Goal: Task Accomplishment & Management: Use online tool/utility

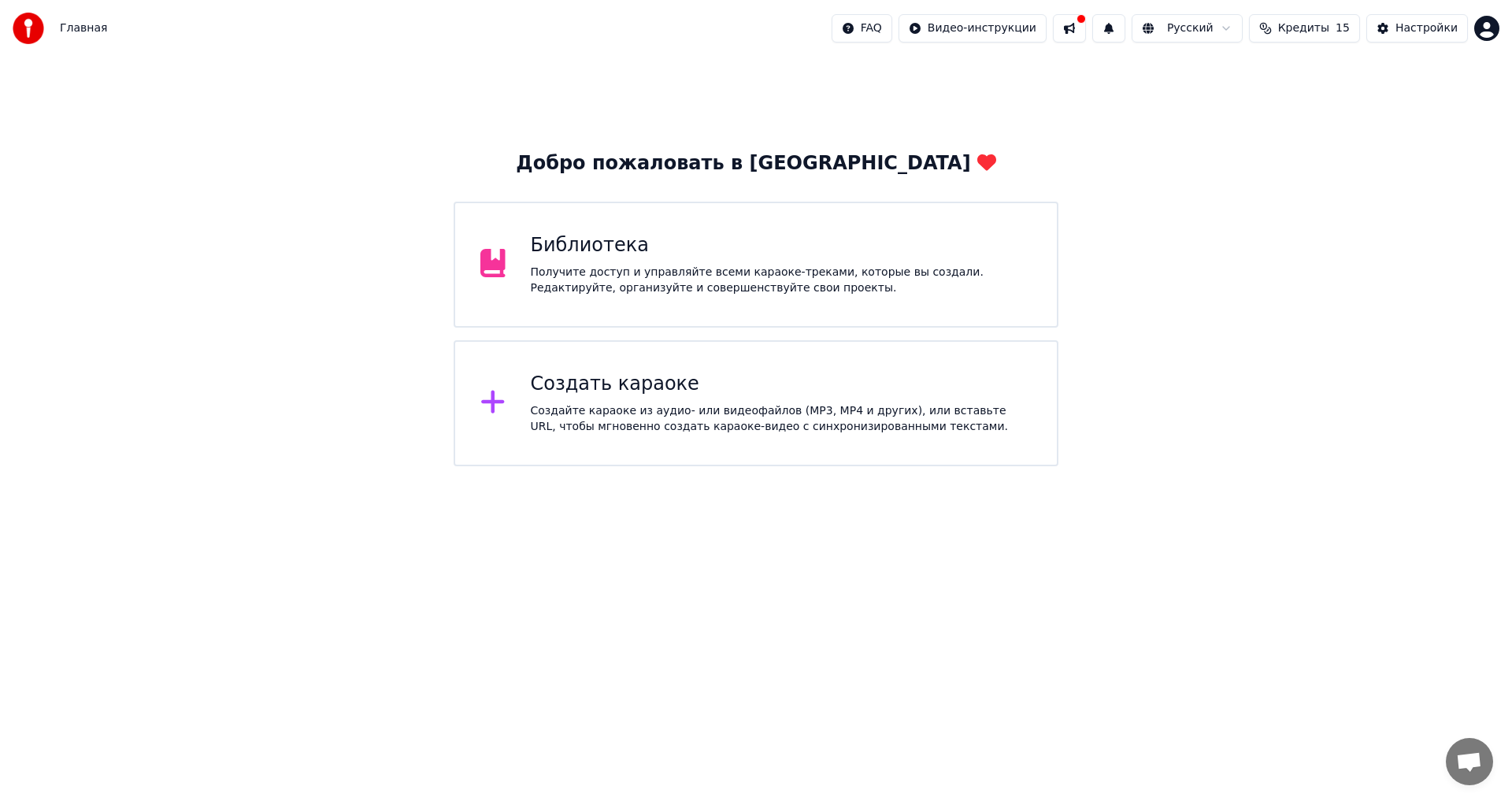
click at [708, 389] on div "Создать караоке" at bounding box center [781, 384] width 502 height 25
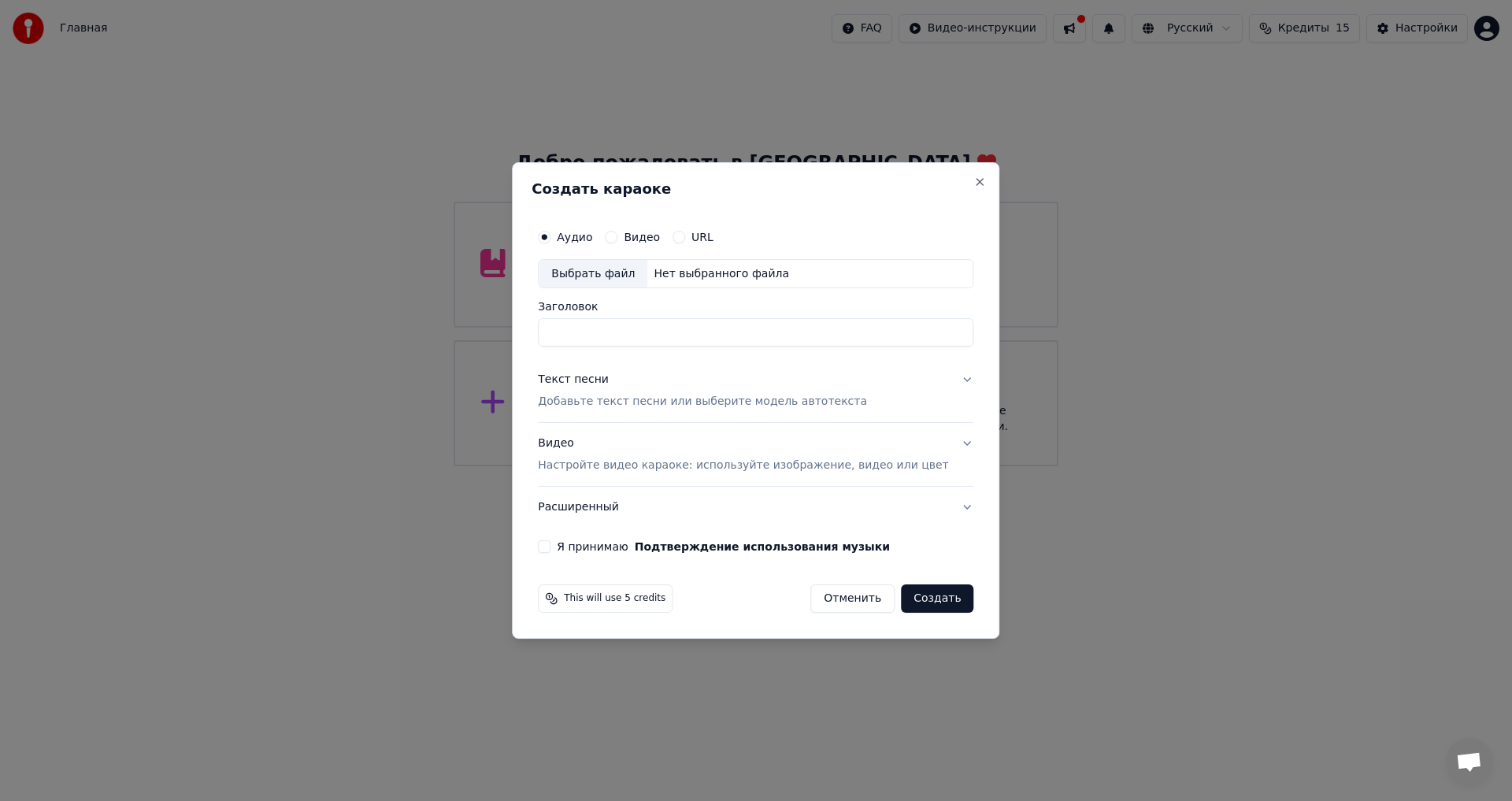
click at [641, 275] on div "Выбрать файл" at bounding box center [593, 274] width 108 height 29
drag, startPoint x: 903, startPoint y: 334, endPoint x: 186, endPoint y: 327, distance: 717.0
click at [191, 329] on body "**********" at bounding box center [756, 233] width 1512 height 467
paste input
type input "**********"
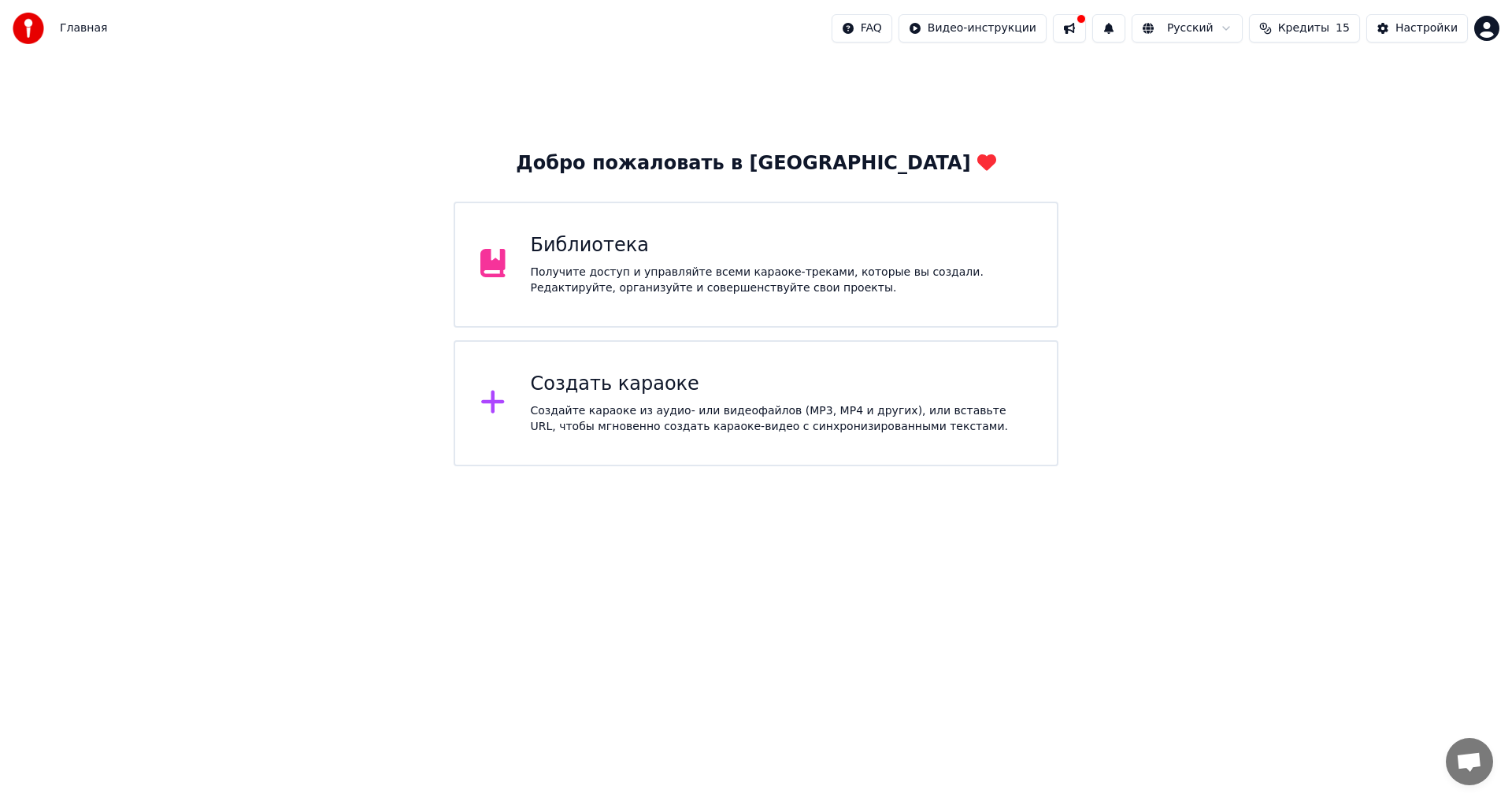
click at [630, 349] on div "Создать караоке Создайте караоке из аудио- или видеофайлов (MP3, MP4 и других),…" at bounding box center [756, 403] width 604 height 126
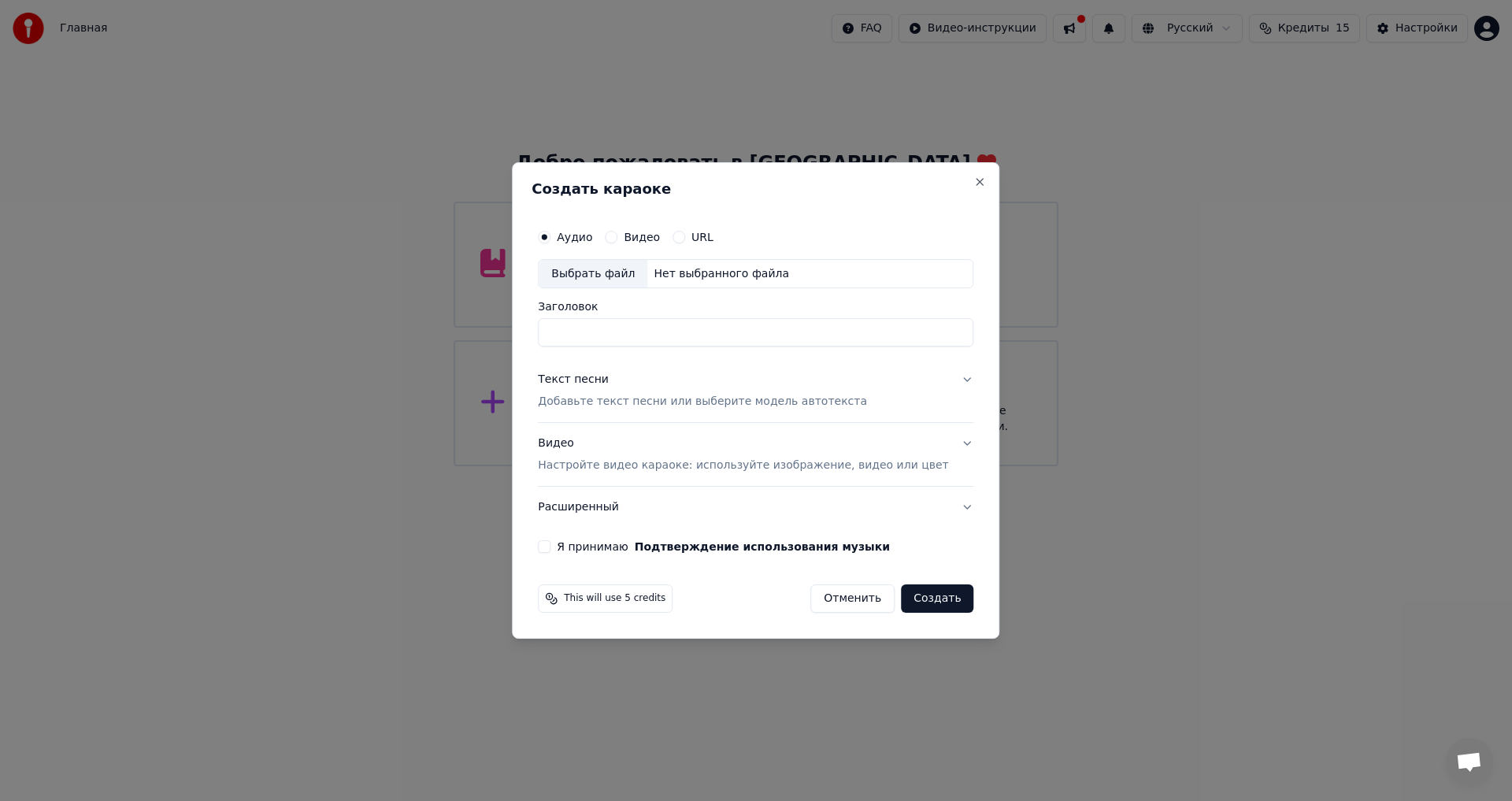
click at [632, 283] on div "Выбрать файл" at bounding box center [593, 274] width 108 height 29
drag, startPoint x: 927, startPoint y: 331, endPoint x: 321, endPoint y: 339, distance: 606.1
click at [332, 346] on body "**********" at bounding box center [756, 233] width 1512 height 467
paste input
paste input "**********"
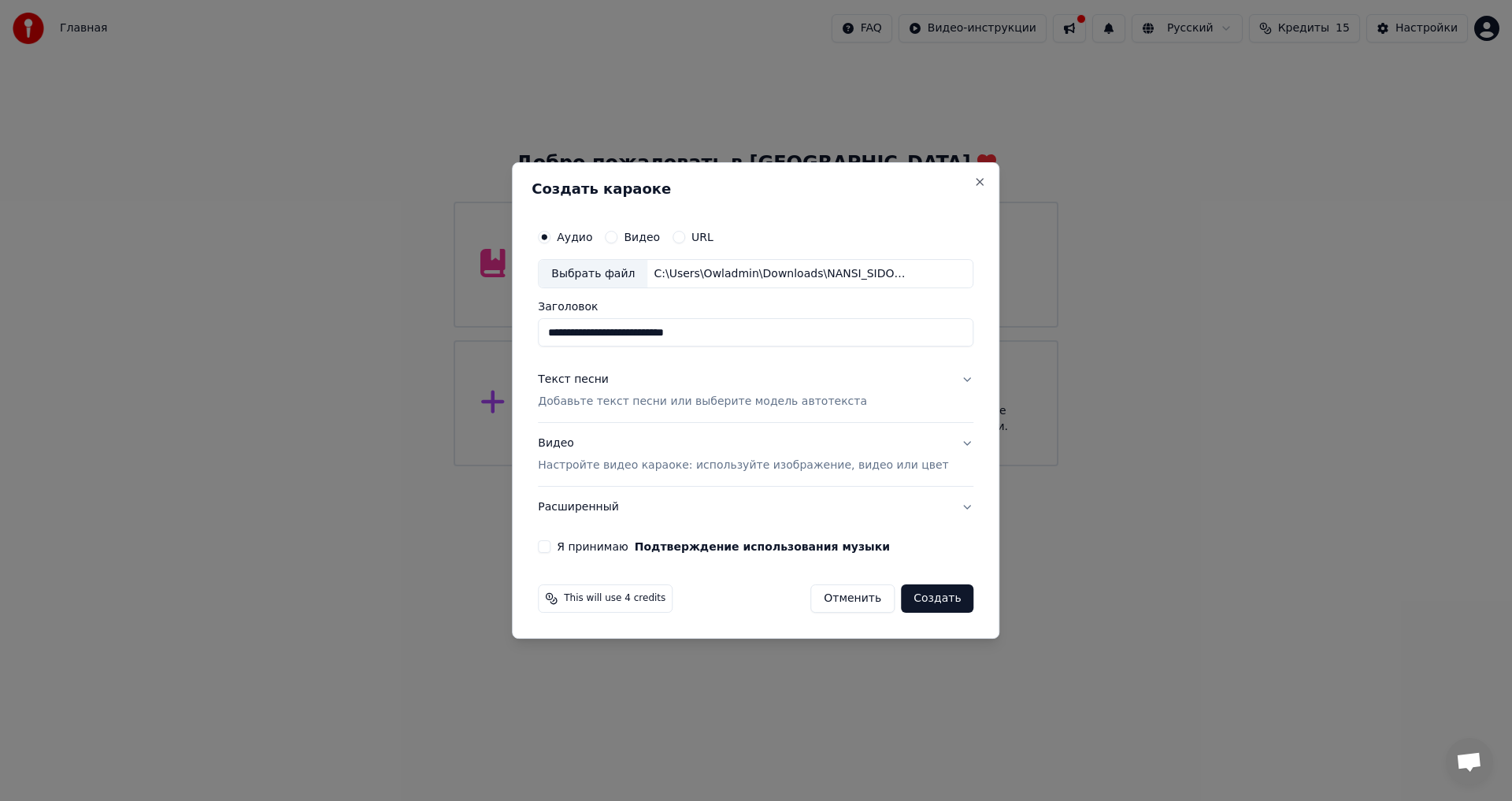
type input "**********"
click at [721, 398] on p "Добавьте текст песни или выберите модель автотекста" at bounding box center [702, 402] width 329 height 16
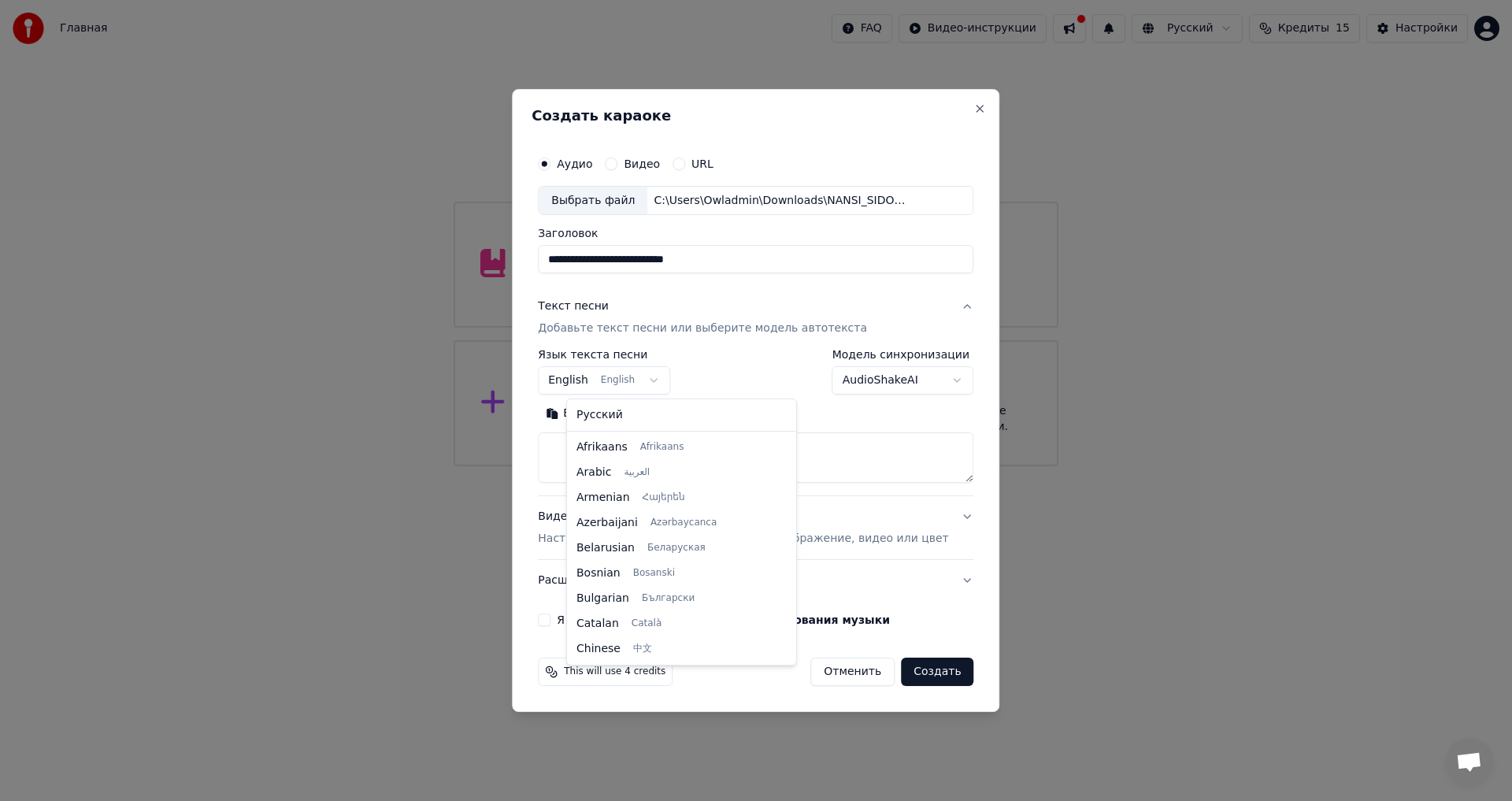
click at [636, 382] on body "**********" at bounding box center [756, 233] width 1512 height 467
select select "**"
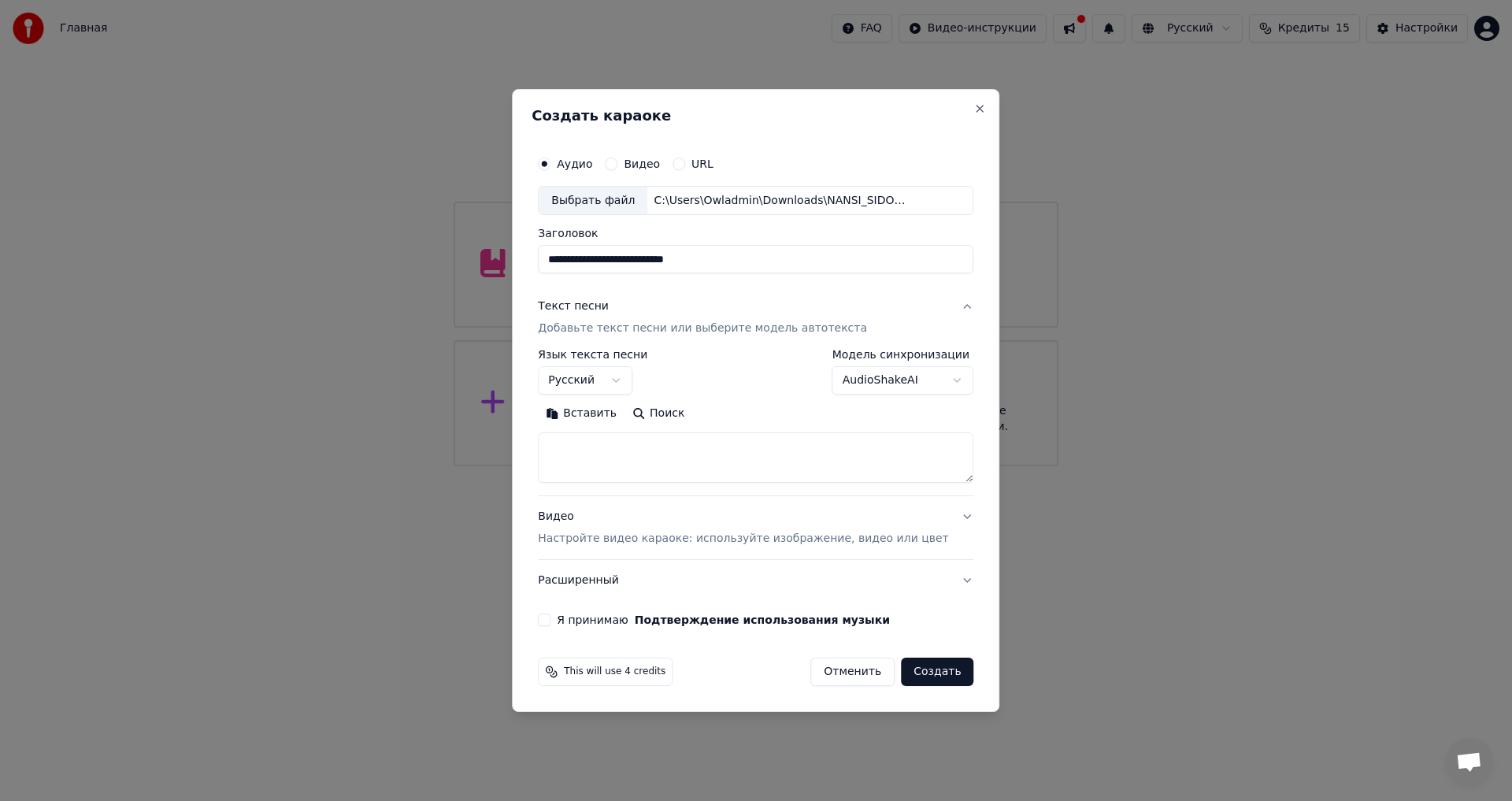
click at [630, 453] on textarea at bounding box center [756, 458] width 435 height 50
paste textarea "**********"
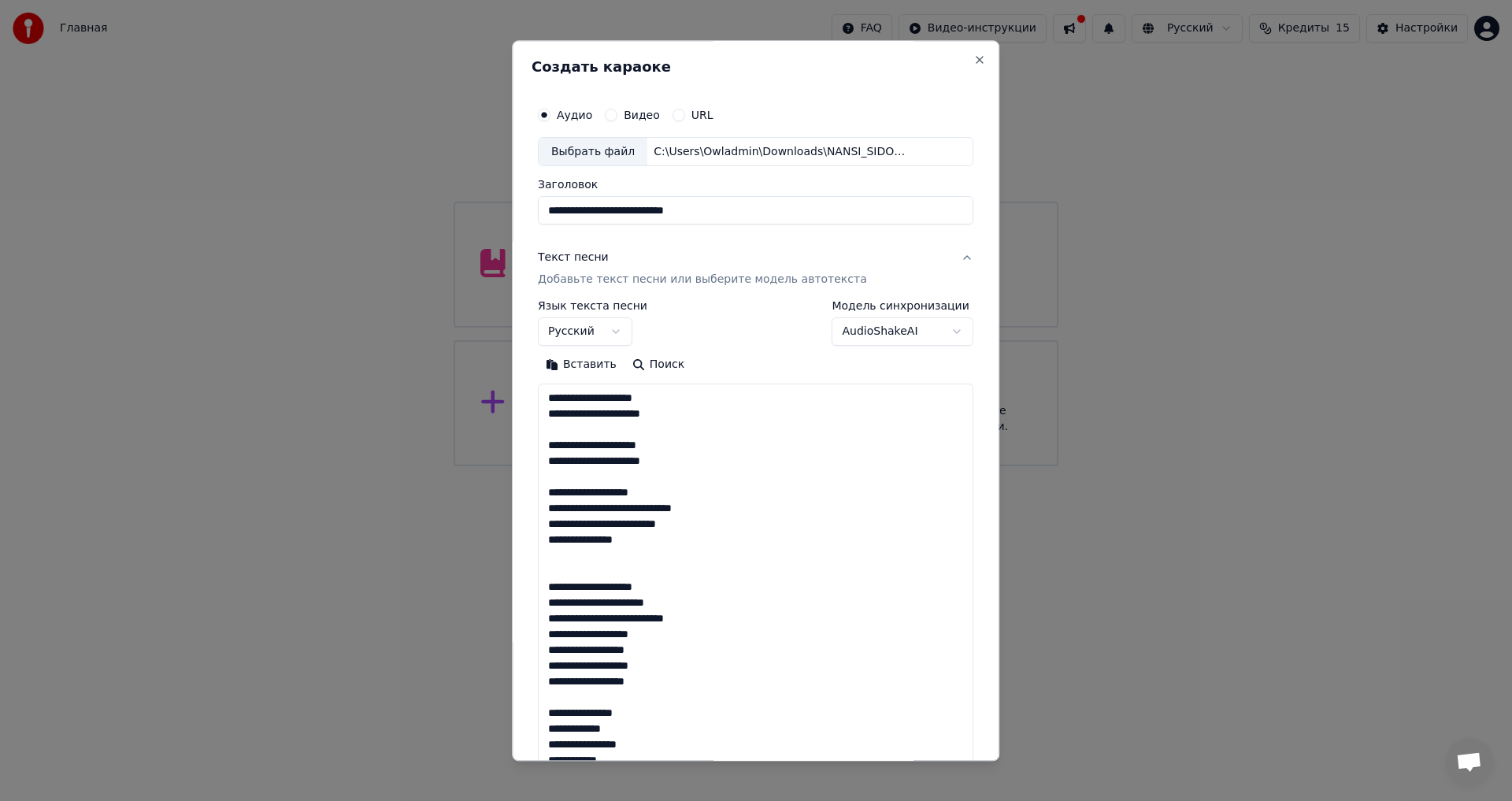
scroll to position [760, 0]
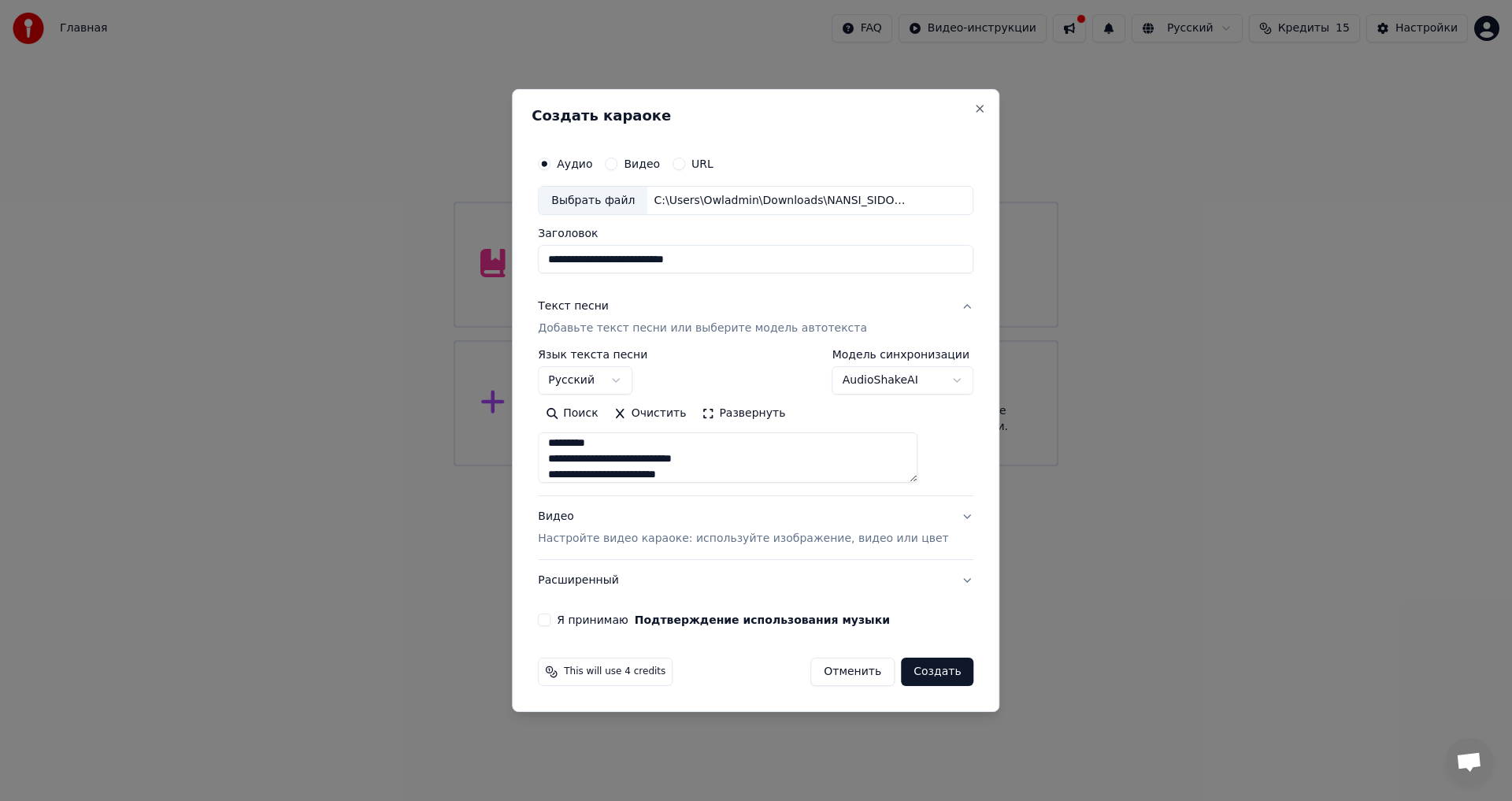
type textarea "**********"
click at [627, 528] on div "Видео Настройте видео караоке: используйте изображение, видео или цвет" at bounding box center [743, 528] width 411 height 38
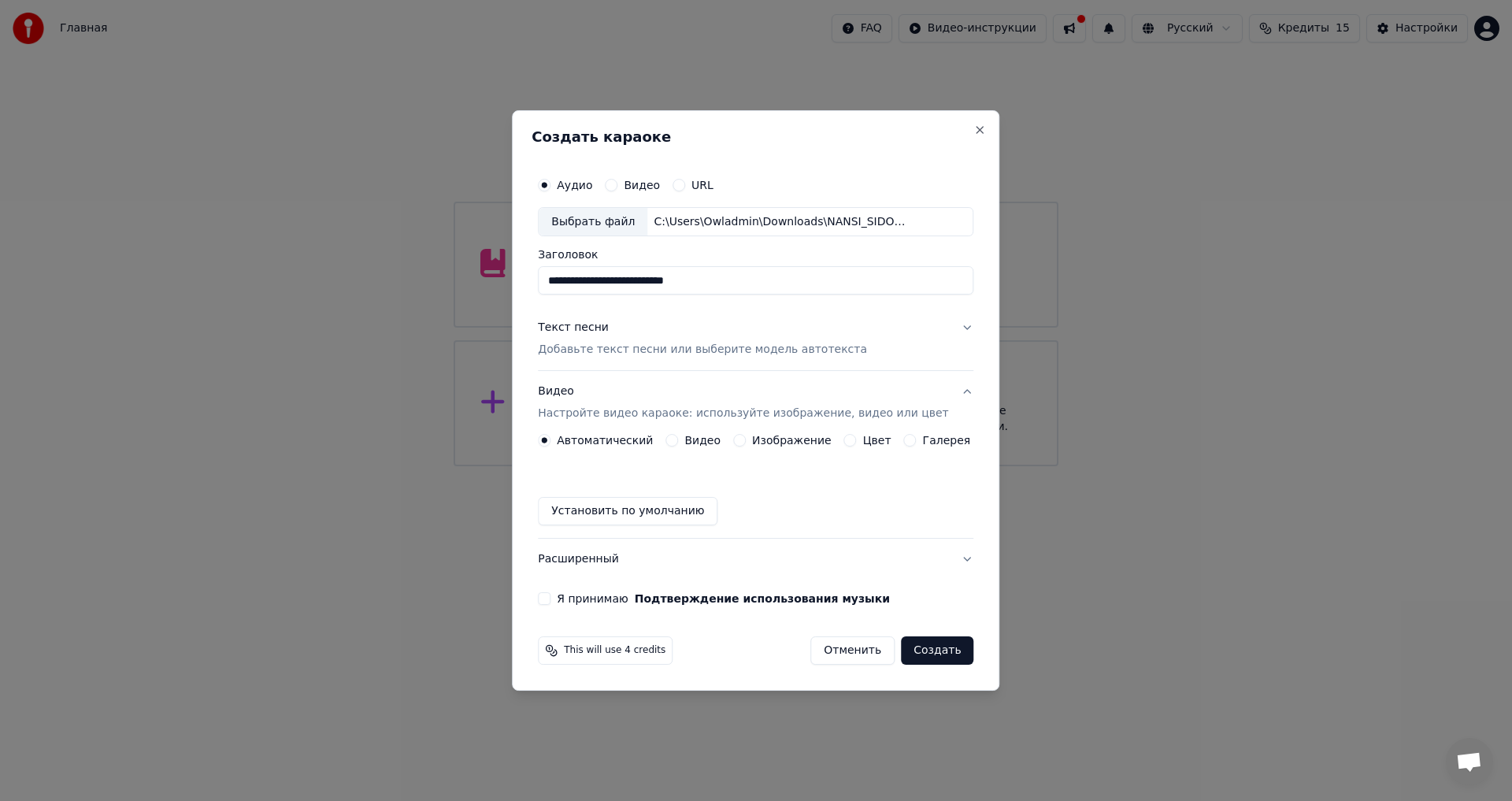
click at [933, 449] on div "Автоматический Видео Изображение Цвет Галерея Установить по умолчанию" at bounding box center [756, 479] width 435 height 91
click at [931, 449] on div "Автоматический Видео Изображение Цвет Галерея Установить по умолчанию" at bounding box center [756, 479] width 435 height 91
click at [926, 444] on label "Галерея" at bounding box center [947, 440] width 48 height 11
click at [917, 444] on button "Галерея" at bounding box center [910, 440] width 12 height 12
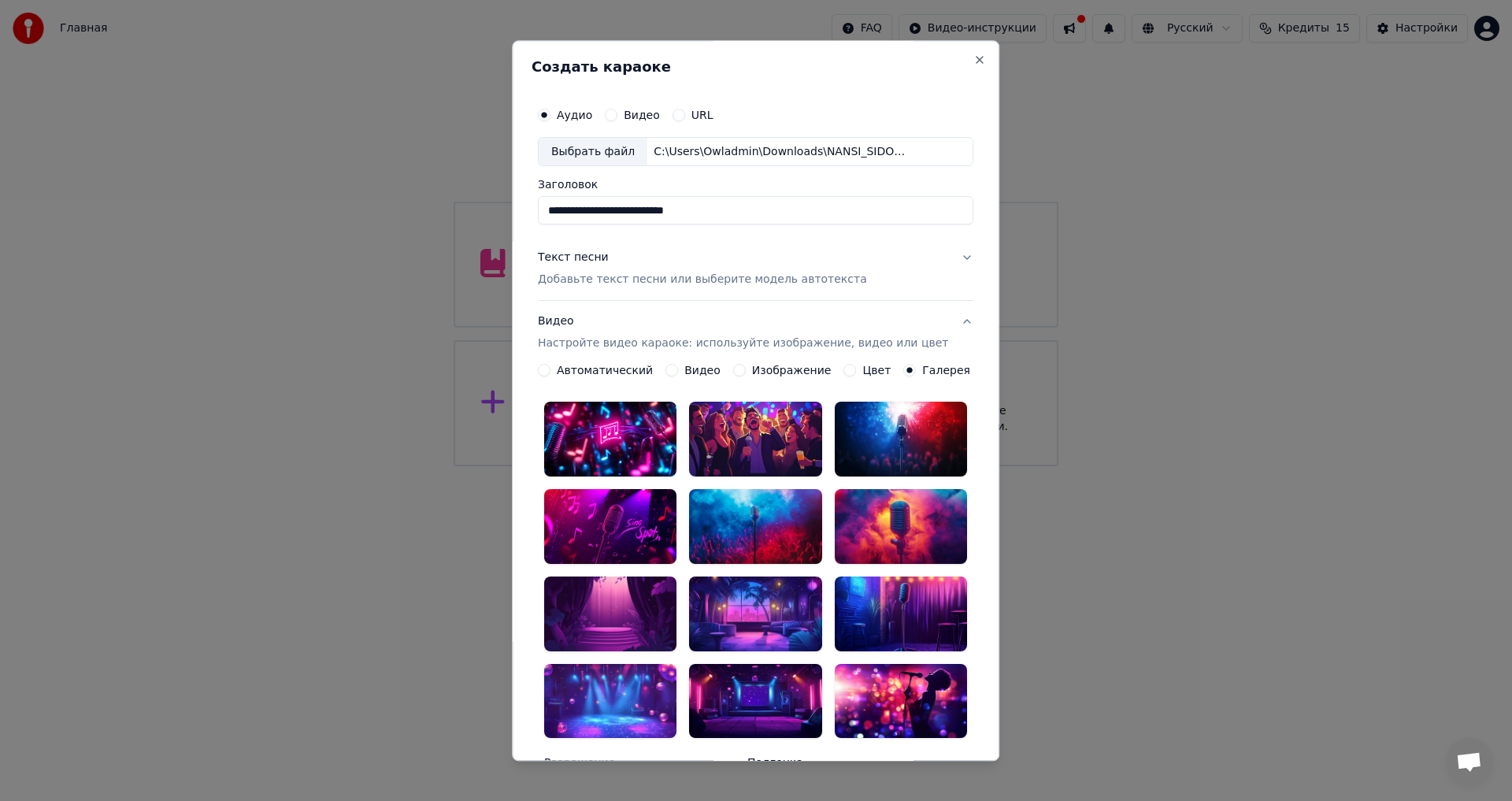
click at [764, 429] on div at bounding box center [756, 440] width 132 height 75
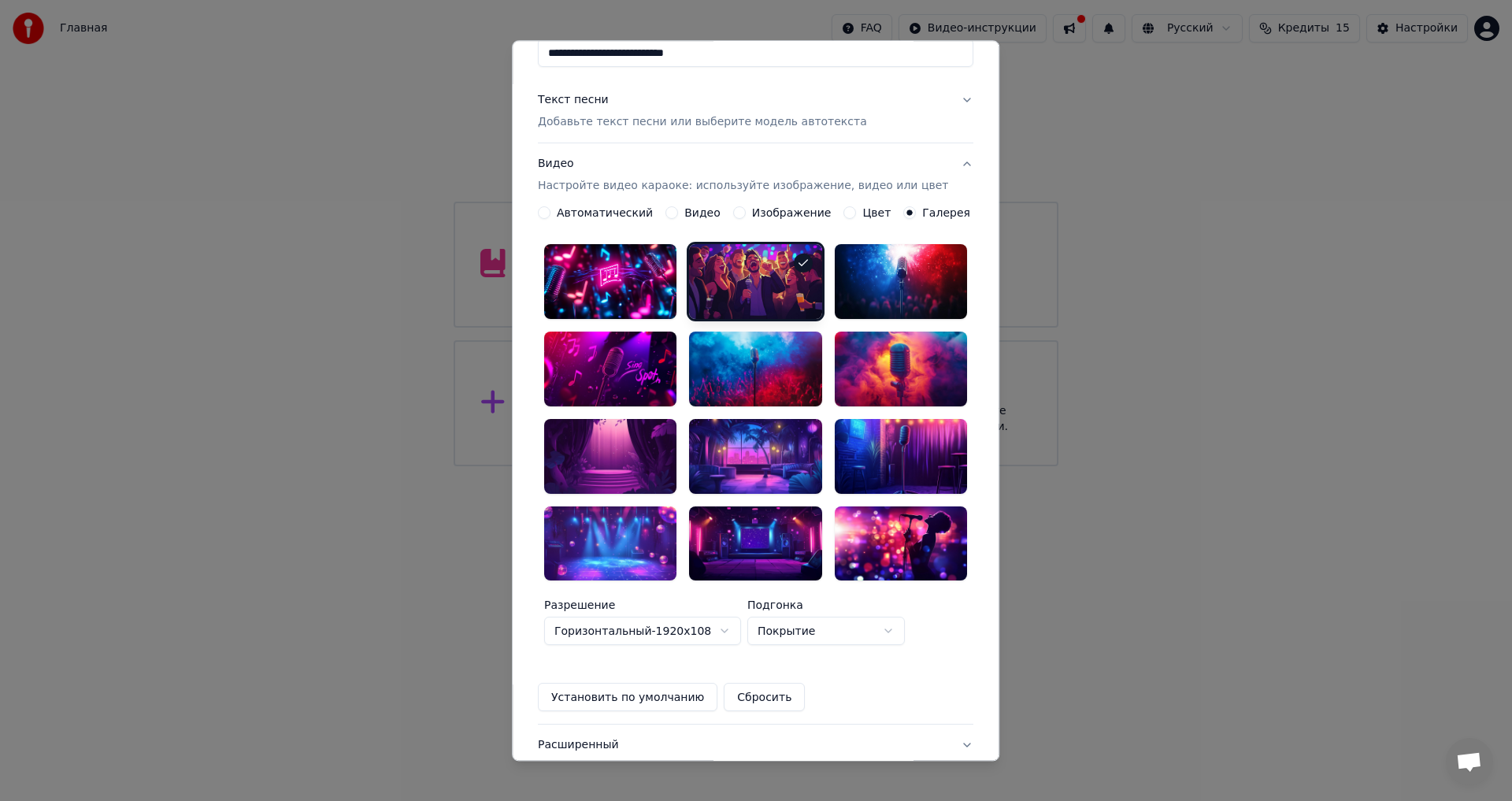
scroll to position [237, 0]
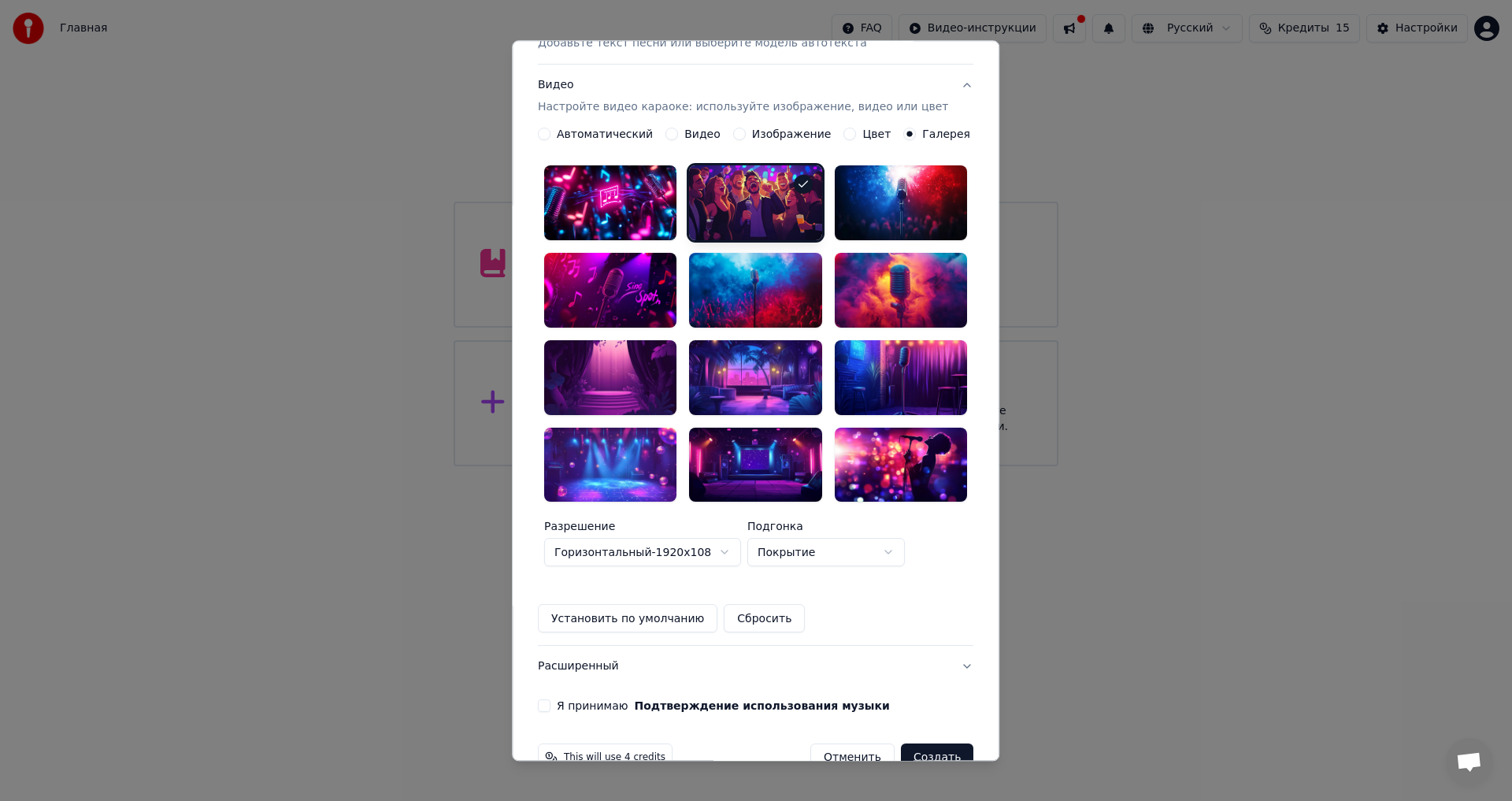
click at [771, 360] on div at bounding box center [756, 377] width 132 height 75
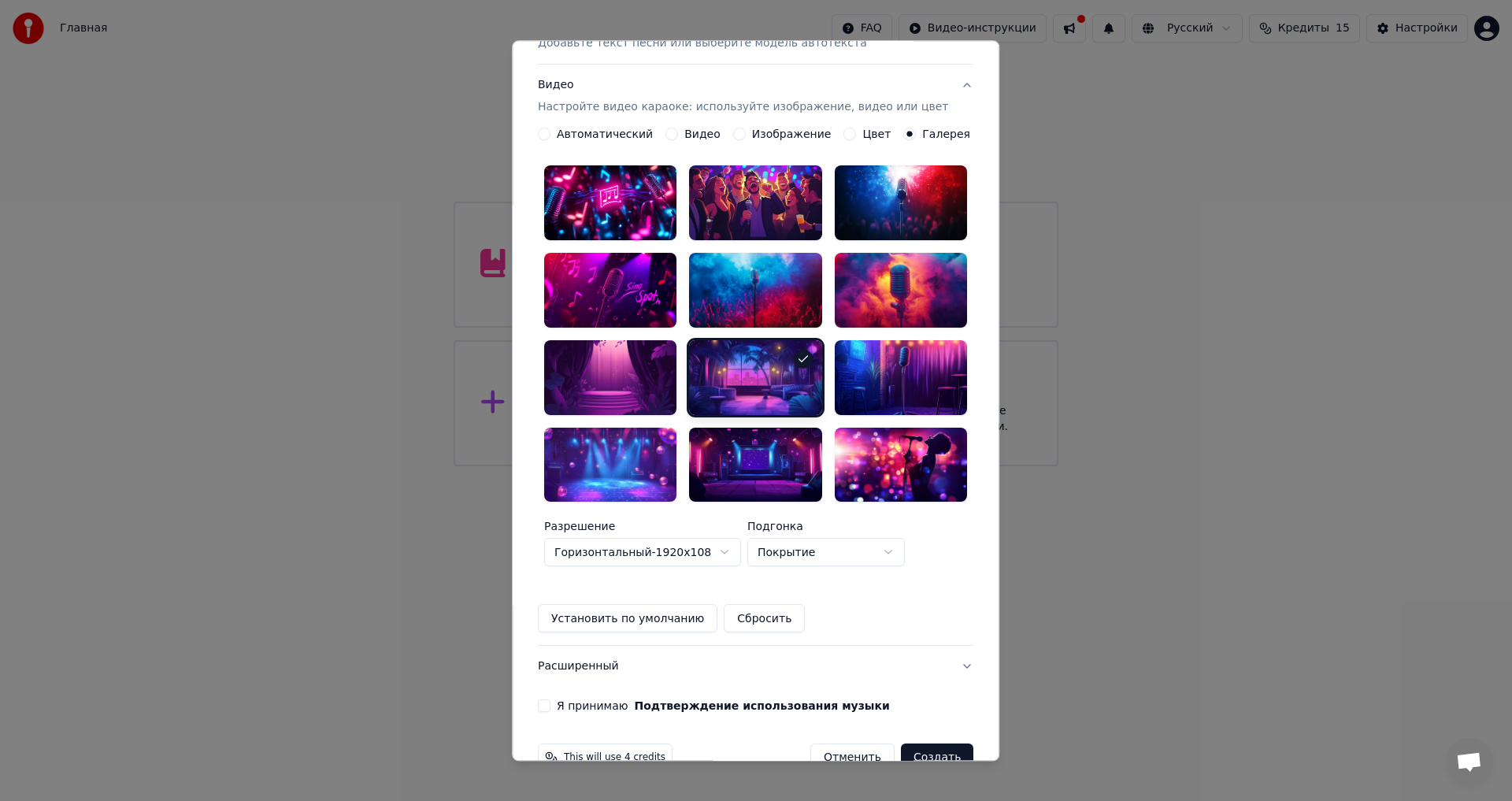
scroll to position [242, 0]
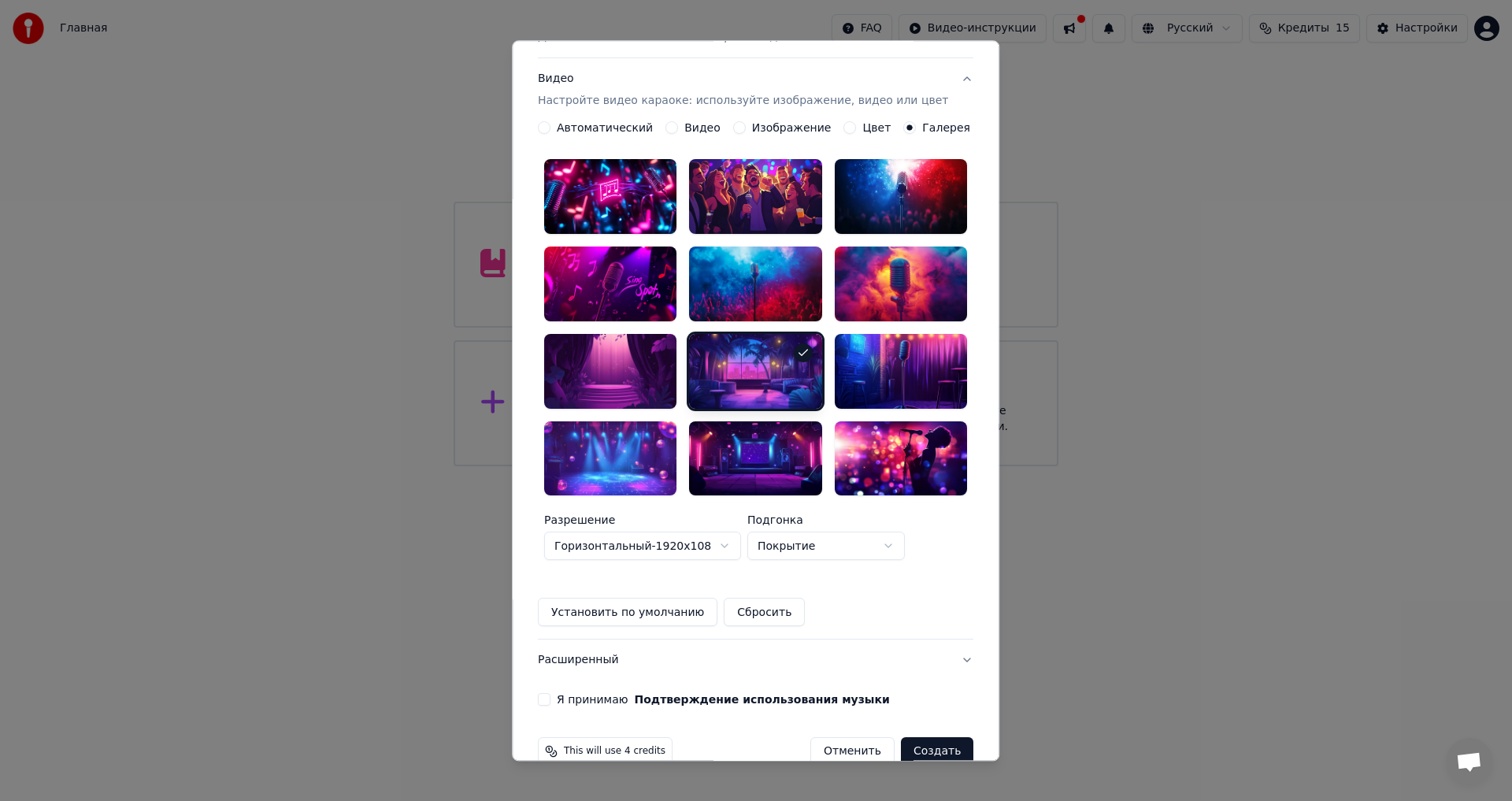
click at [591, 640] on button "Расширенный" at bounding box center [756, 661] width 435 height 41
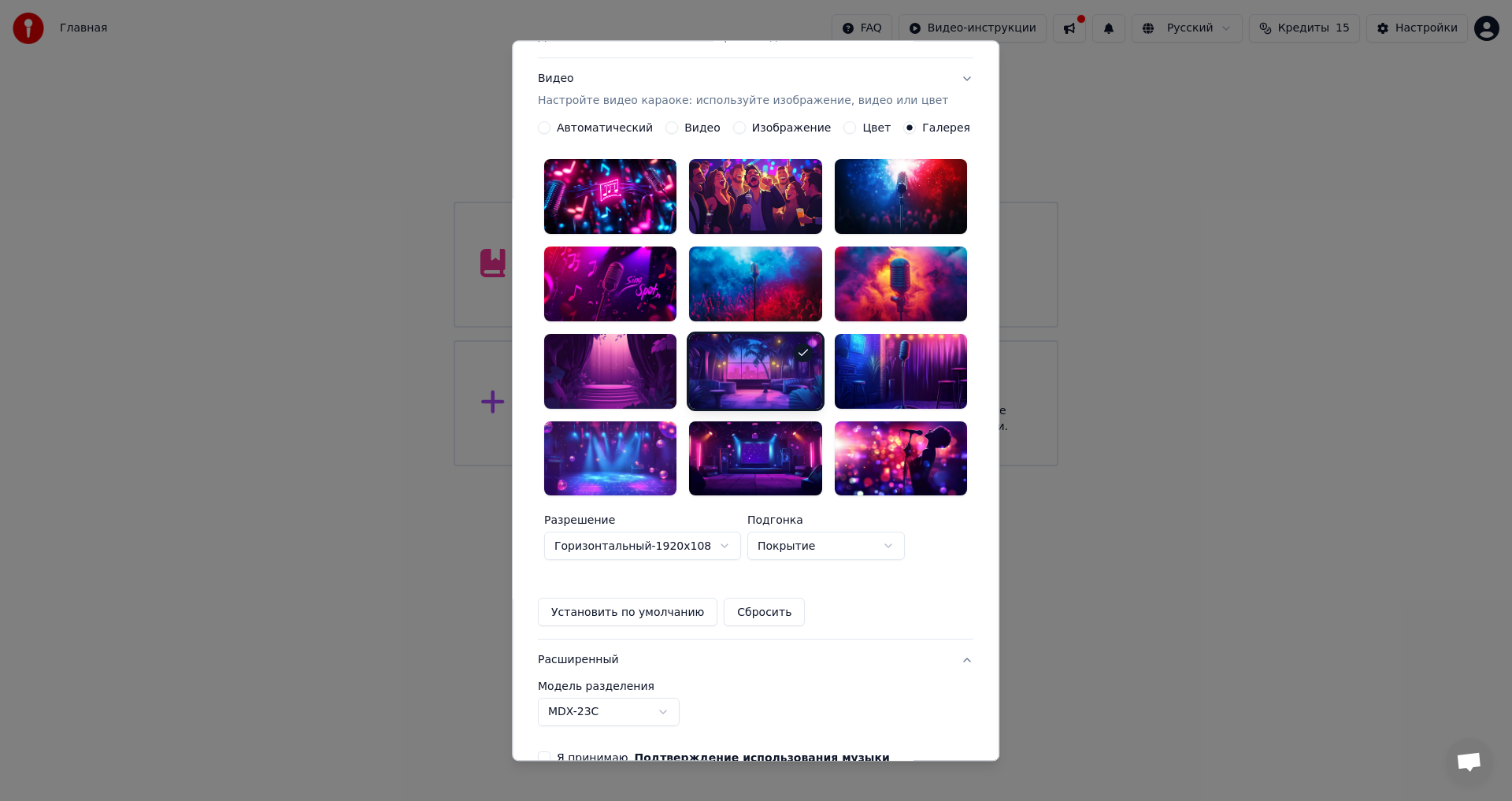
scroll to position [0, 0]
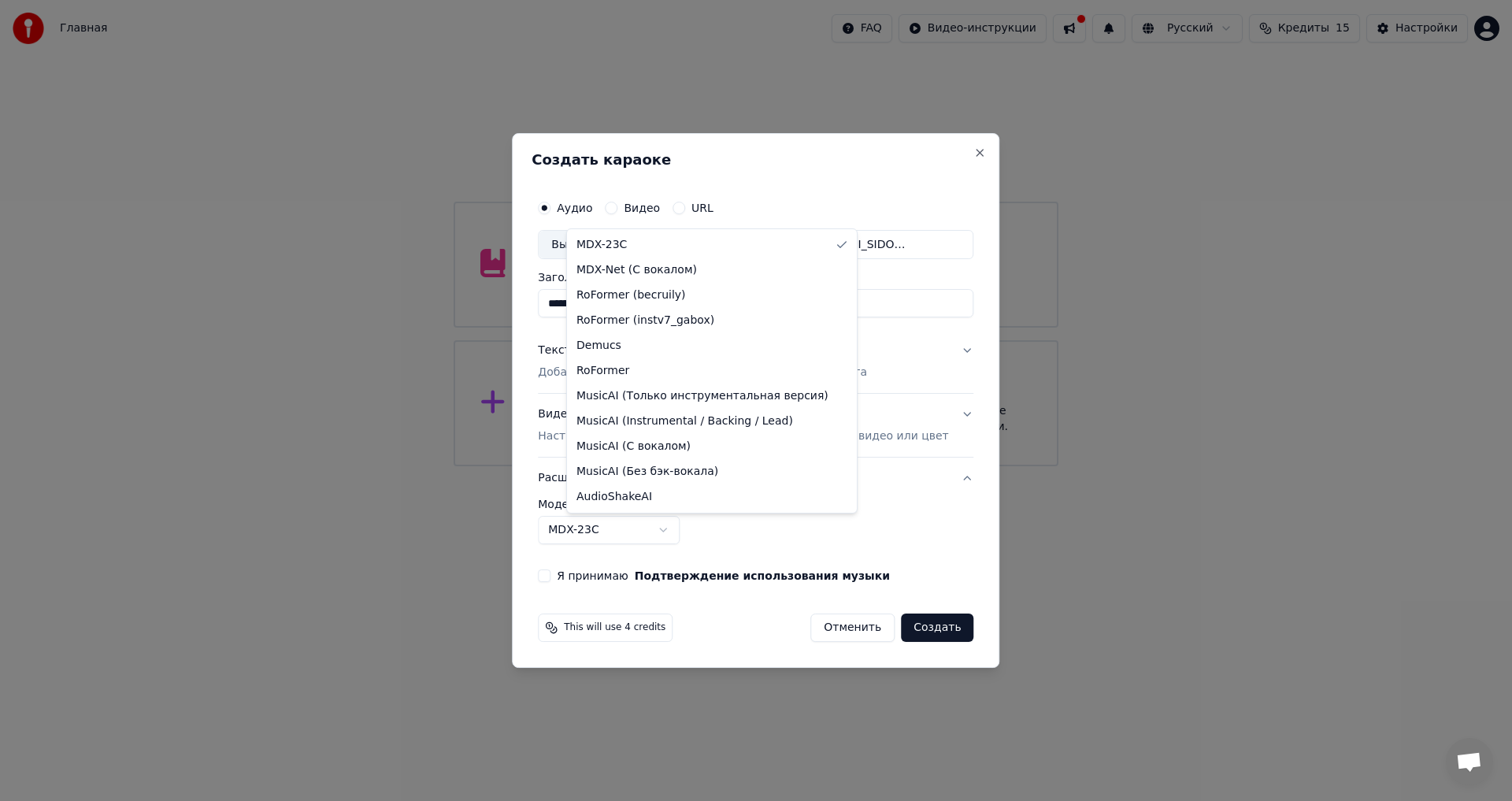
click at [652, 467] on body "**********" at bounding box center [756, 233] width 1512 height 467
select select "**********"
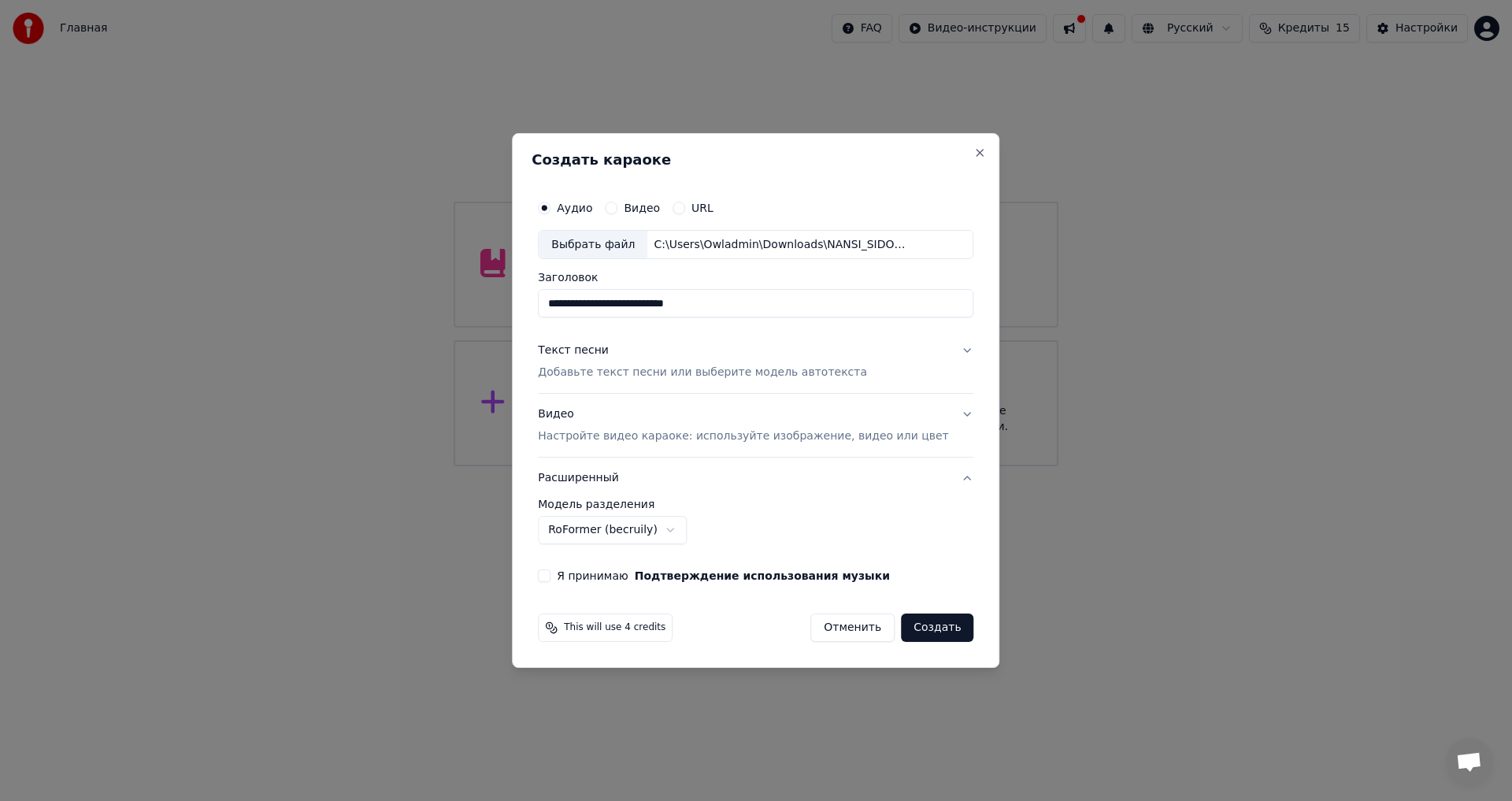
click at [621, 570] on label "Я принимаю Подтверждение использования музыки" at bounding box center [724, 575] width 333 height 11
click at [550, 570] on button "Я принимаю Подтверждение использования музыки" at bounding box center [544, 575] width 12 height 12
click at [927, 638] on button "Создать" at bounding box center [937, 628] width 72 height 29
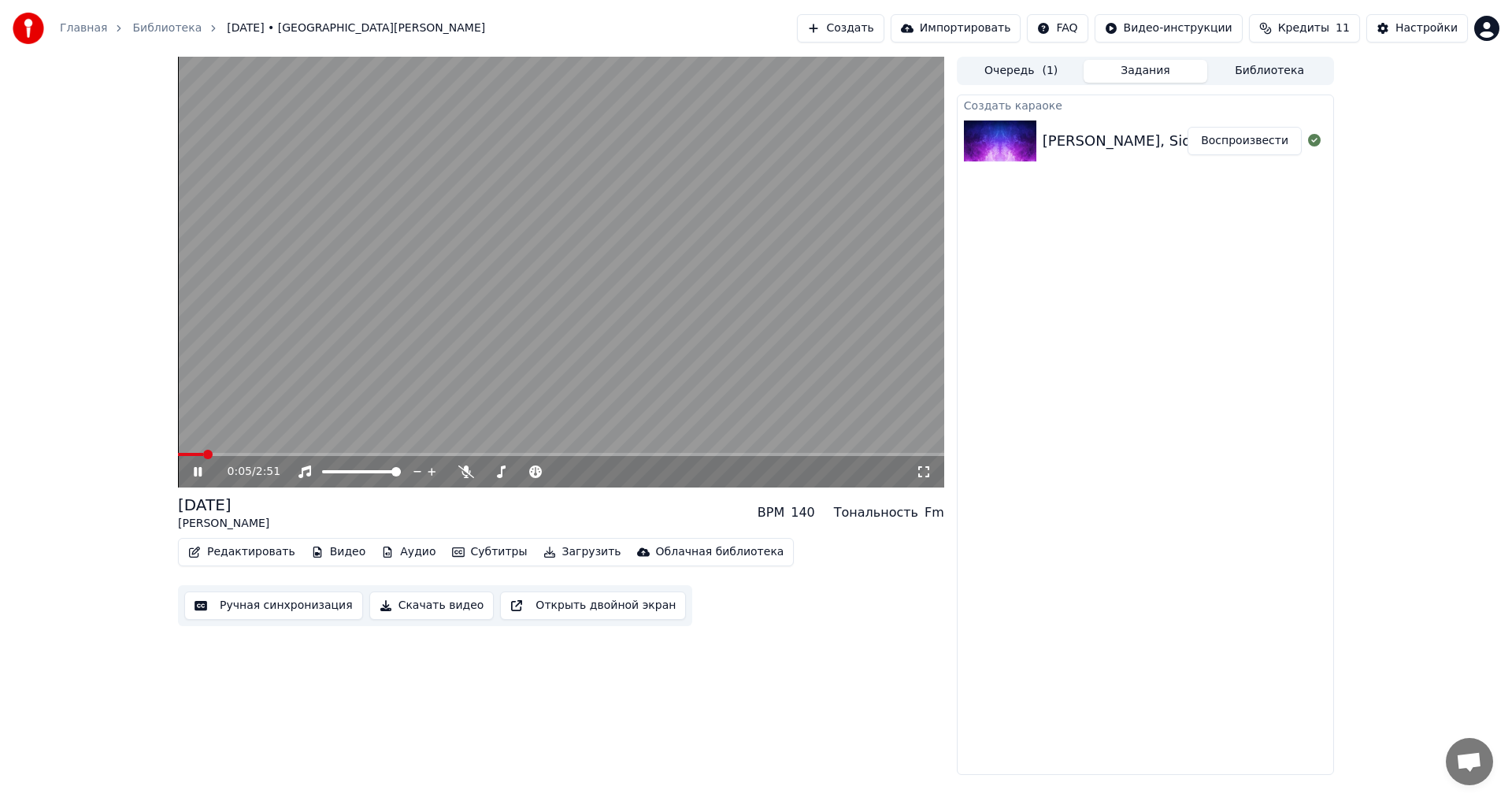
drag, startPoint x: 200, startPoint y: 449, endPoint x: 176, endPoint y: 458, distance: 25.6
click at [167, 453] on div "0:05 / 2:51 [DATE] [PERSON_NAME] BPM 140 Тональность Fm Редактировать Видео Ауд…" at bounding box center [756, 416] width 1181 height 718
click at [178, 455] on span at bounding box center [178, 454] width 0 height 3
click at [545, 472] on span at bounding box center [531, 472] width 26 height 3
click at [178, 458] on div "0:17 / 2:51" at bounding box center [561, 472] width 766 height 31
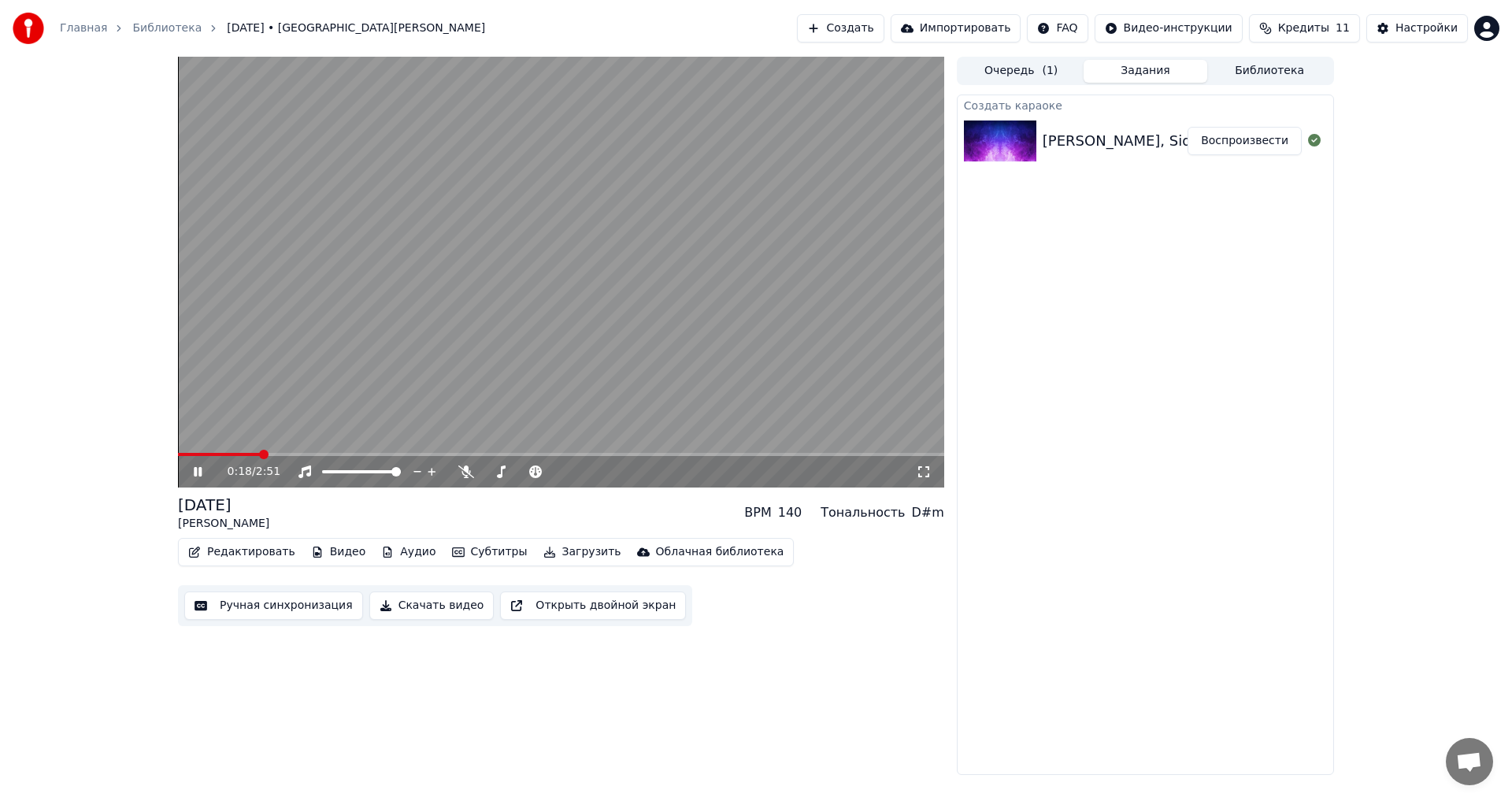
click at [180, 453] on span at bounding box center [219, 454] width 82 height 3
click at [557, 471] on span at bounding box center [558, 472] width 79 height 3
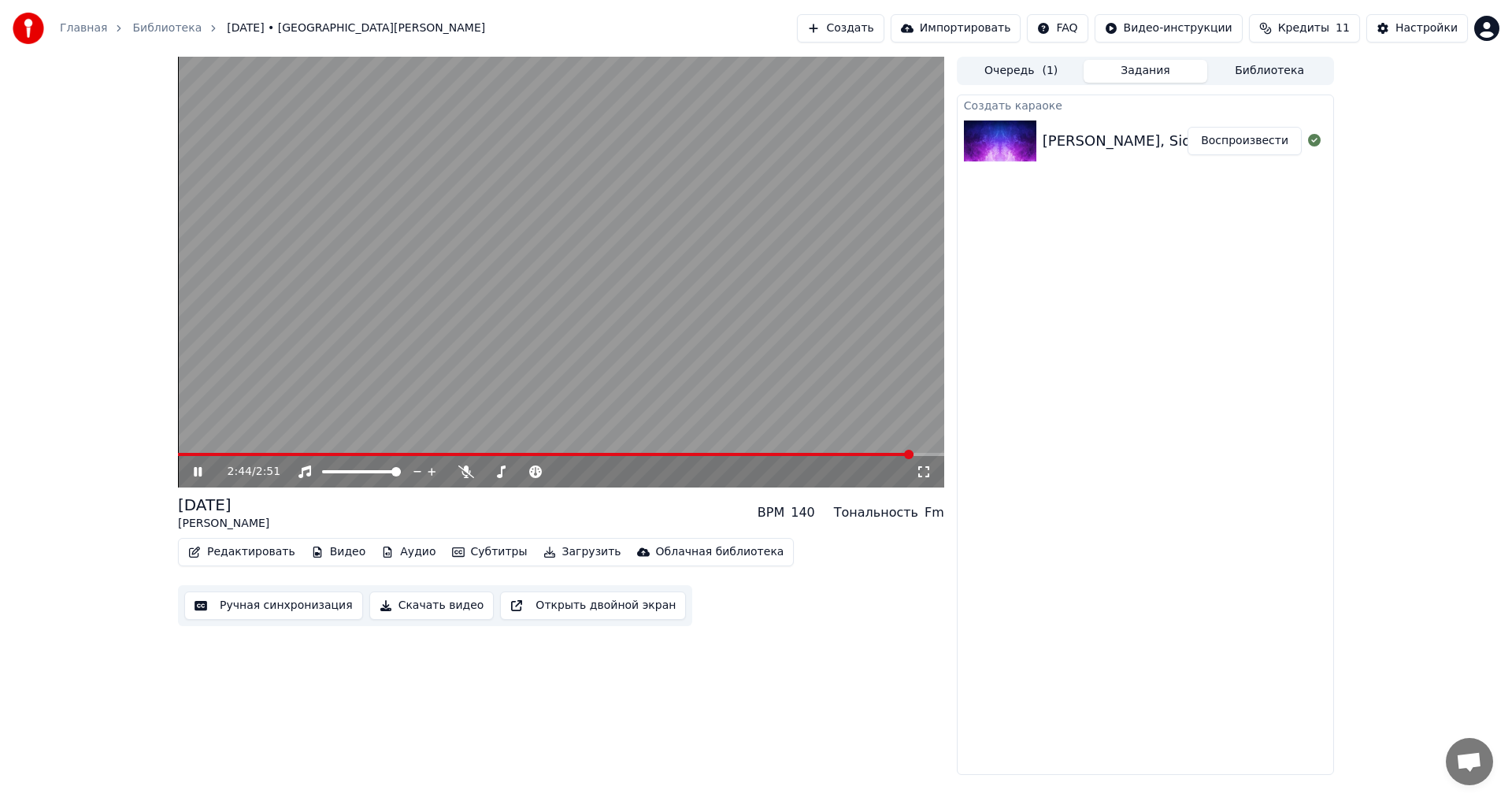
click at [192, 476] on icon at bounding box center [209, 472] width 37 height 12
click at [405, 601] on button "Скачать видео" at bounding box center [432, 605] width 125 height 29
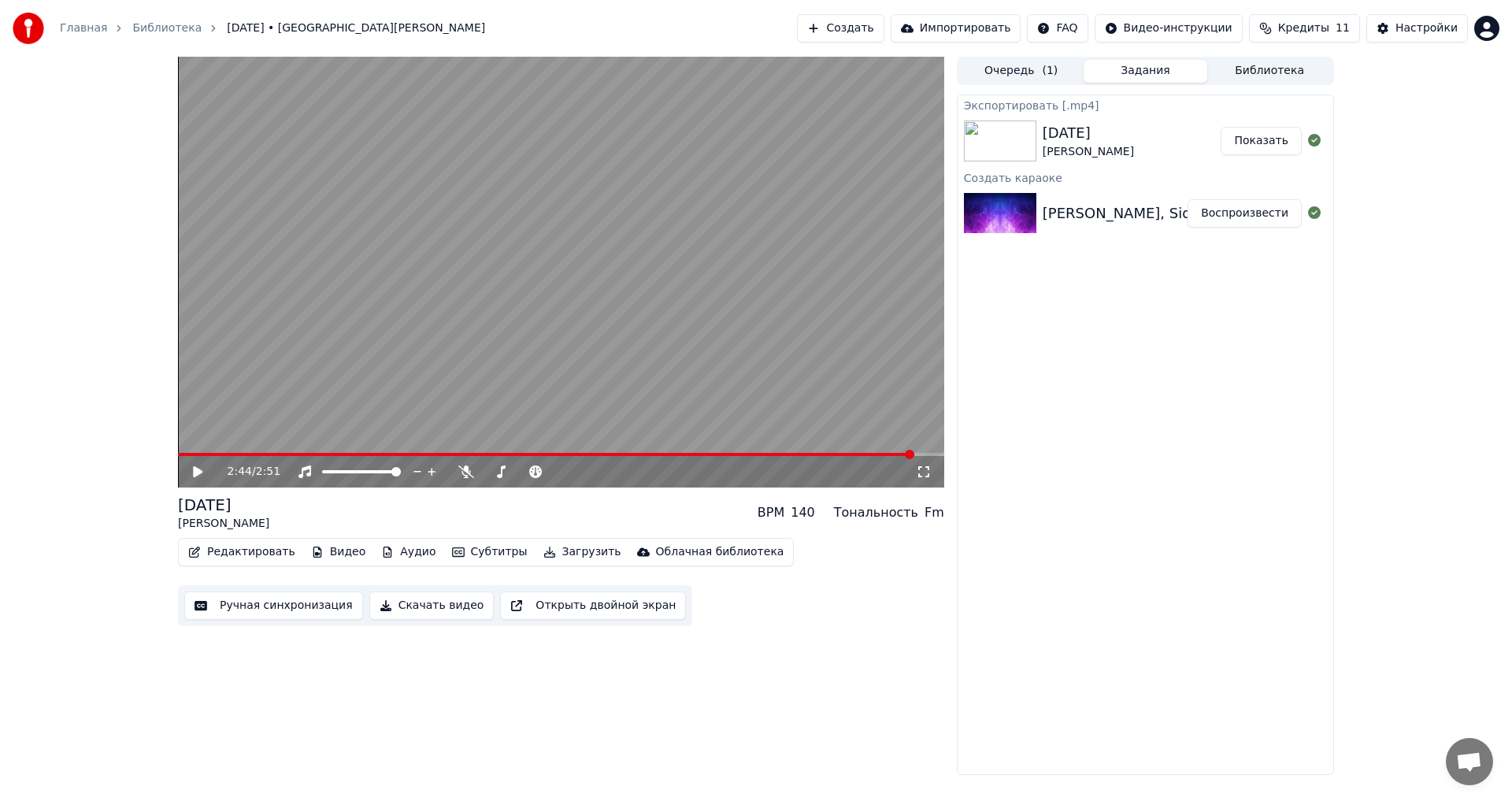
click at [884, 18] on button "Создать" at bounding box center [839, 28] width 86 height 29
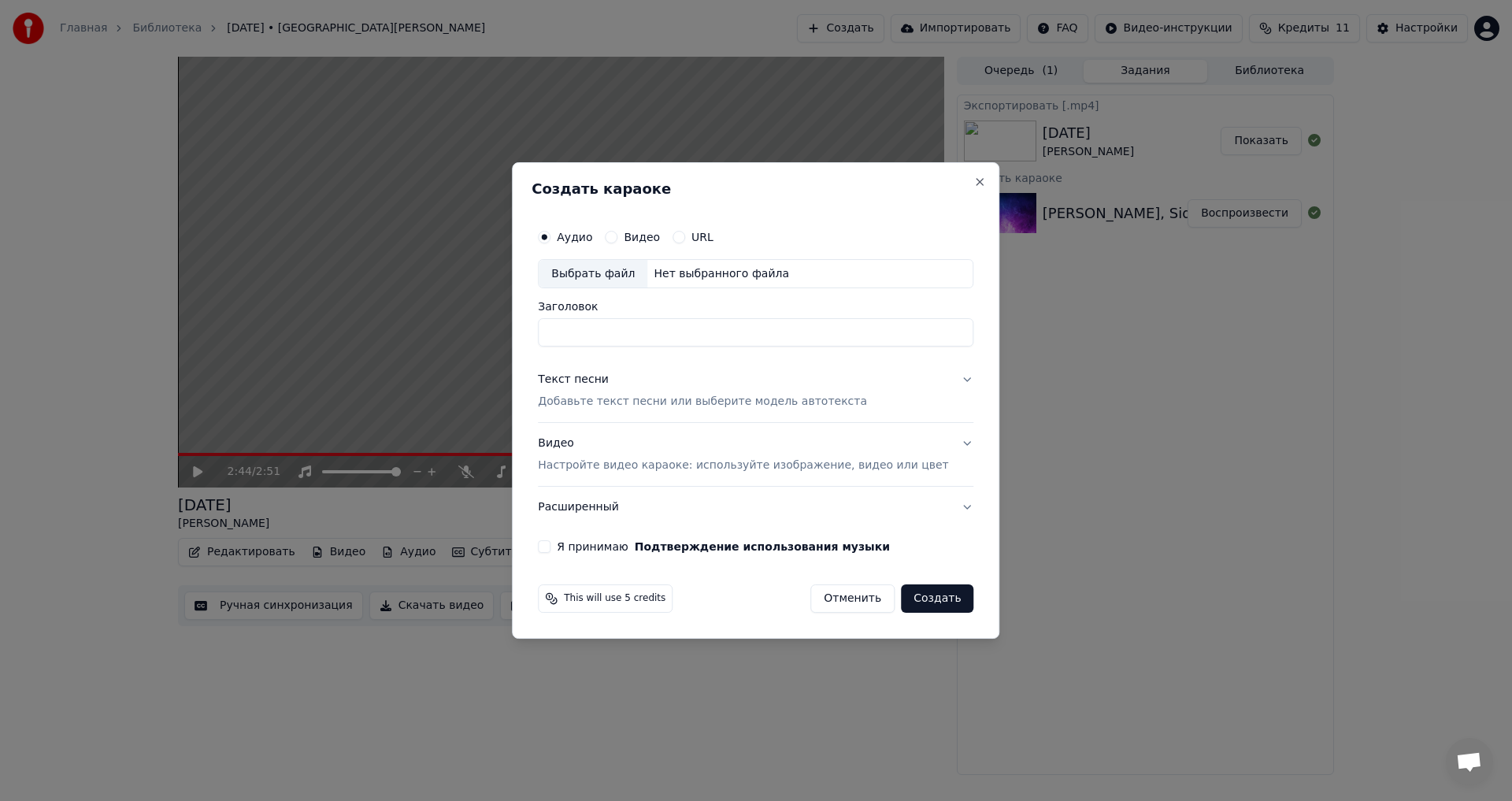
click at [616, 269] on div "Выбрать файл" at bounding box center [593, 274] width 108 height 29
type input "**********"
click at [675, 393] on div "Текст песни Добавьте текст песни или выберите модель автотекста" at bounding box center [702, 392] width 329 height 38
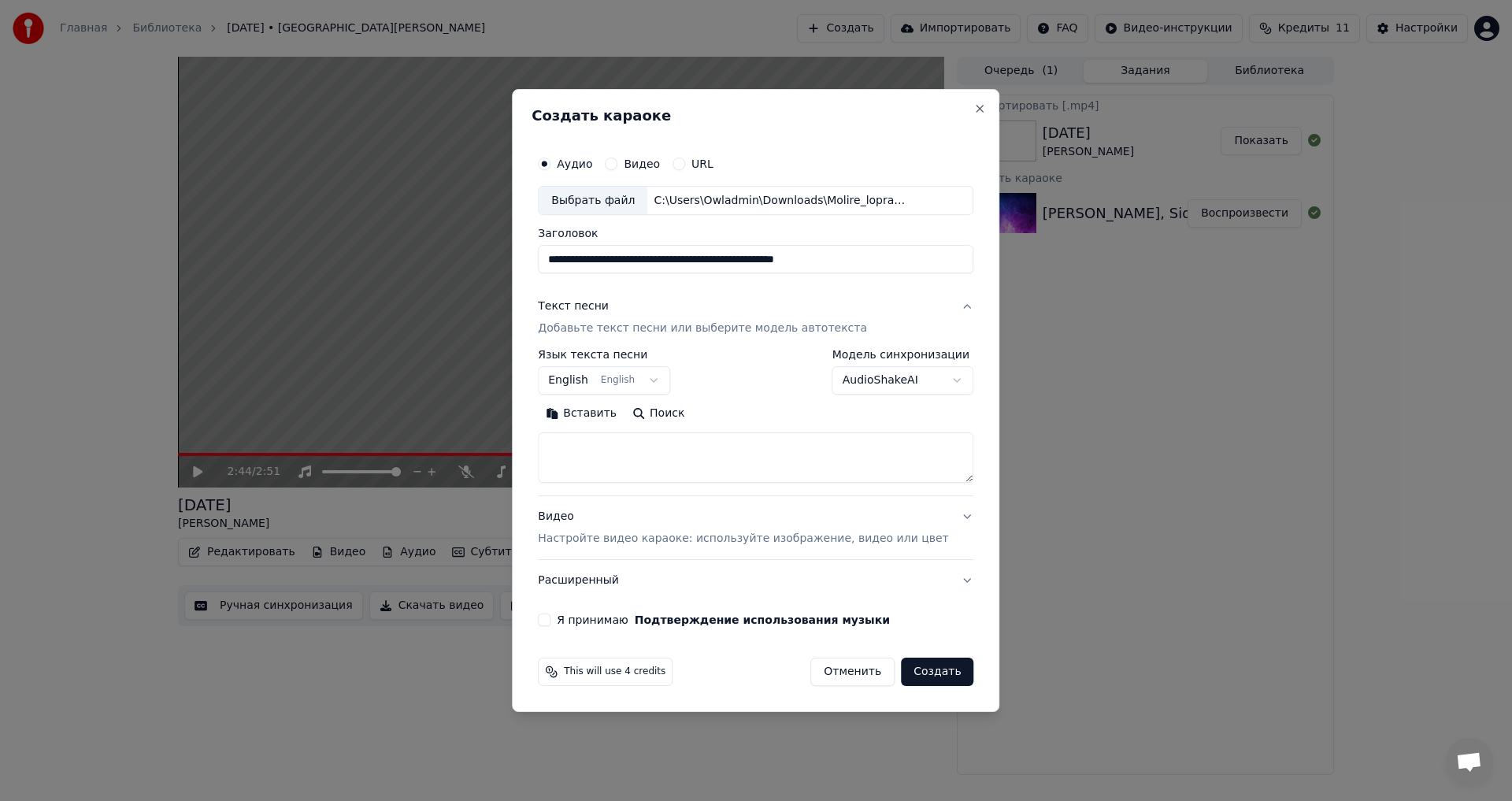
click at [678, 453] on textarea at bounding box center [756, 458] width 435 height 50
paste textarea "**********"
type textarea "**********"
click at [646, 378] on body "**********" at bounding box center [756, 400] width 1512 height 801
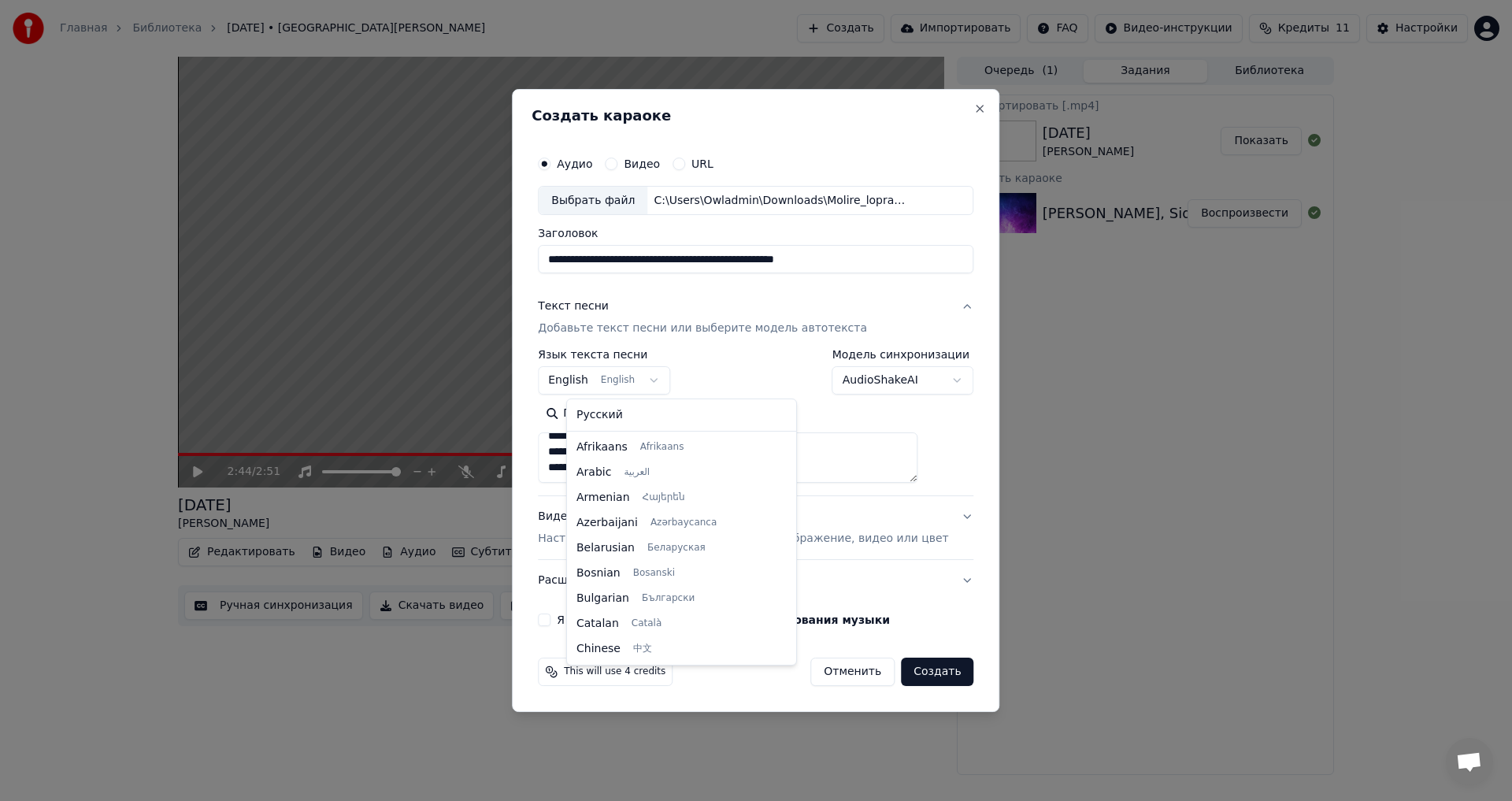
scroll to position [126, 0]
click at [635, 384] on body "**********" at bounding box center [756, 400] width 1512 height 801
select select "**"
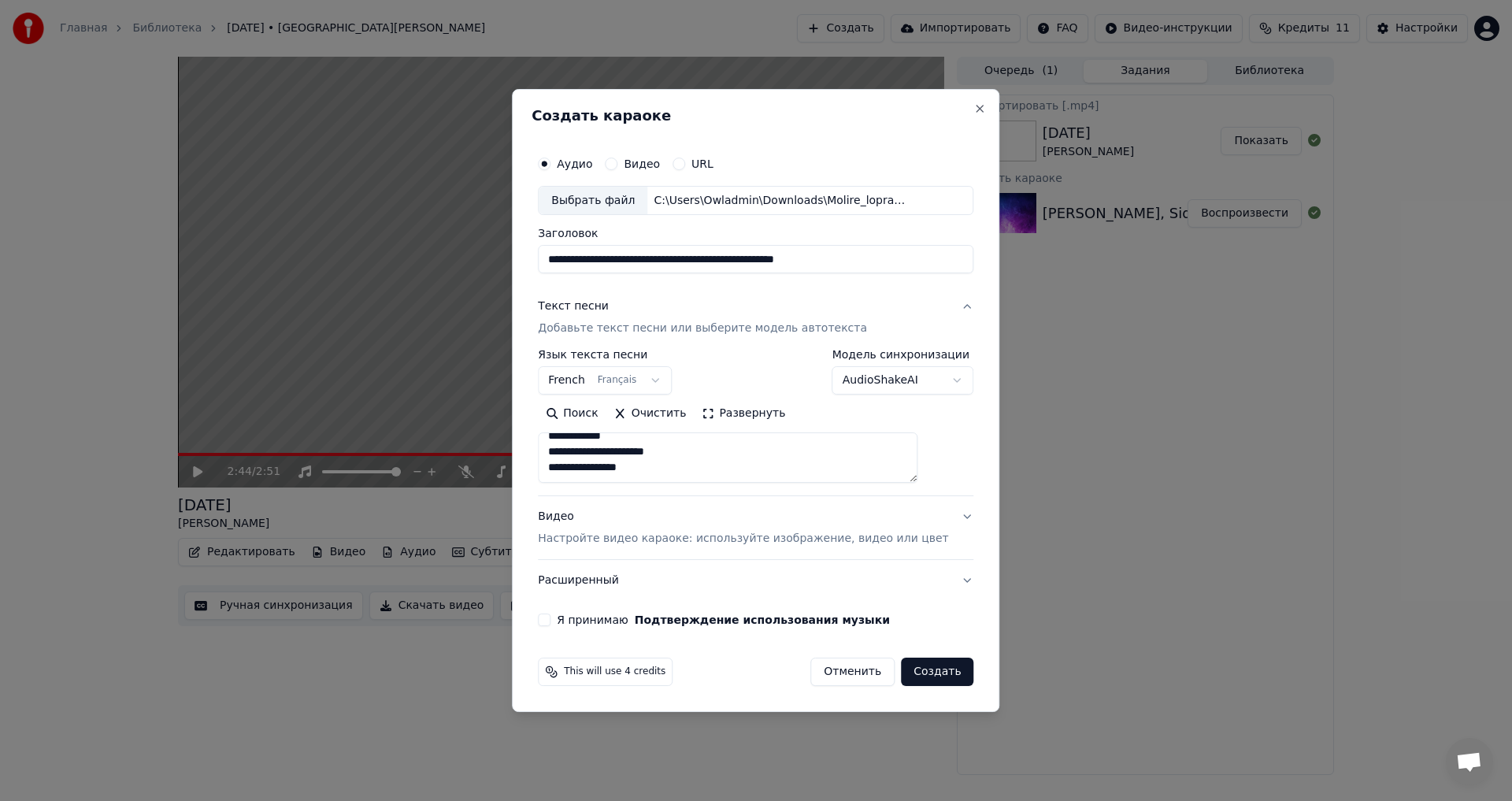
click at [755, 445] on textarea at bounding box center [728, 458] width 379 height 50
click at [618, 539] on p "Настройте видео караоке: используйте изображение, видео или цвет" at bounding box center [743, 538] width 411 height 16
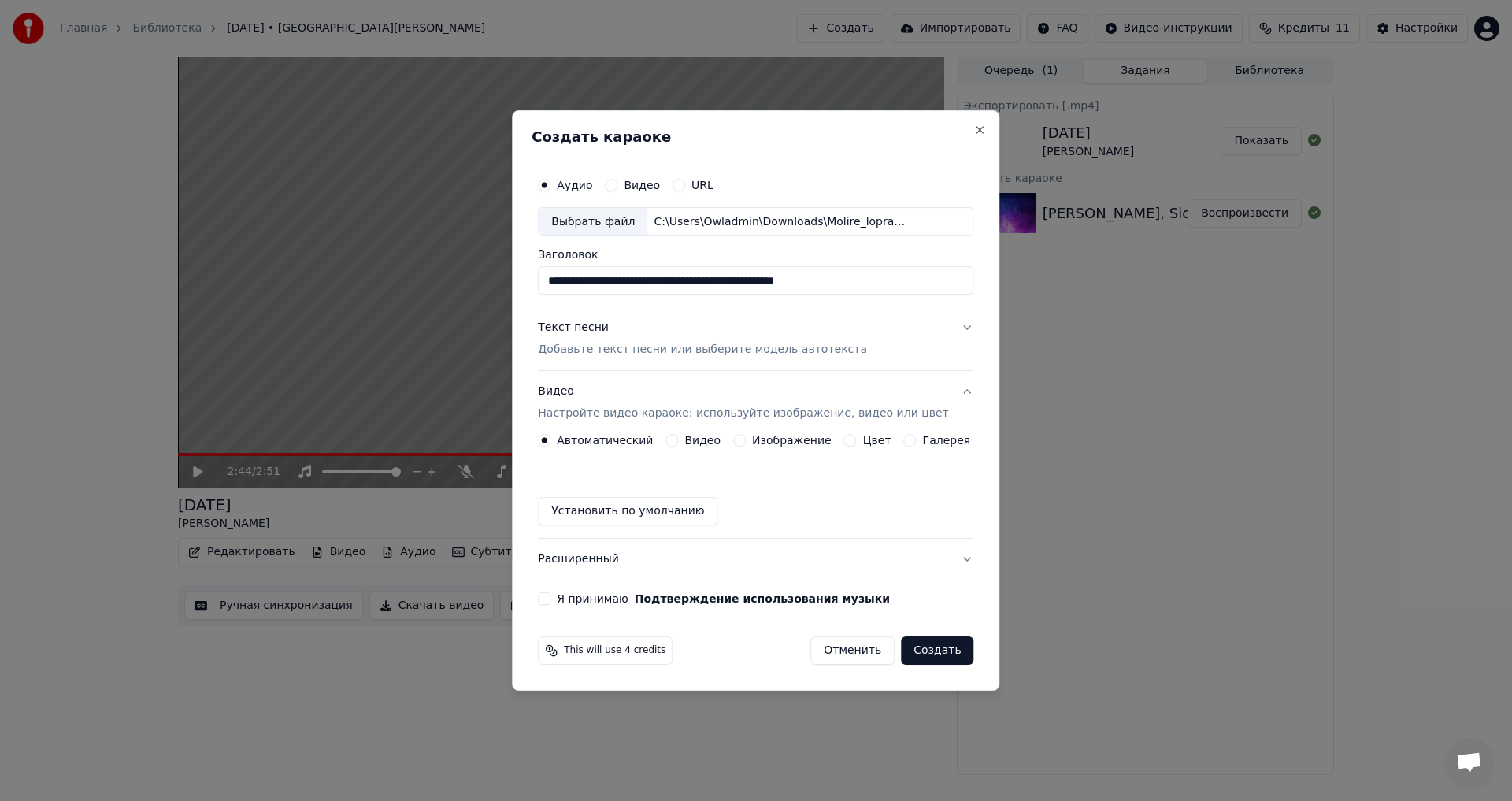
click at [926, 443] on label "Галерея" at bounding box center [947, 440] width 48 height 11
click at [917, 443] on button "Галерея" at bounding box center [910, 440] width 12 height 12
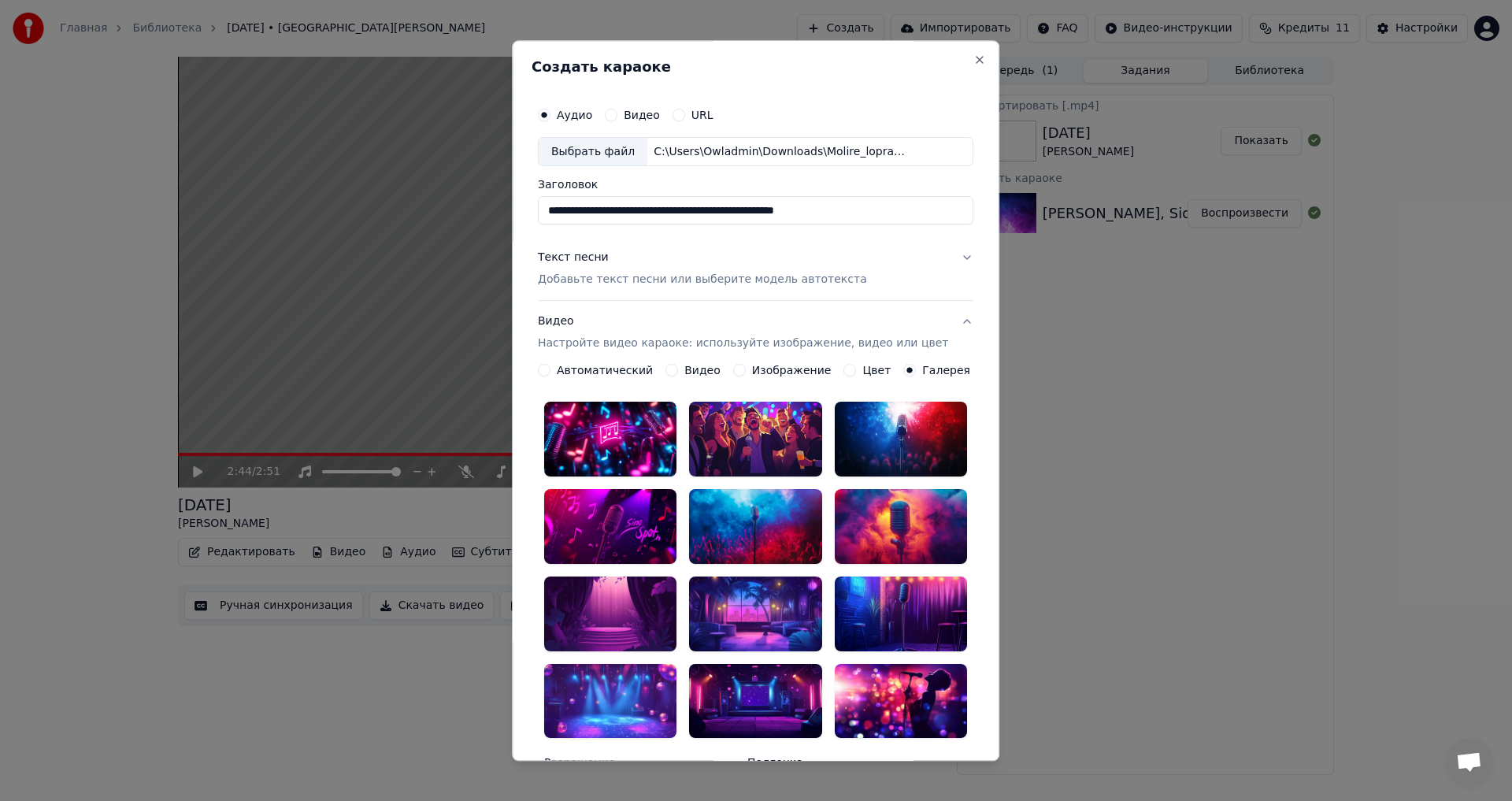
click at [640, 602] on div at bounding box center [610, 614] width 132 height 75
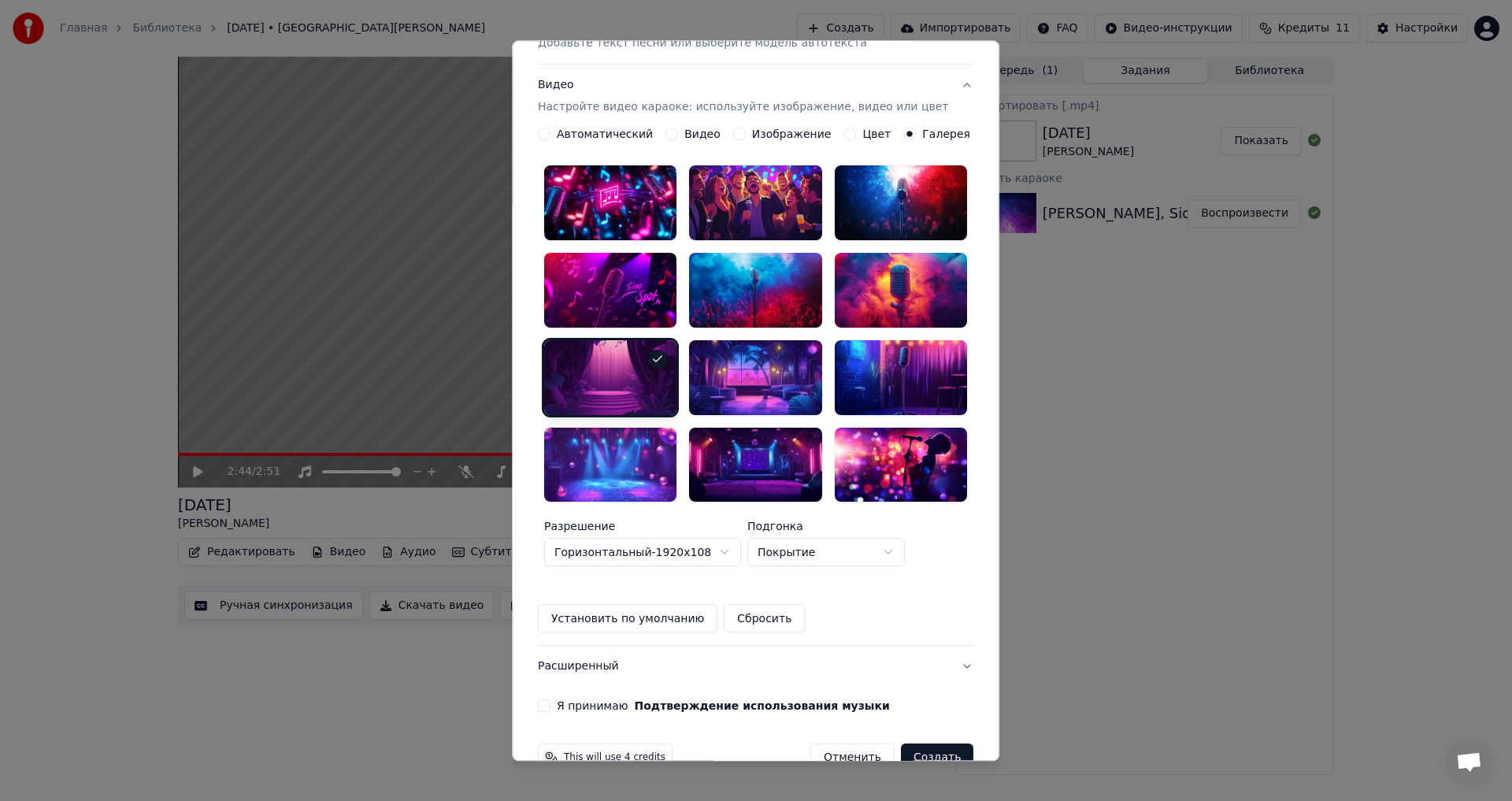
scroll to position [242, 0]
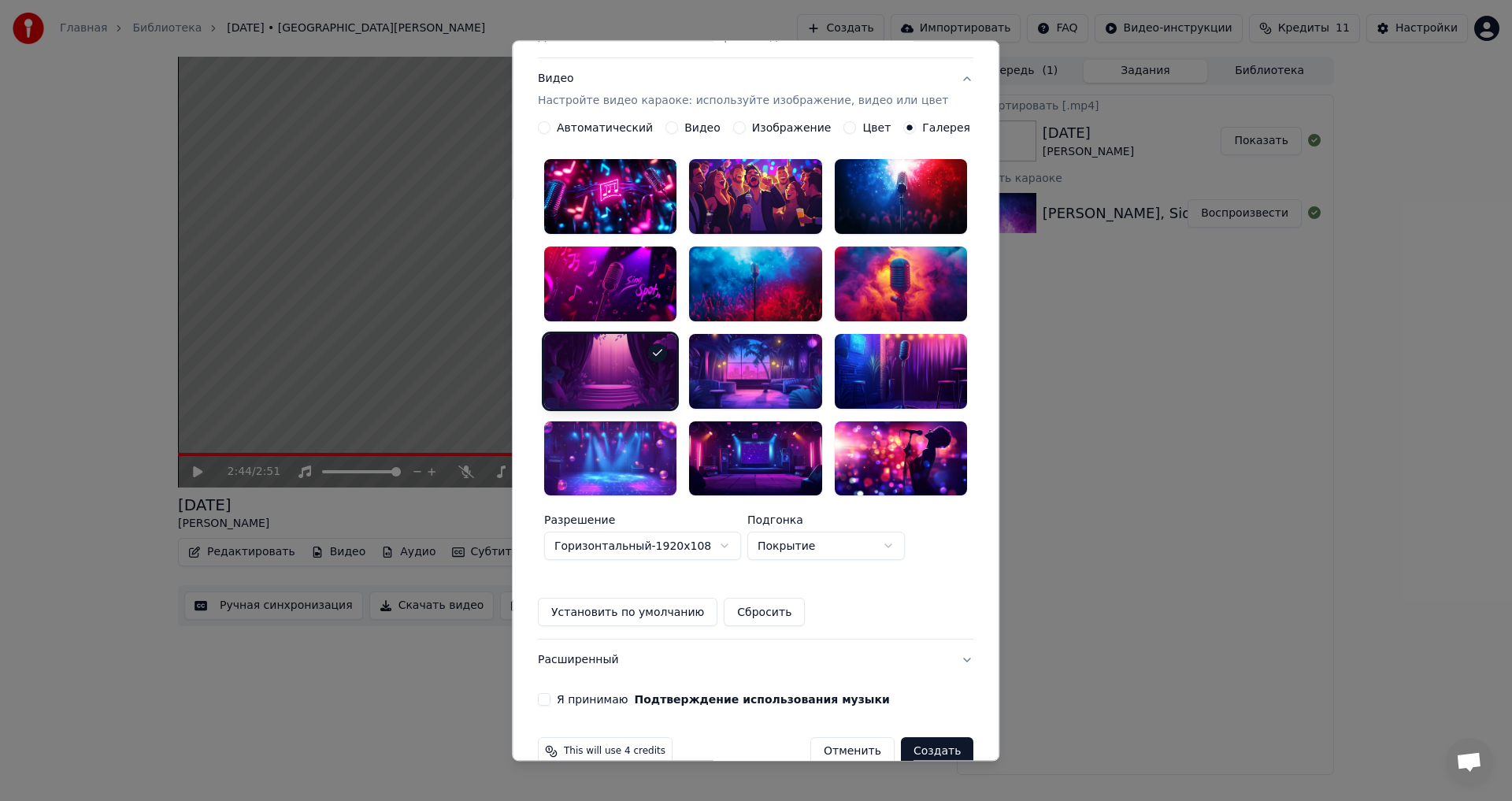
click at [614, 640] on button "Расширенный" at bounding box center [756, 661] width 435 height 41
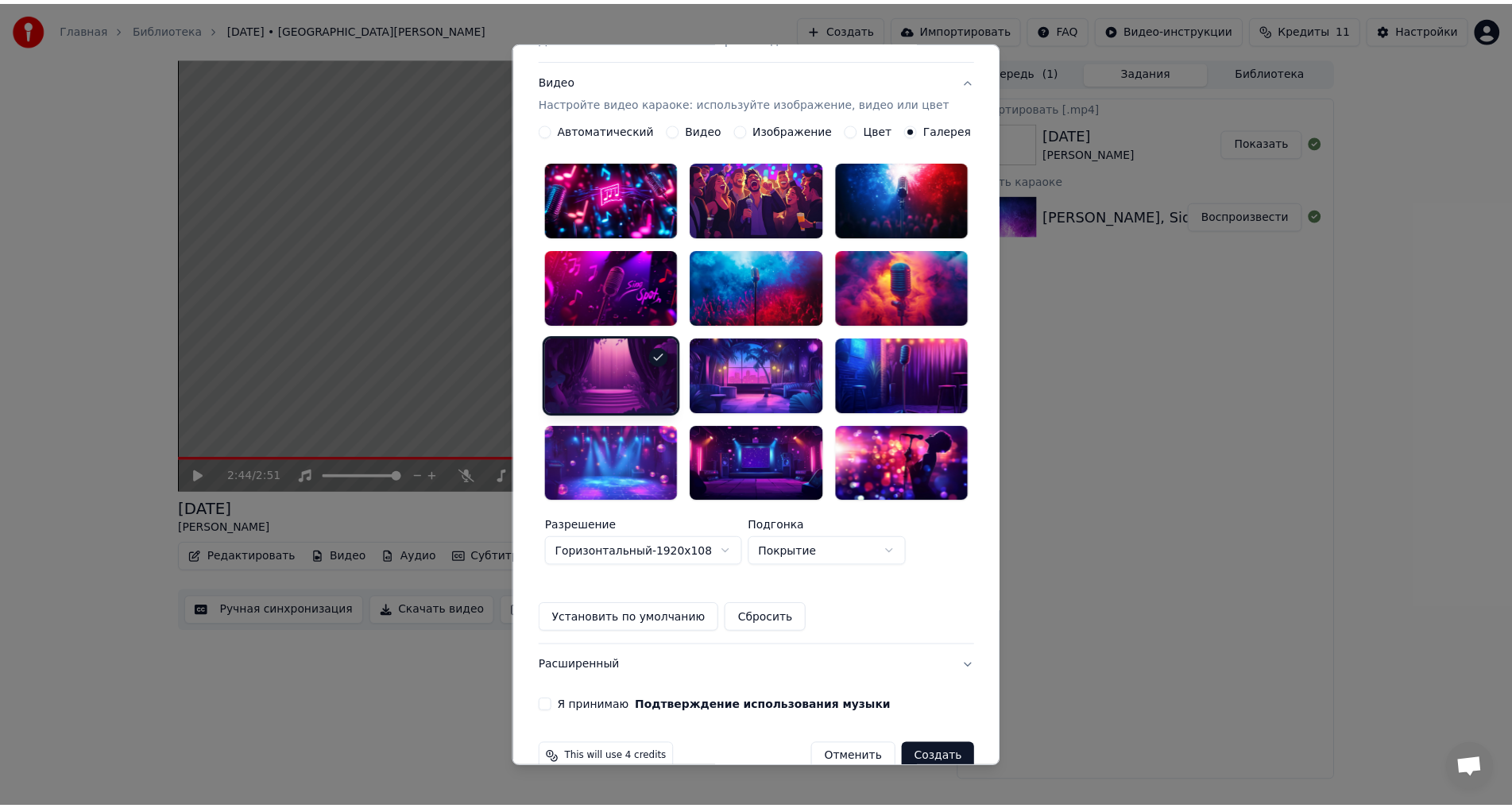
scroll to position [0, 0]
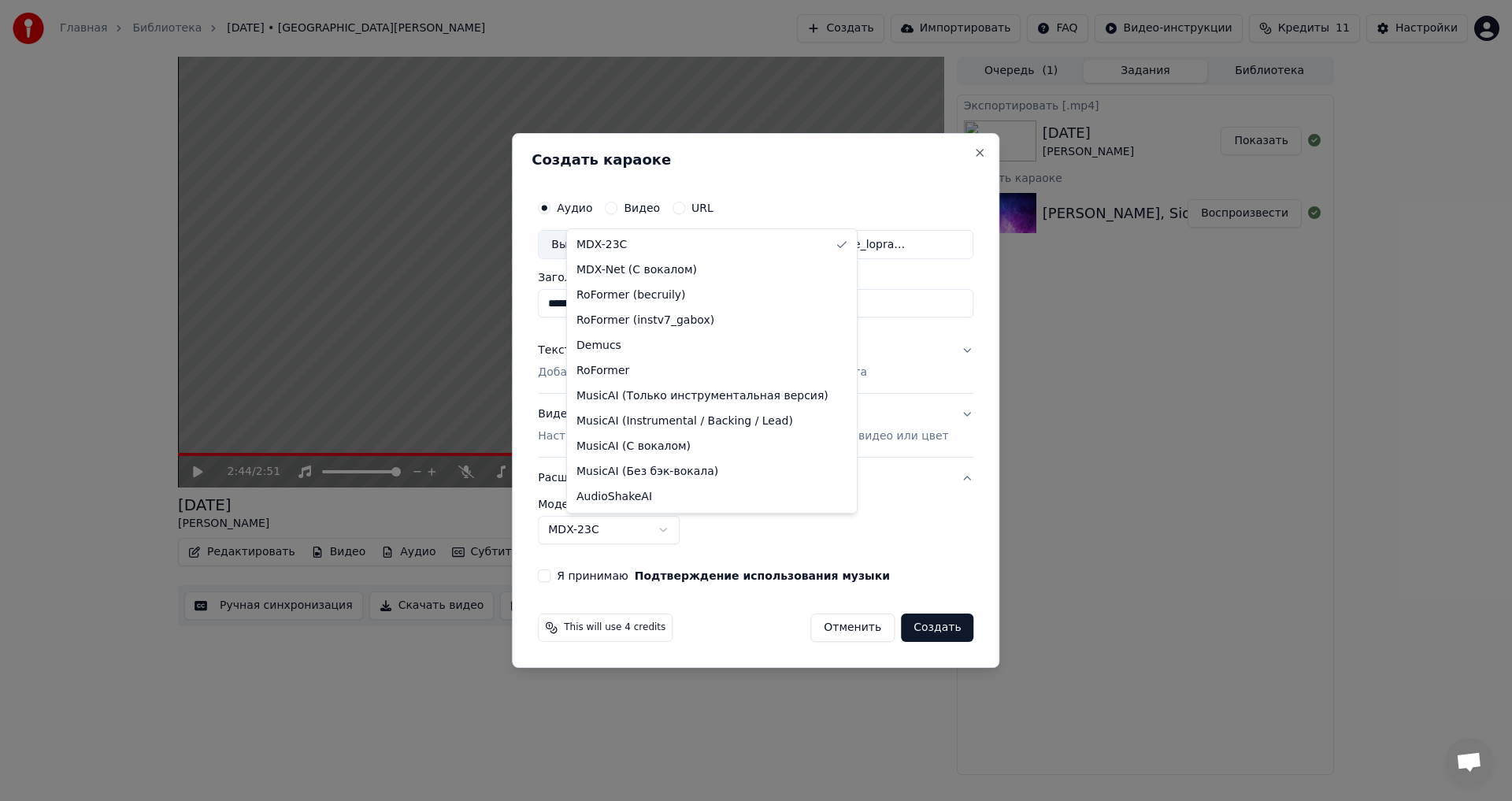
click at [631, 539] on body "**********" at bounding box center [756, 400] width 1512 height 801
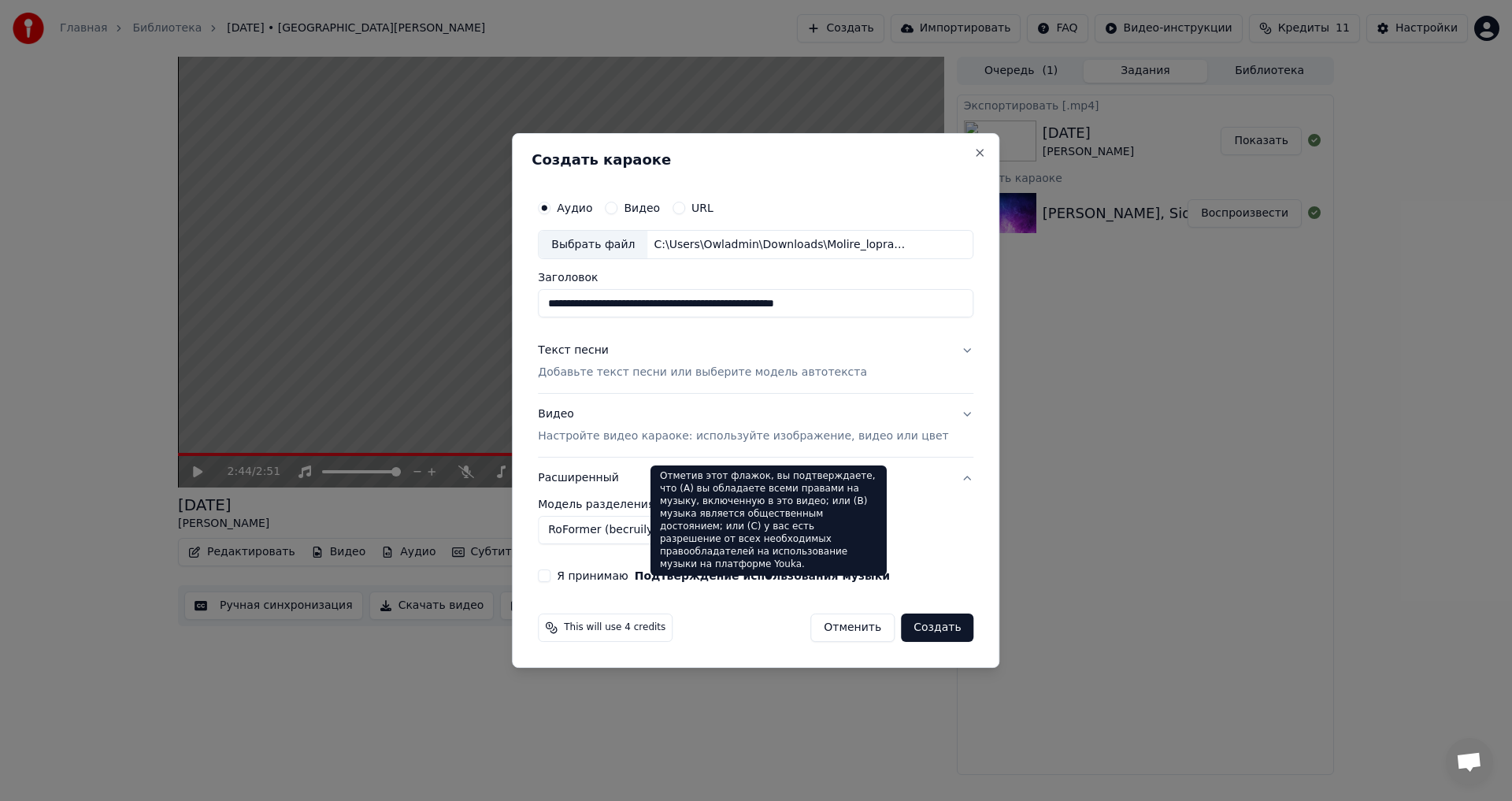
click at [800, 573] on button "Подтверждение использования музыки" at bounding box center [762, 575] width 255 height 11
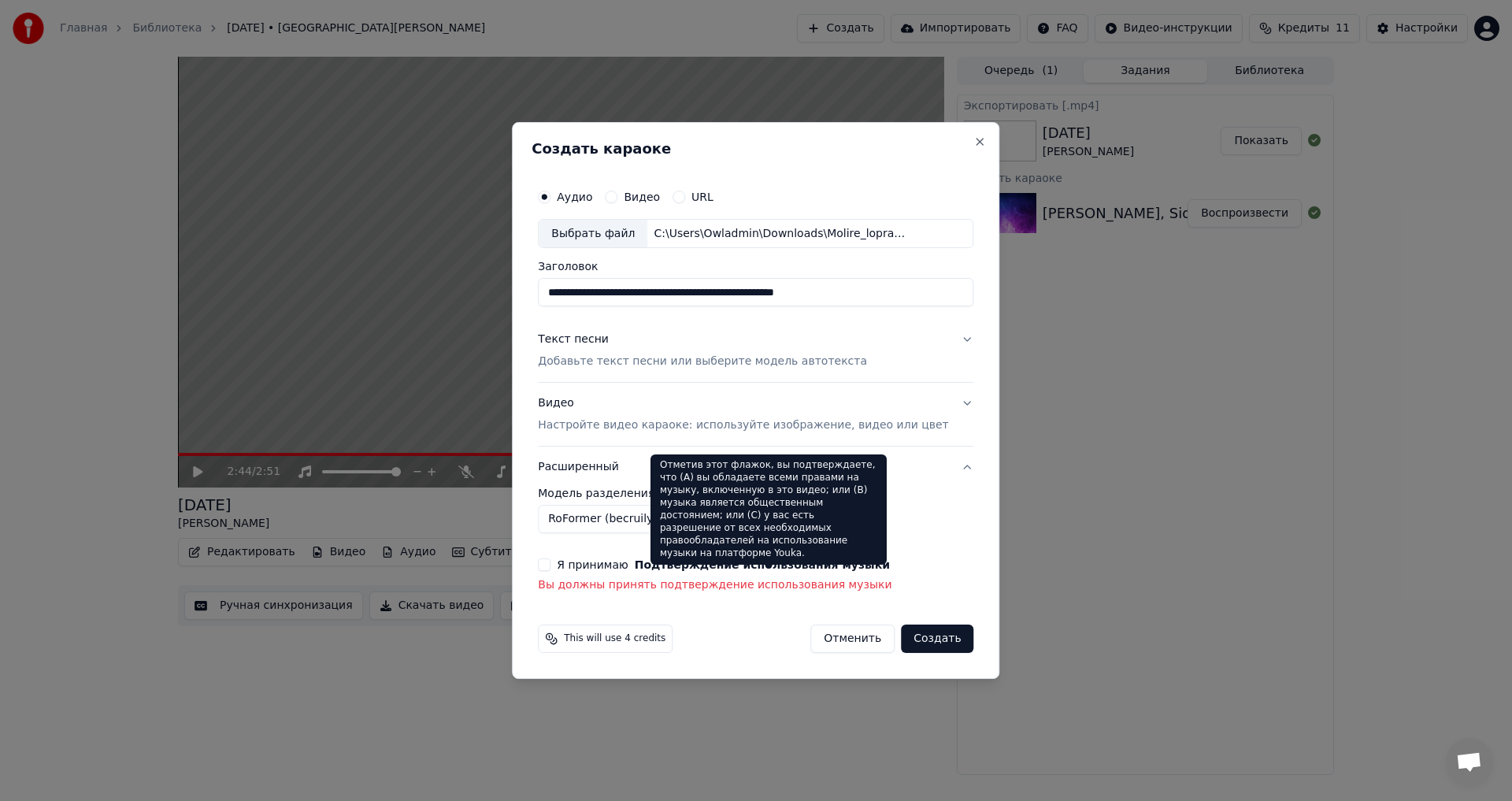
click at [755, 560] on button "Подтверждение использования музыки" at bounding box center [762, 564] width 255 height 11
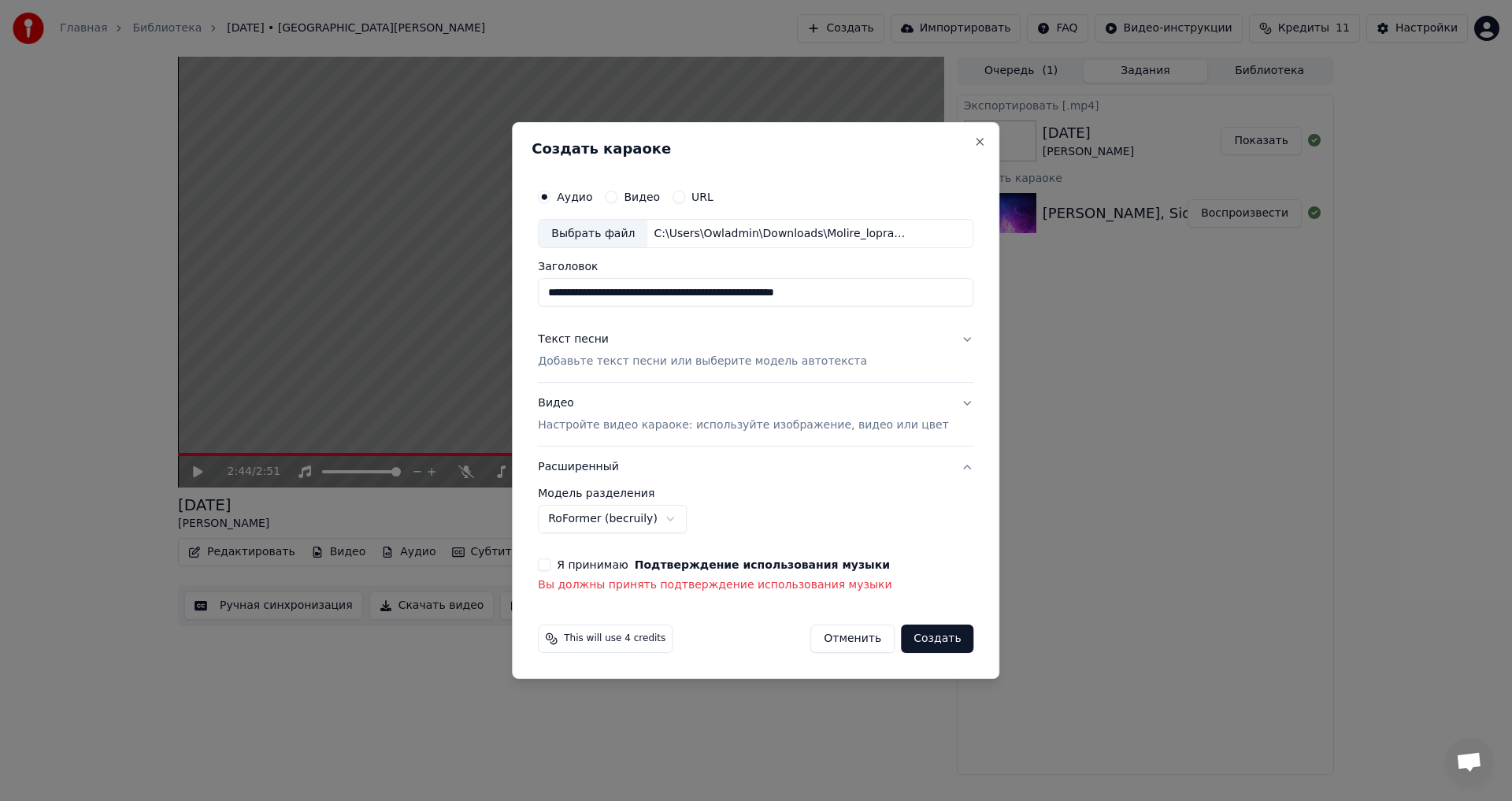
click at [587, 564] on label "Я принимаю Подтверждение использования музыки" at bounding box center [724, 564] width 333 height 11
click at [550, 564] on button "Я принимаю Подтверждение использования музыки" at bounding box center [544, 564] width 12 height 12
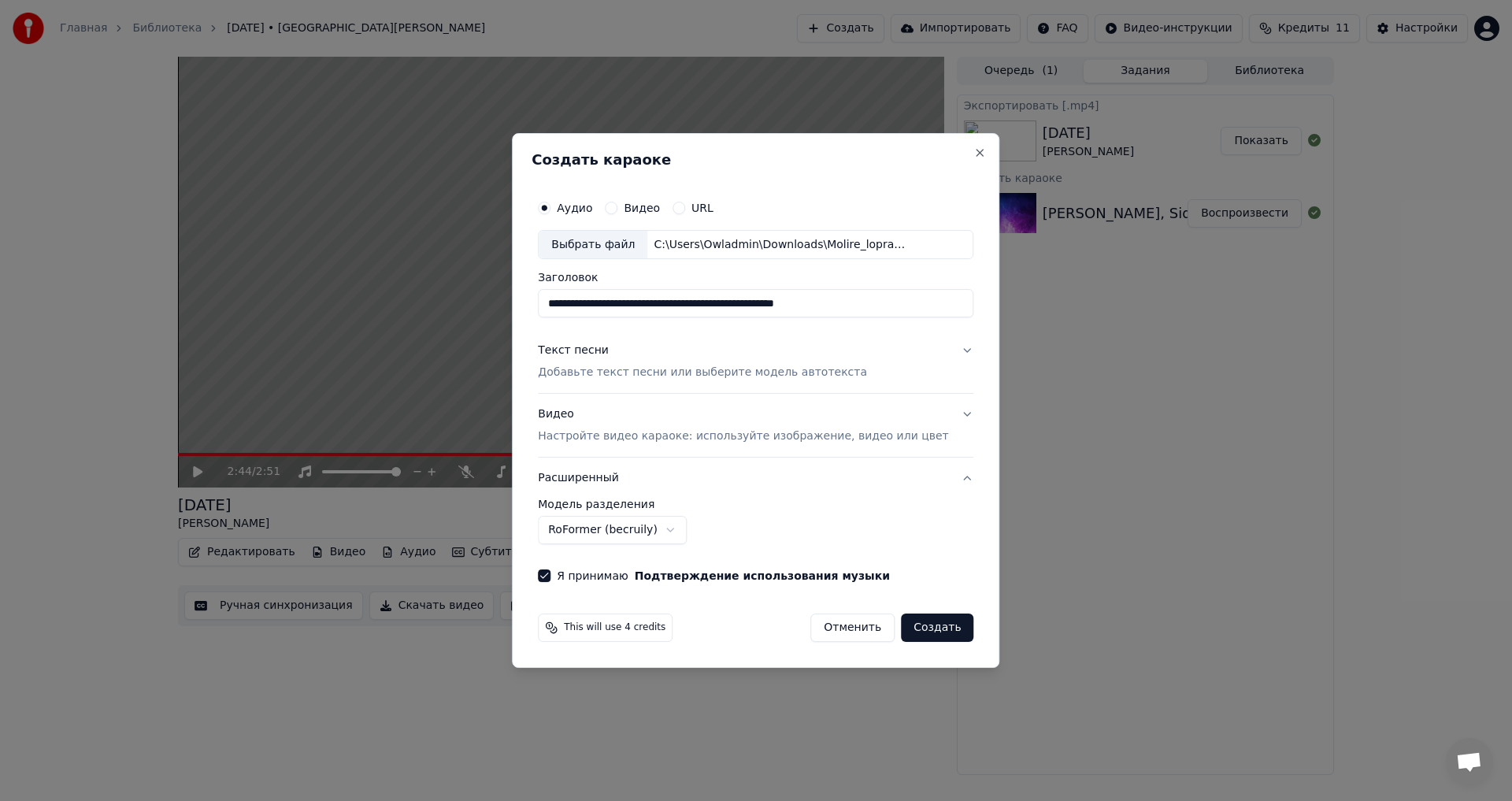
click at [908, 629] on button "Создать" at bounding box center [937, 628] width 72 height 29
select select "******"
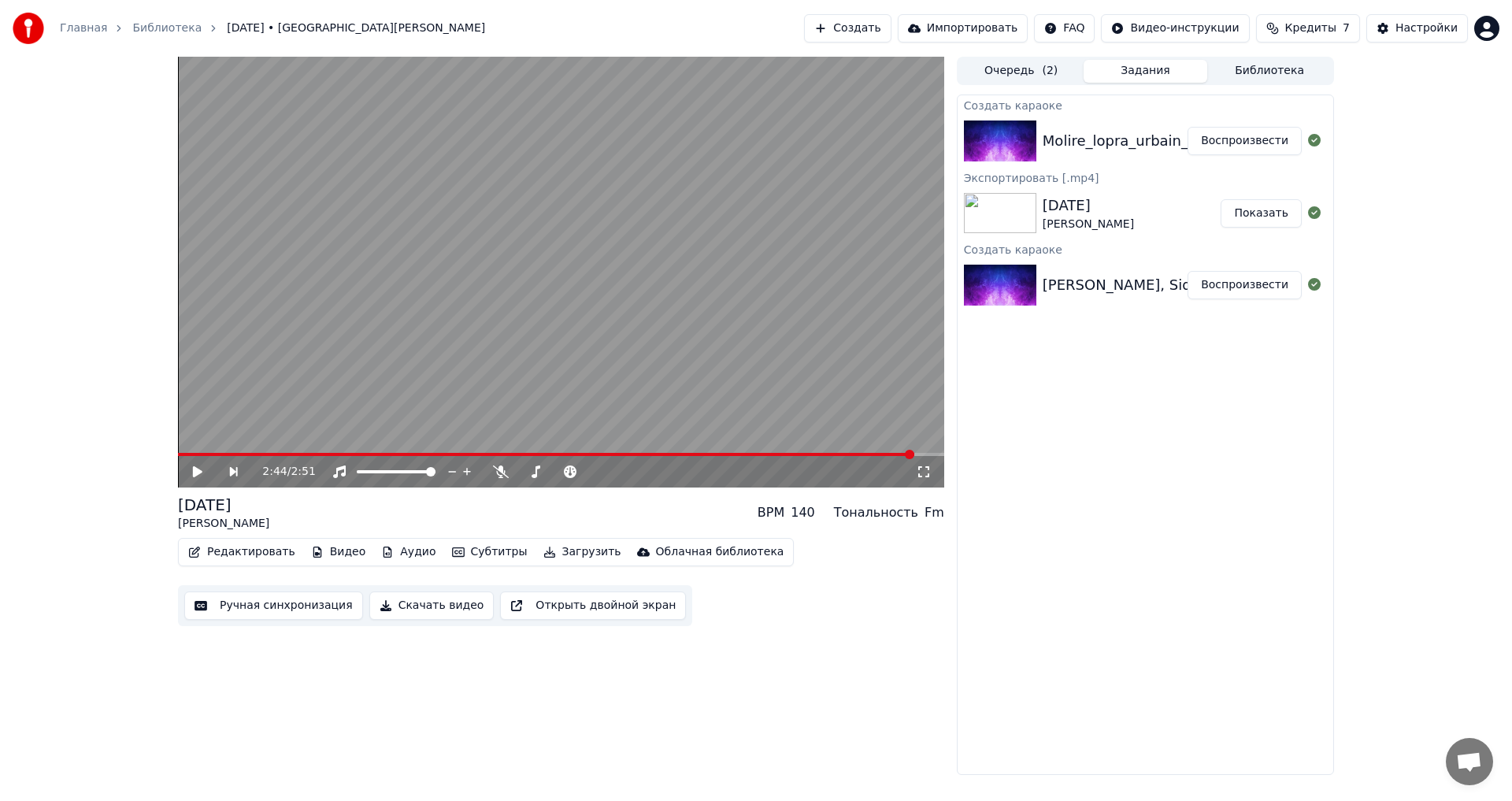
click at [1002, 132] on img at bounding box center [1000, 141] width 72 height 41
click at [200, 482] on div "2:44 / 2:51" at bounding box center [561, 472] width 766 height 31
click at [197, 476] on icon at bounding box center [198, 472] width 10 height 11
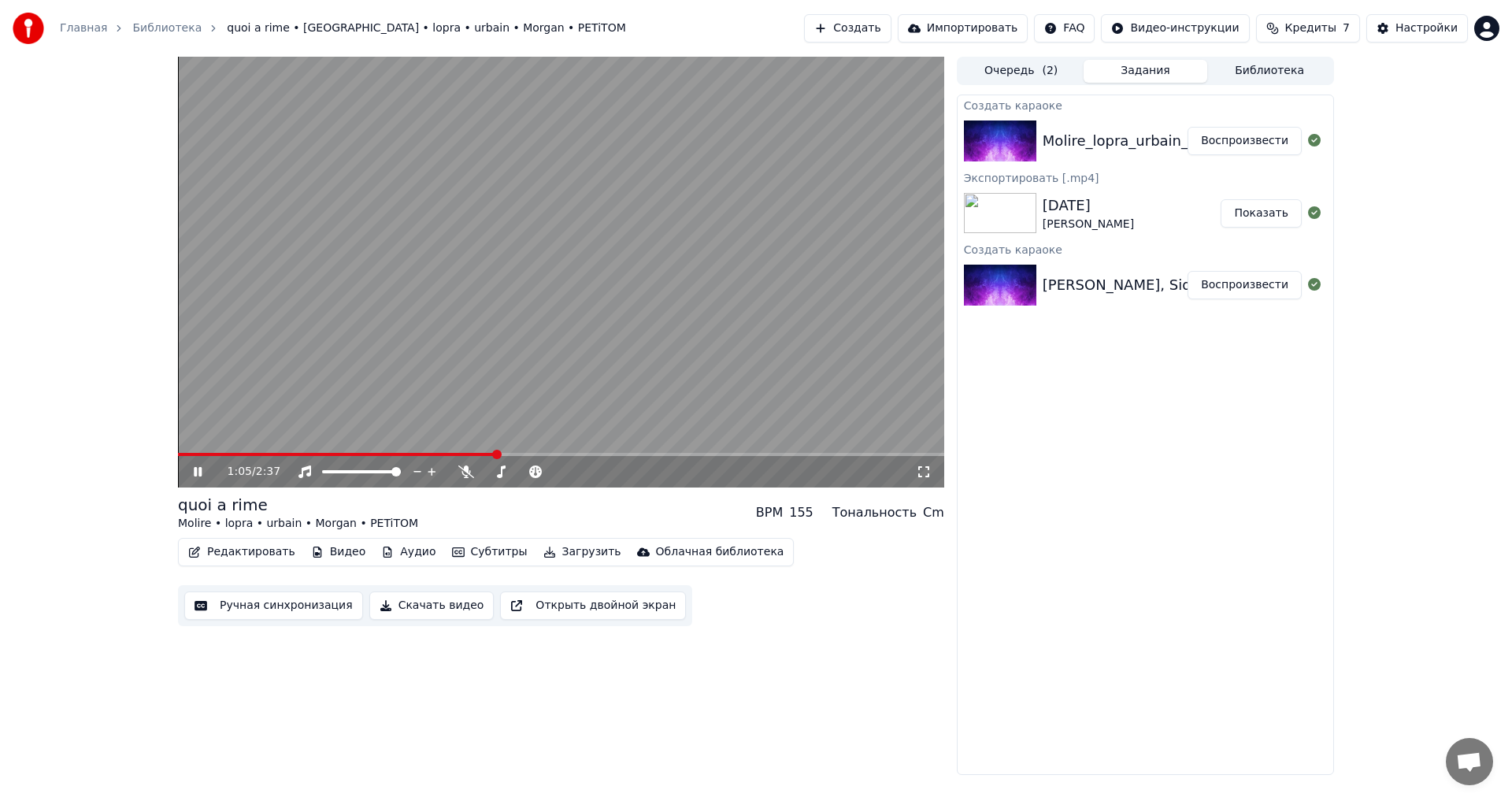
click at [199, 471] on icon at bounding box center [209, 472] width 37 height 12
click at [385, 550] on button "Аудио" at bounding box center [407, 552] width 67 height 22
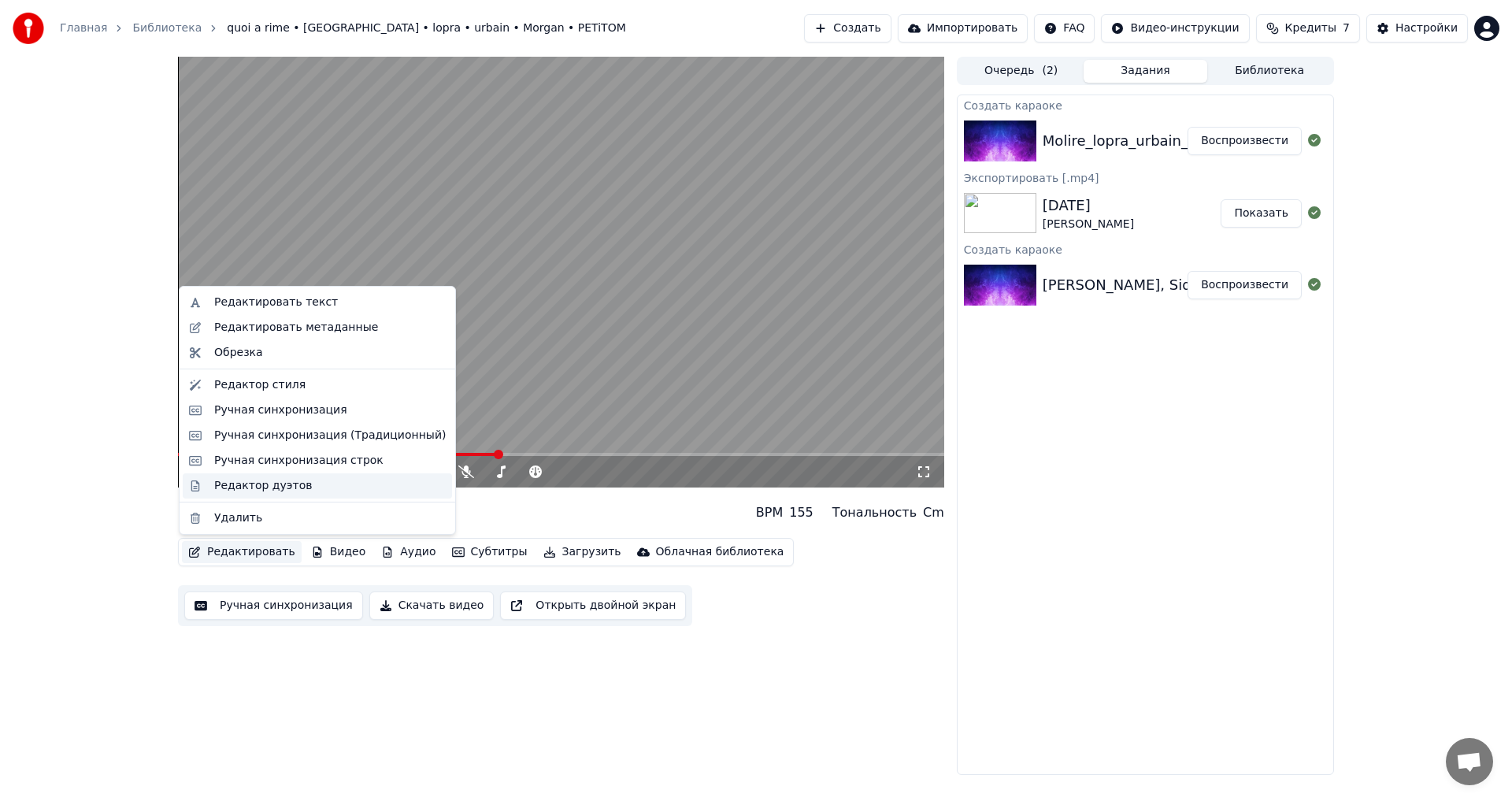
click at [255, 490] on div "Редактор дуэтов" at bounding box center [263, 486] width 98 height 16
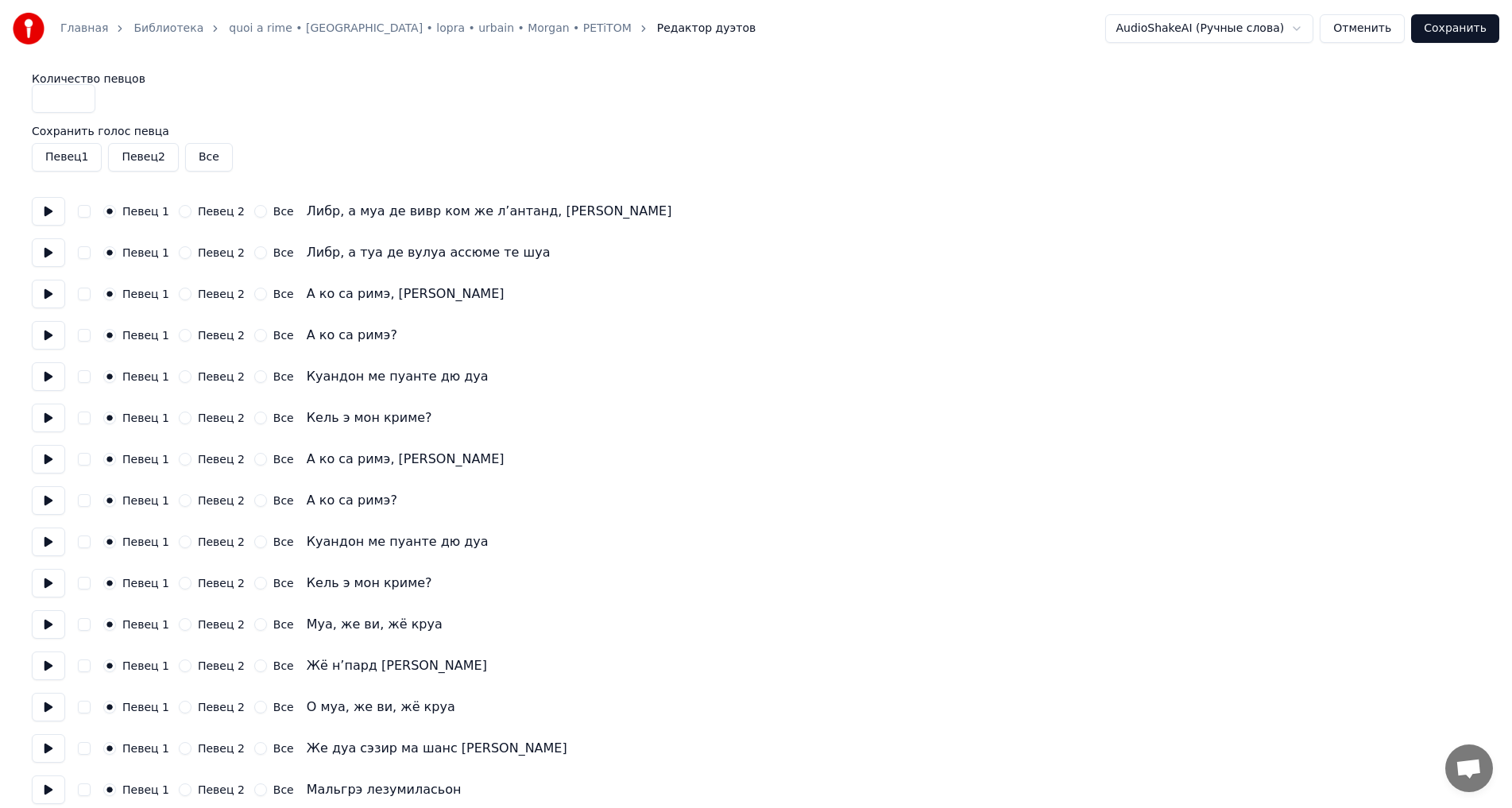
click at [185, 249] on div "Певец 2" at bounding box center [212, 252] width 66 height 12
click at [181, 253] on button "Певец 2" at bounding box center [185, 252] width 12 height 12
click at [181, 461] on button "Певец 2" at bounding box center [185, 459] width 12 height 12
click at [183, 503] on button "Певец 2" at bounding box center [185, 500] width 12 height 12
click at [183, 549] on div "Певец 1 Певец 2 Все Куандон ме пуанте дю дуа" at bounding box center [756, 542] width 1448 height 29
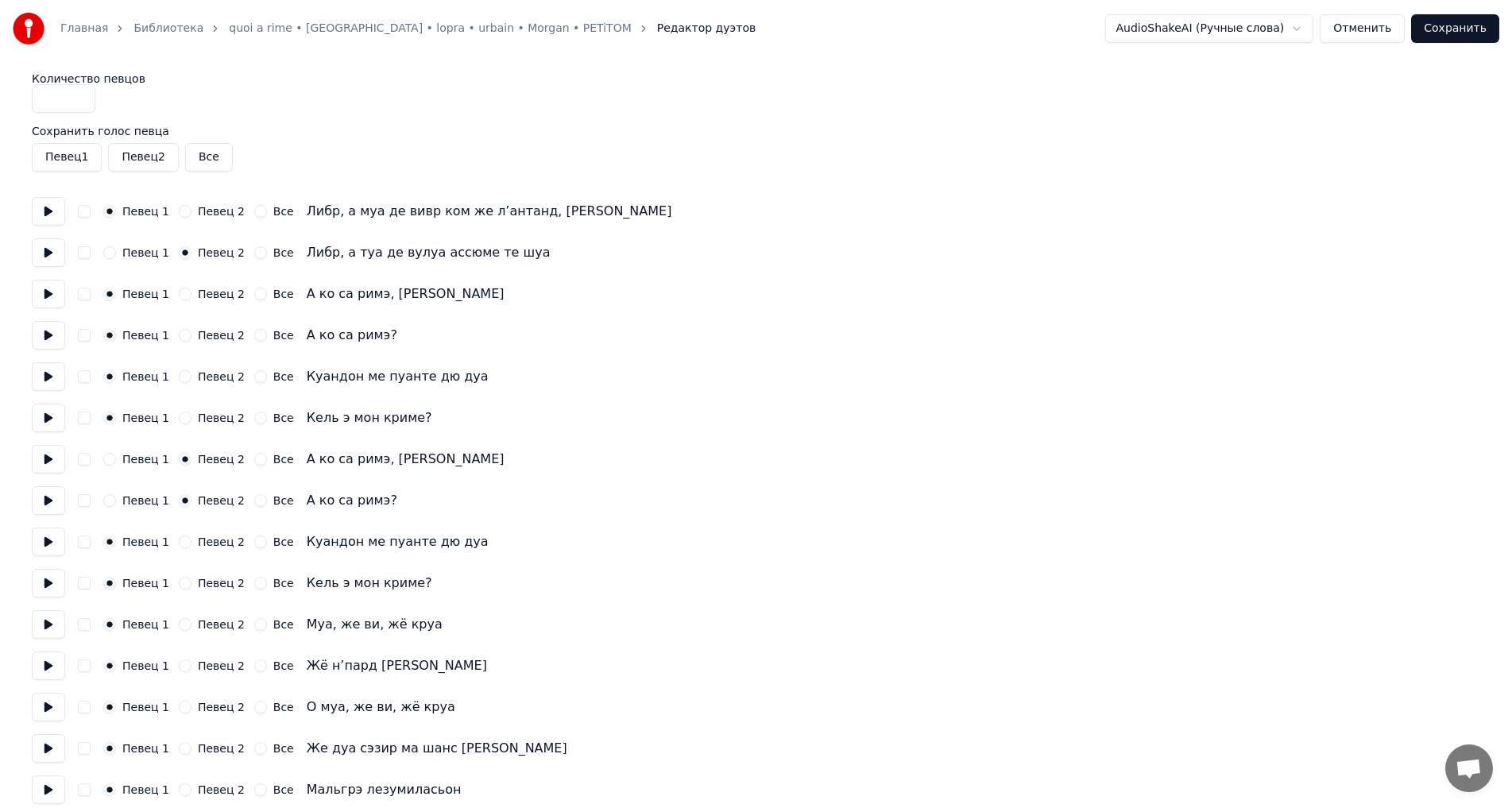
click at [179, 539] on button "Певец 2" at bounding box center [185, 541] width 12 height 12
click at [179, 581] on button "Певец 2" at bounding box center [185, 583] width 12 height 12
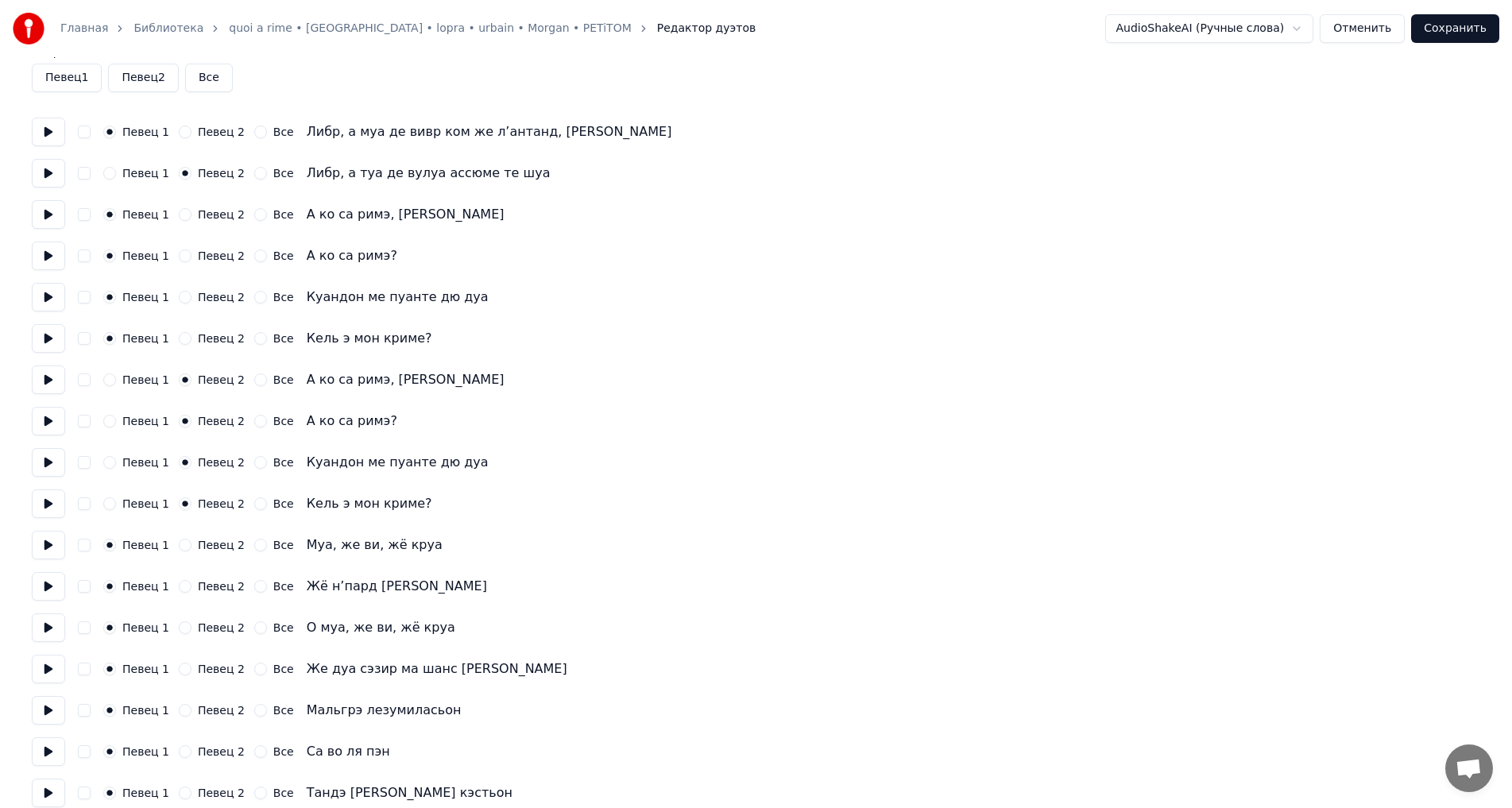
click at [179, 541] on button "Певец 2" at bounding box center [185, 544] width 12 height 12
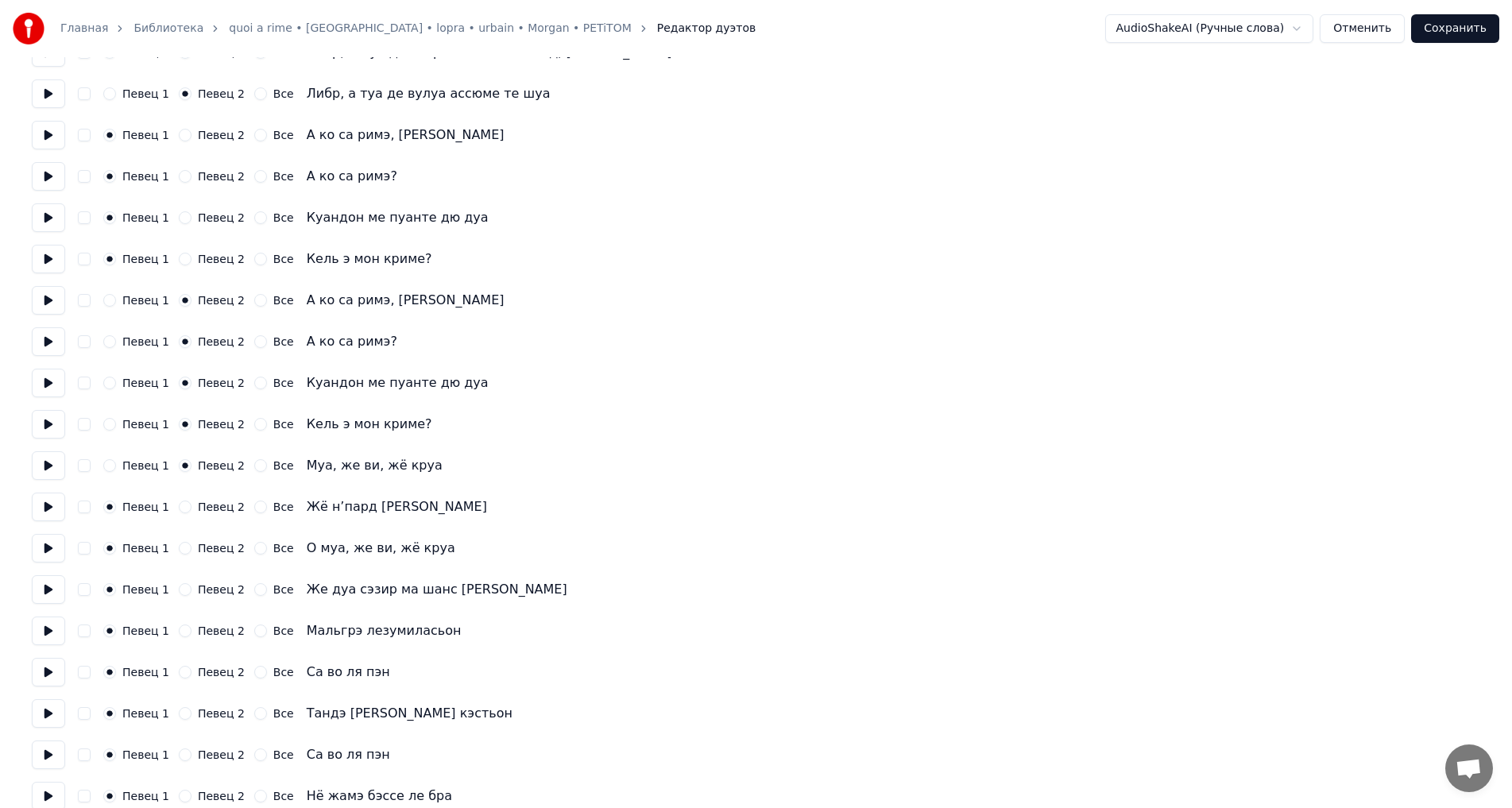
scroll to position [397, 0]
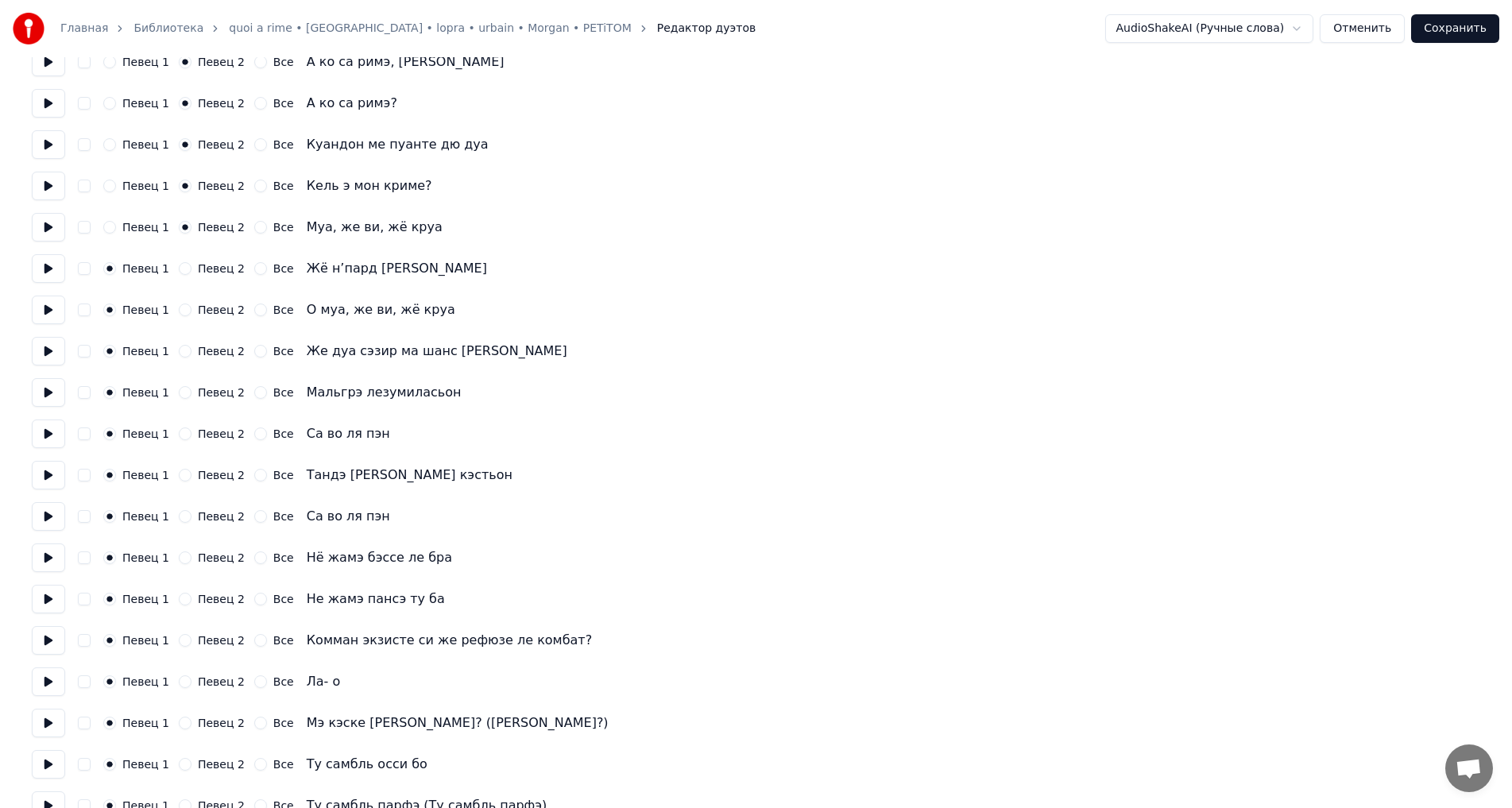
click at [138, 229] on label "Певец 1" at bounding box center [146, 227] width 47 height 11
click at [116, 229] on button "Певец 1" at bounding box center [109, 227] width 12 height 12
click at [183, 392] on button "Певец 2" at bounding box center [185, 392] width 12 height 12
drag, startPoint x: 191, startPoint y: 480, endPoint x: 183, endPoint y: 479, distance: 8.1
click at [188, 480] on div "Певец 2" at bounding box center [212, 475] width 66 height 12
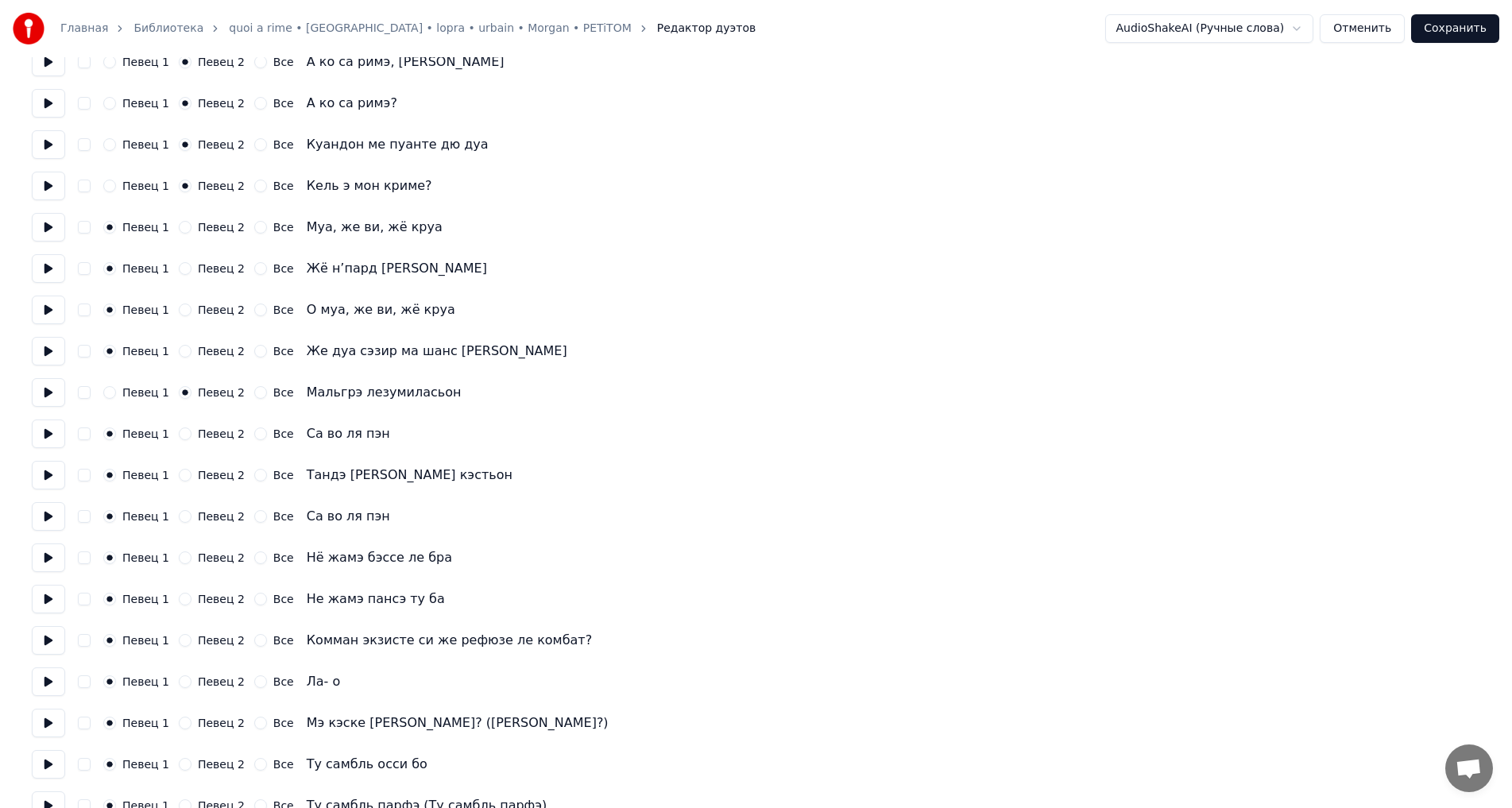
click at [179, 476] on button "Певец 2" at bounding box center [185, 475] width 12 height 12
click at [179, 559] on button "Певец 2" at bounding box center [185, 557] width 12 height 12
click at [183, 601] on button "Певец 2" at bounding box center [185, 598] width 12 height 12
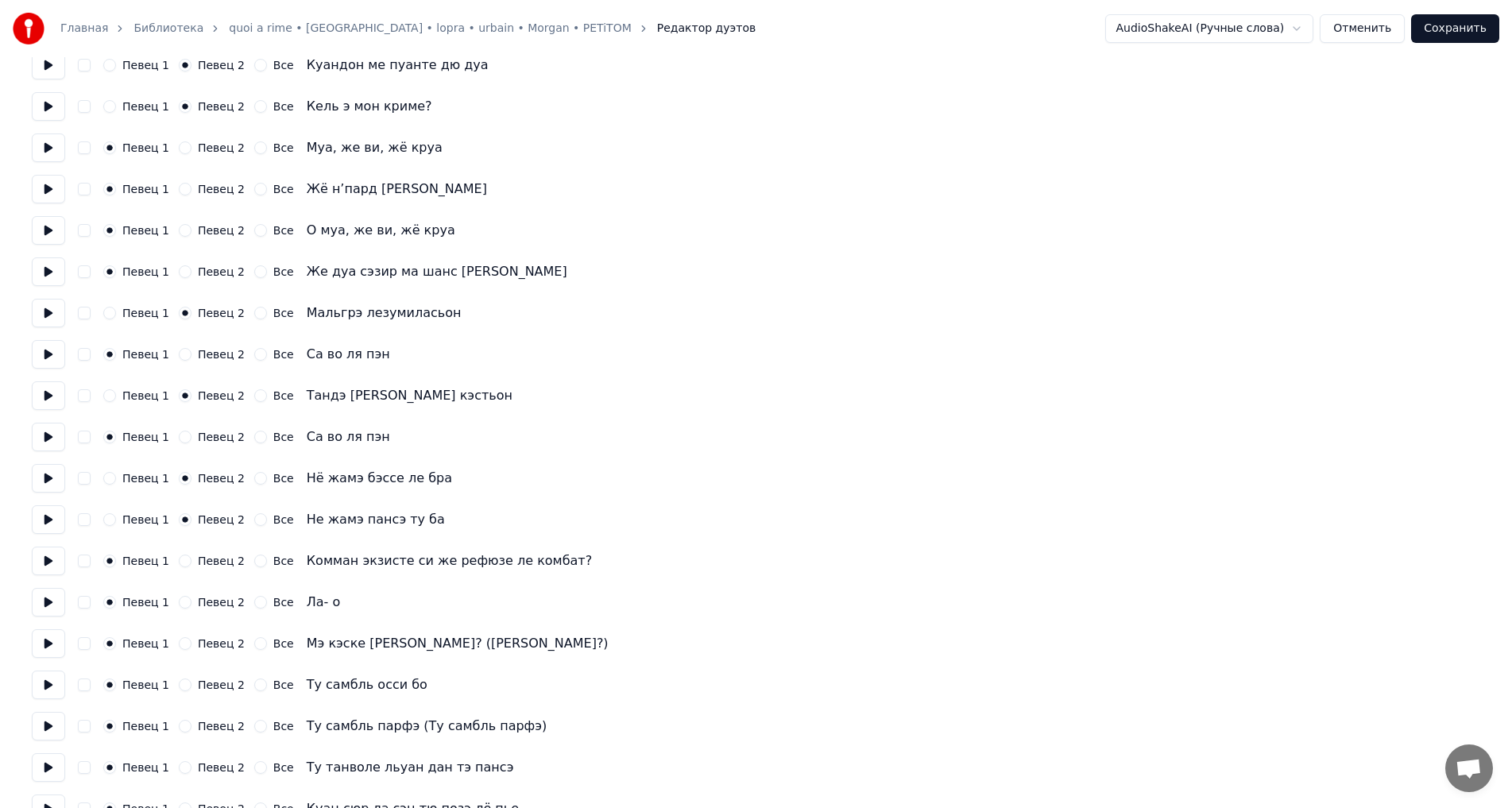
click at [256, 606] on div "Все" at bounding box center [274, 602] width 40 height 12
click at [254, 599] on button "Все" at bounding box center [260, 602] width 12 height 12
click at [254, 642] on button "Все" at bounding box center [260, 643] width 12 height 12
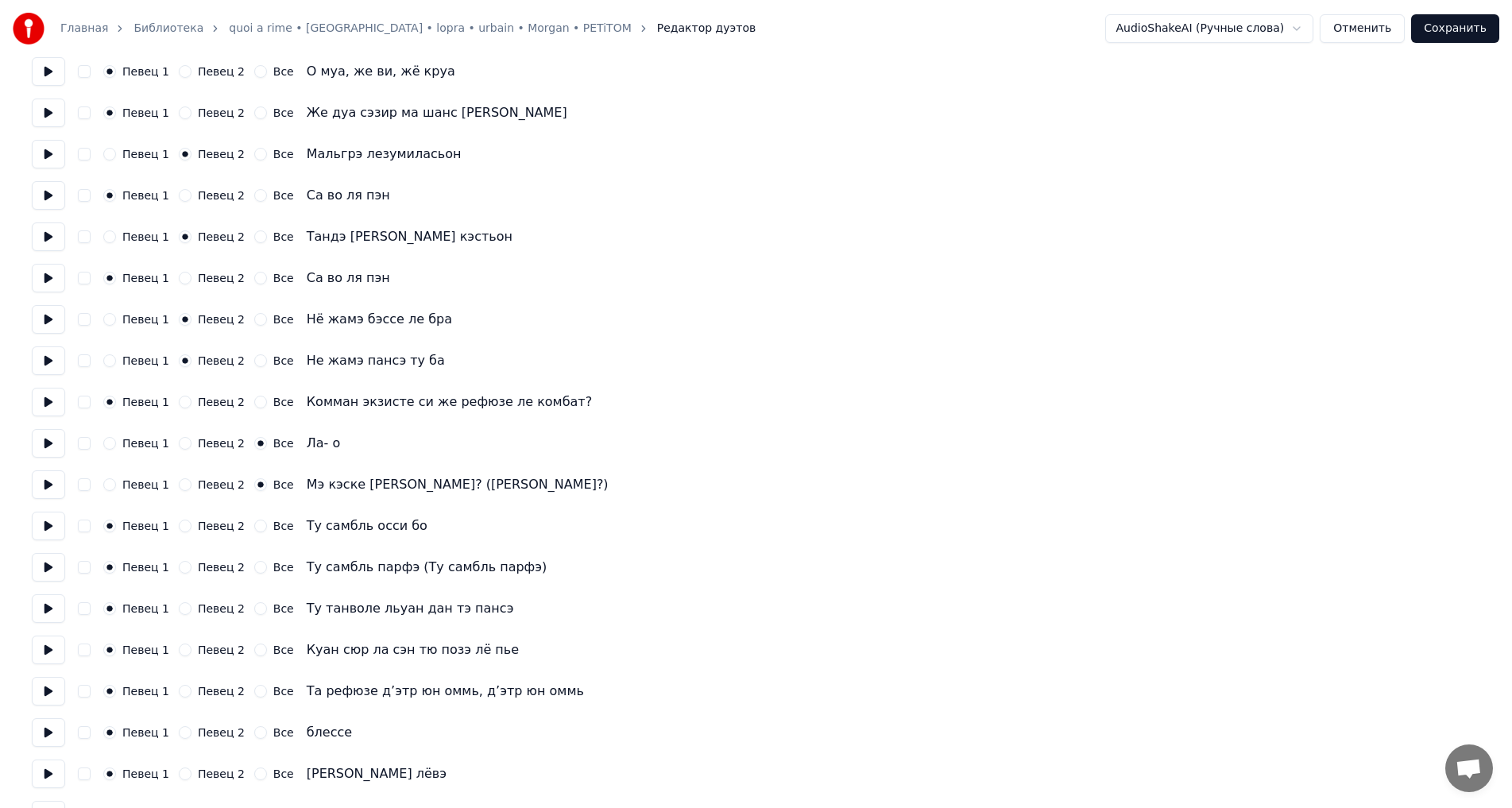
click at [198, 525] on label "Певец 2" at bounding box center [221, 525] width 47 height 11
click at [191, 525] on button "Певец 2" at bounding box center [185, 525] width 12 height 12
click at [254, 568] on button "Все" at bounding box center [260, 567] width 12 height 12
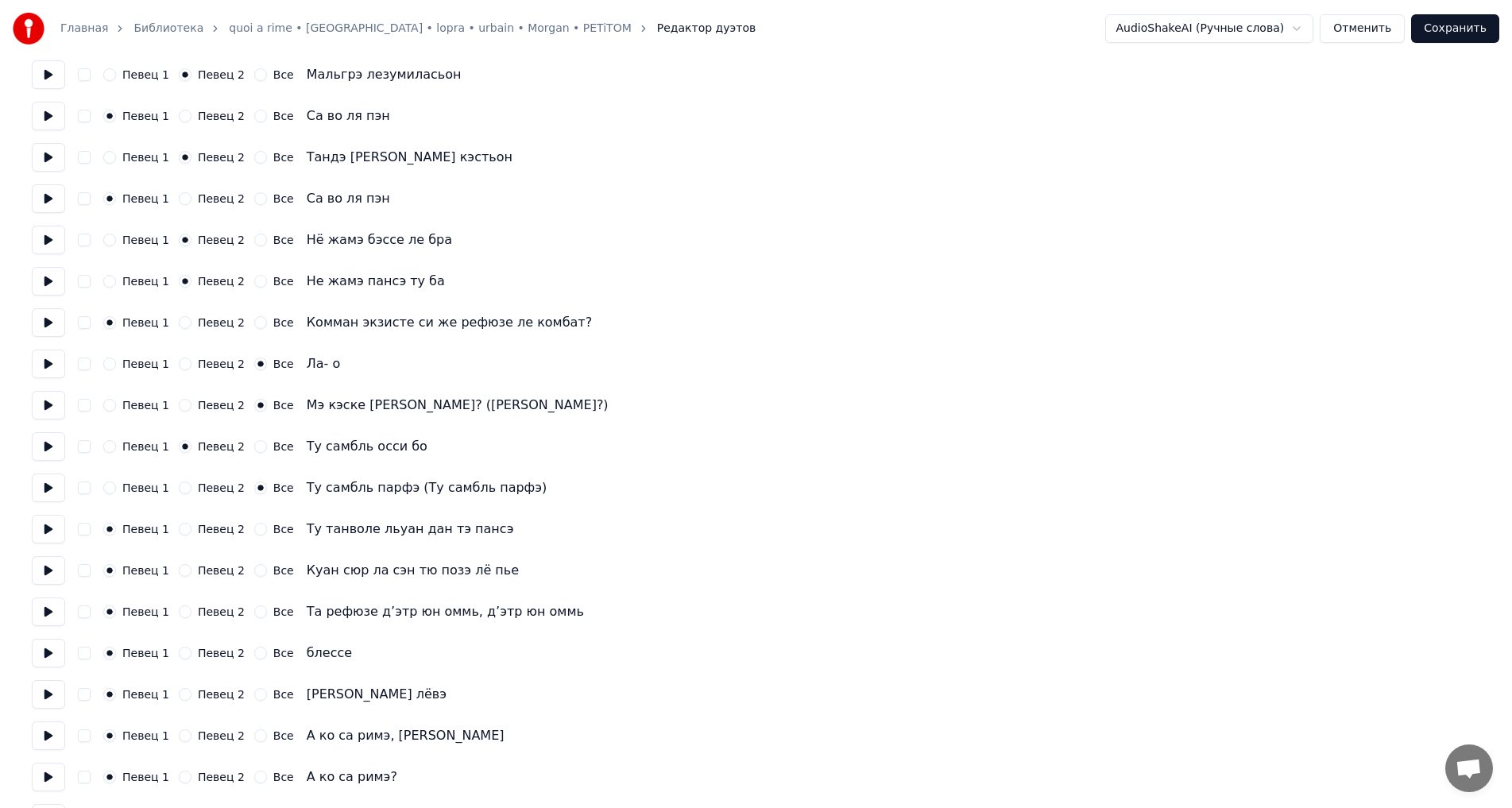
click at [254, 448] on button "Все" at bounding box center [260, 446] width 12 height 12
click at [197, 536] on div "Певец 1 Певец 2 Все Ту танволе льуан дан тэ пансэ" at bounding box center [756, 529] width 1448 height 29
click at [198, 531] on label "Певец 2" at bounding box center [221, 529] width 47 height 11
click at [191, 531] on button "Певец 2" at bounding box center [185, 529] width 12 height 12
click at [201, 567] on label "Певец 2" at bounding box center [221, 570] width 47 height 11
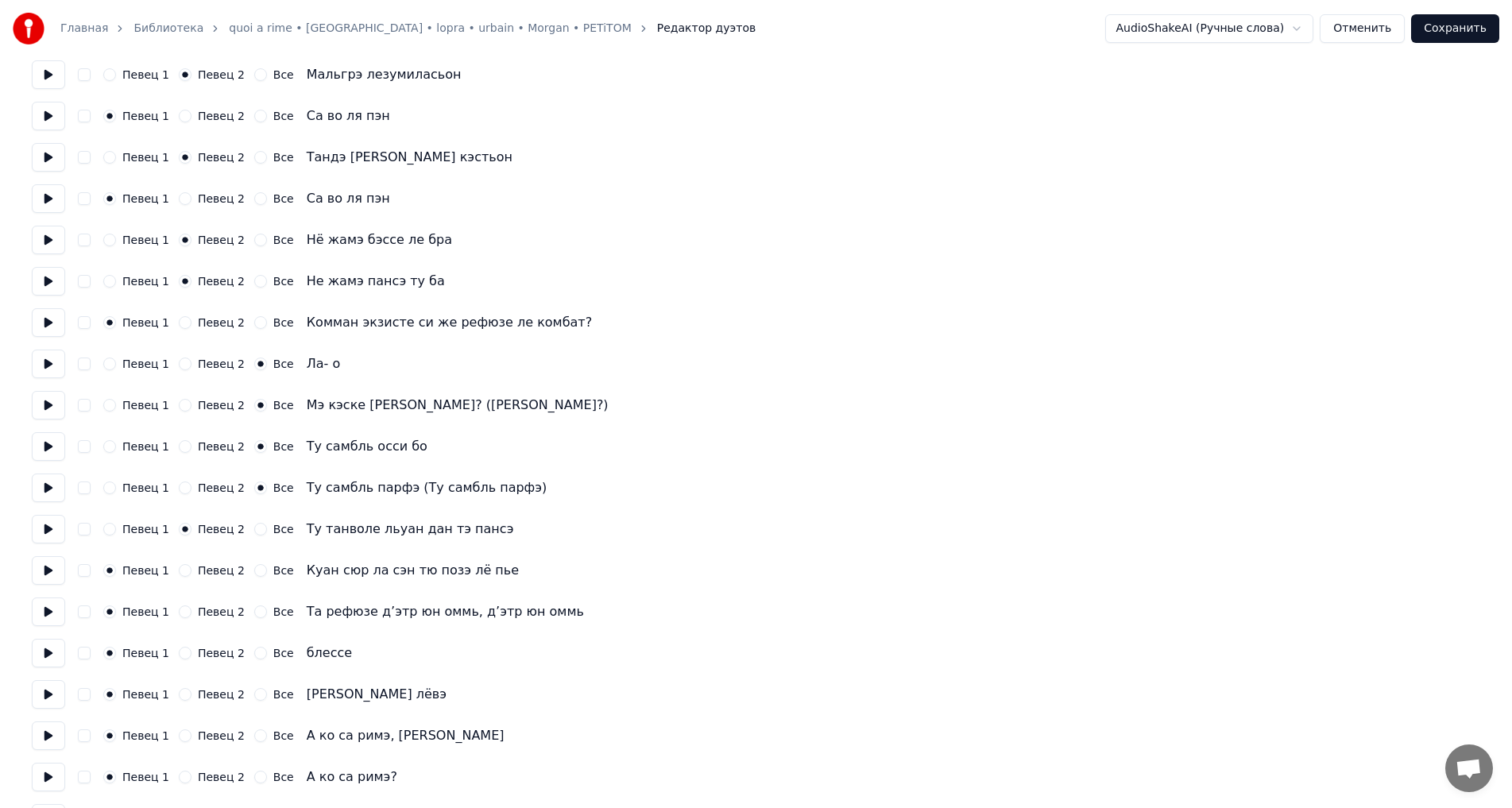
click at [191, 567] on button "Певец 2" at bounding box center [185, 570] width 12 height 12
click at [198, 611] on label "Певец 2" at bounding box center [221, 612] width 47 height 11
click at [191, 611] on button "Певец 2" at bounding box center [185, 612] width 12 height 12
click at [202, 651] on label "Певец 2" at bounding box center [221, 652] width 47 height 11
click at [191, 651] on button "Певец 2" at bounding box center [185, 652] width 12 height 12
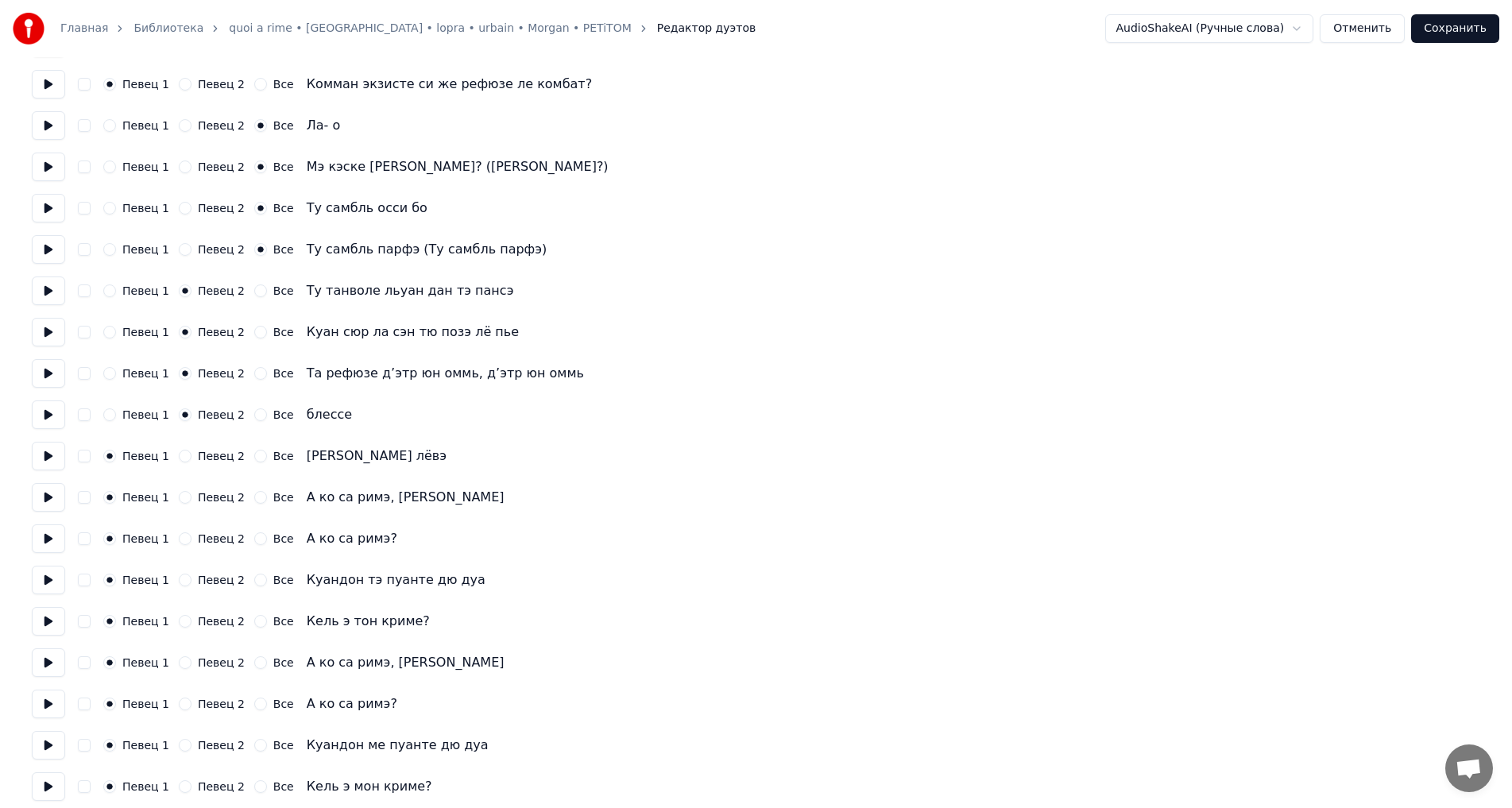
scroll to position [1033, 0]
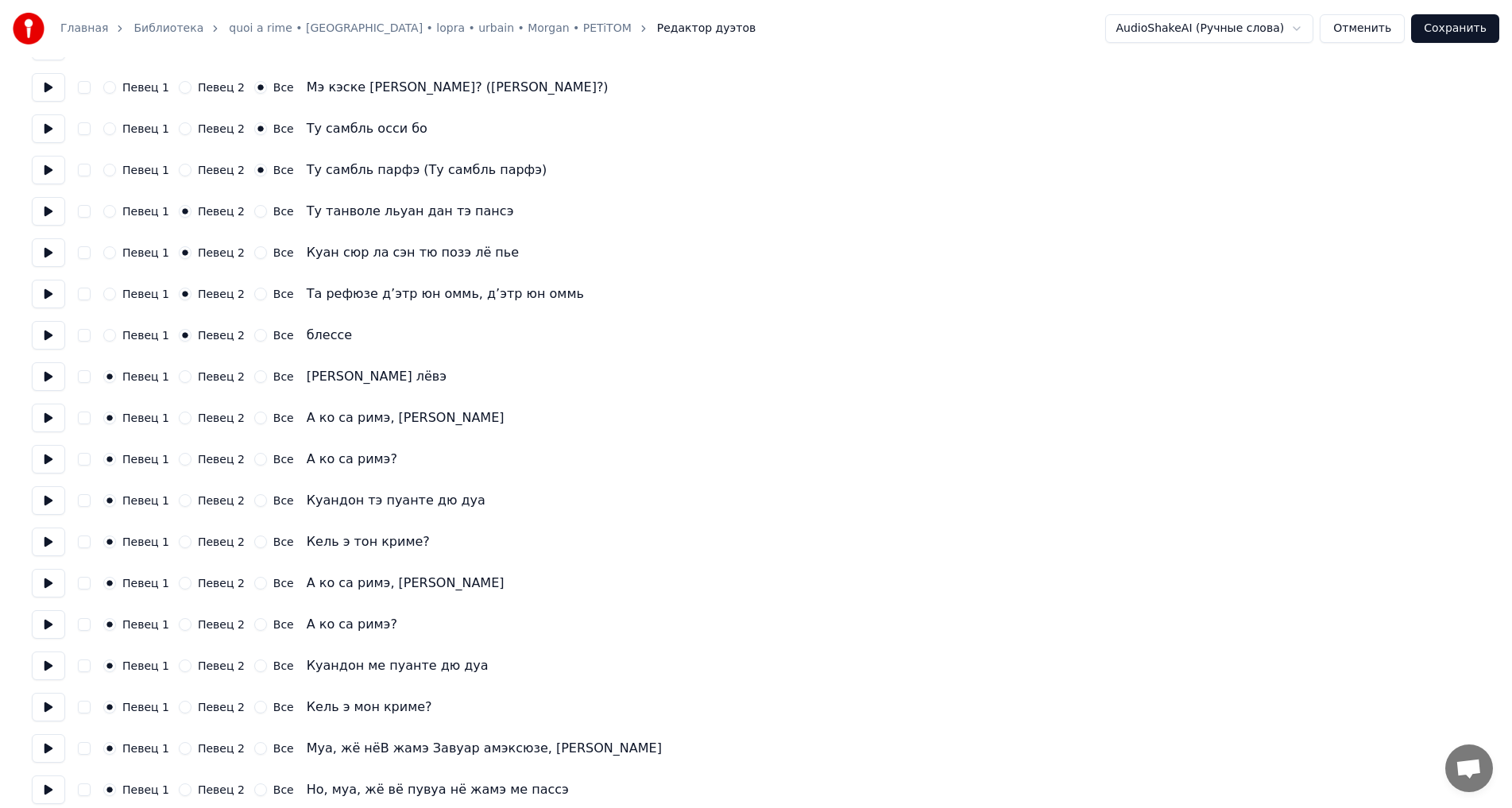
click at [185, 381] on div "Певец 2" at bounding box center [212, 376] width 66 height 12
click at [181, 379] on button "Певец 2" at bounding box center [185, 376] width 12 height 12
click at [183, 414] on button "Певец 2" at bounding box center [185, 418] width 12 height 12
click at [179, 460] on button "Певец 2" at bounding box center [185, 459] width 12 height 12
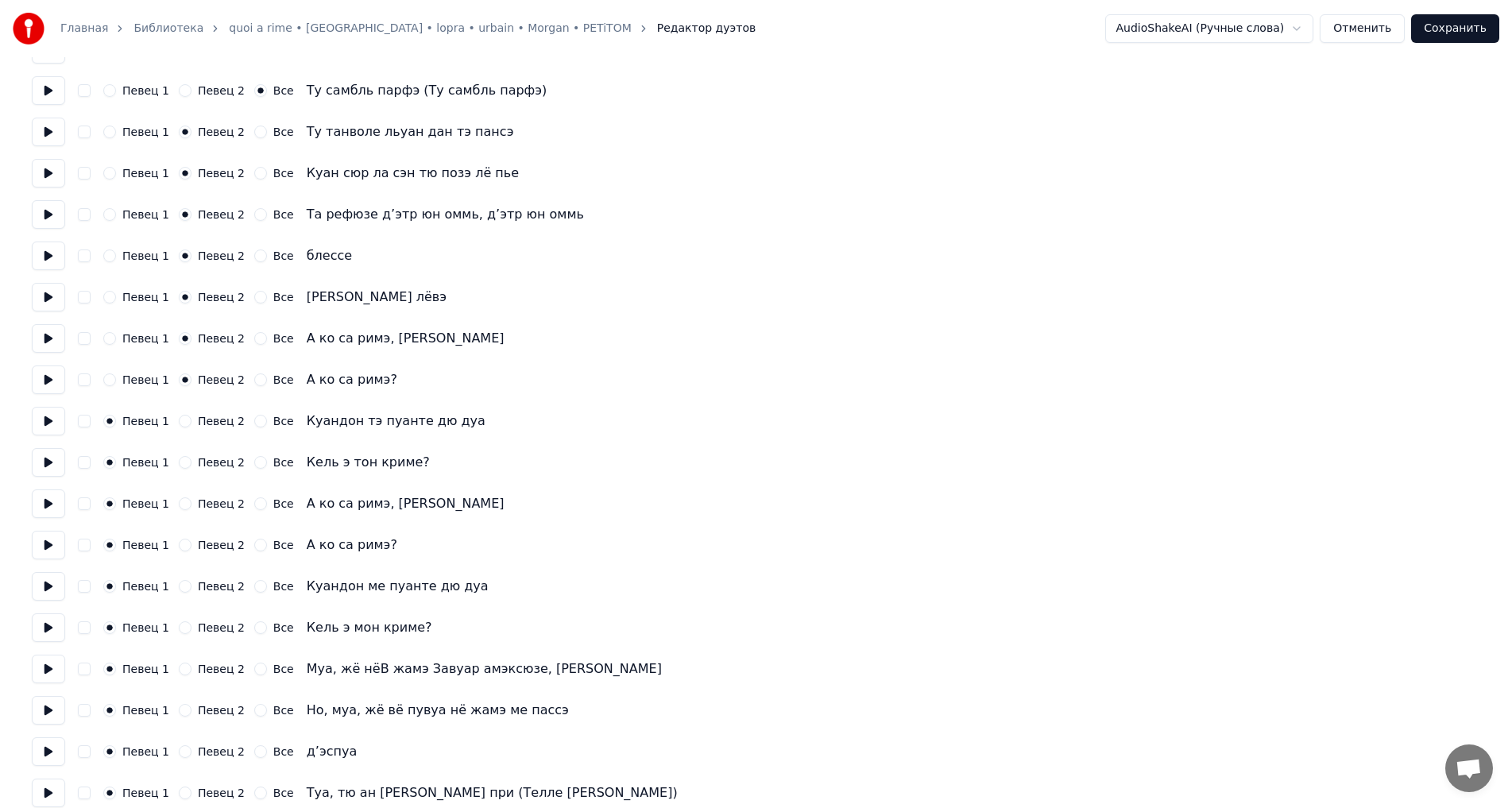
click at [256, 299] on div "Все" at bounding box center [274, 297] width 40 height 12
click at [254, 299] on button "Все" at bounding box center [260, 297] width 12 height 12
click at [200, 421] on label "Певец 2" at bounding box center [221, 420] width 47 height 11
click at [191, 421] on button "Певец 2" at bounding box center [185, 420] width 12 height 12
click at [198, 464] on label "Певец 2" at bounding box center [221, 462] width 47 height 11
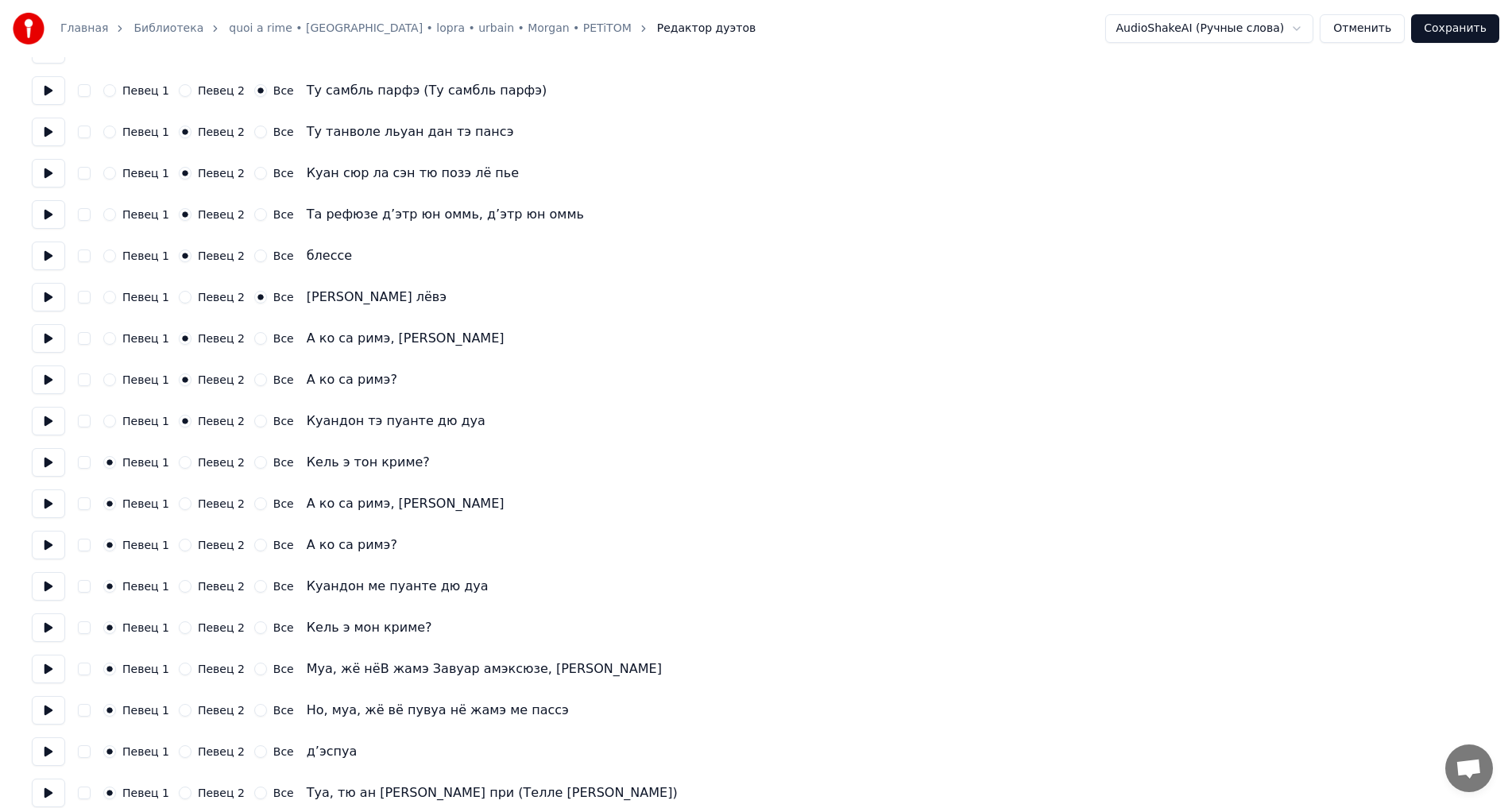
click at [191, 464] on button "Певец 2" at bounding box center [185, 462] width 12 height 12
click at [153, 502] on label "Певец 1" at bounding box center [146, 503] width 47 height 11
click at [116, 502] on button "Певец 1" at bounding box center [109, 503] width 12 height 12
click at [152, 541] on label "Певец 1" at bounding box center [146, 544] width 47 height 11
click at [116, 541] on button "Певец 1" at bounding box center [109, 544] width 12 height 12
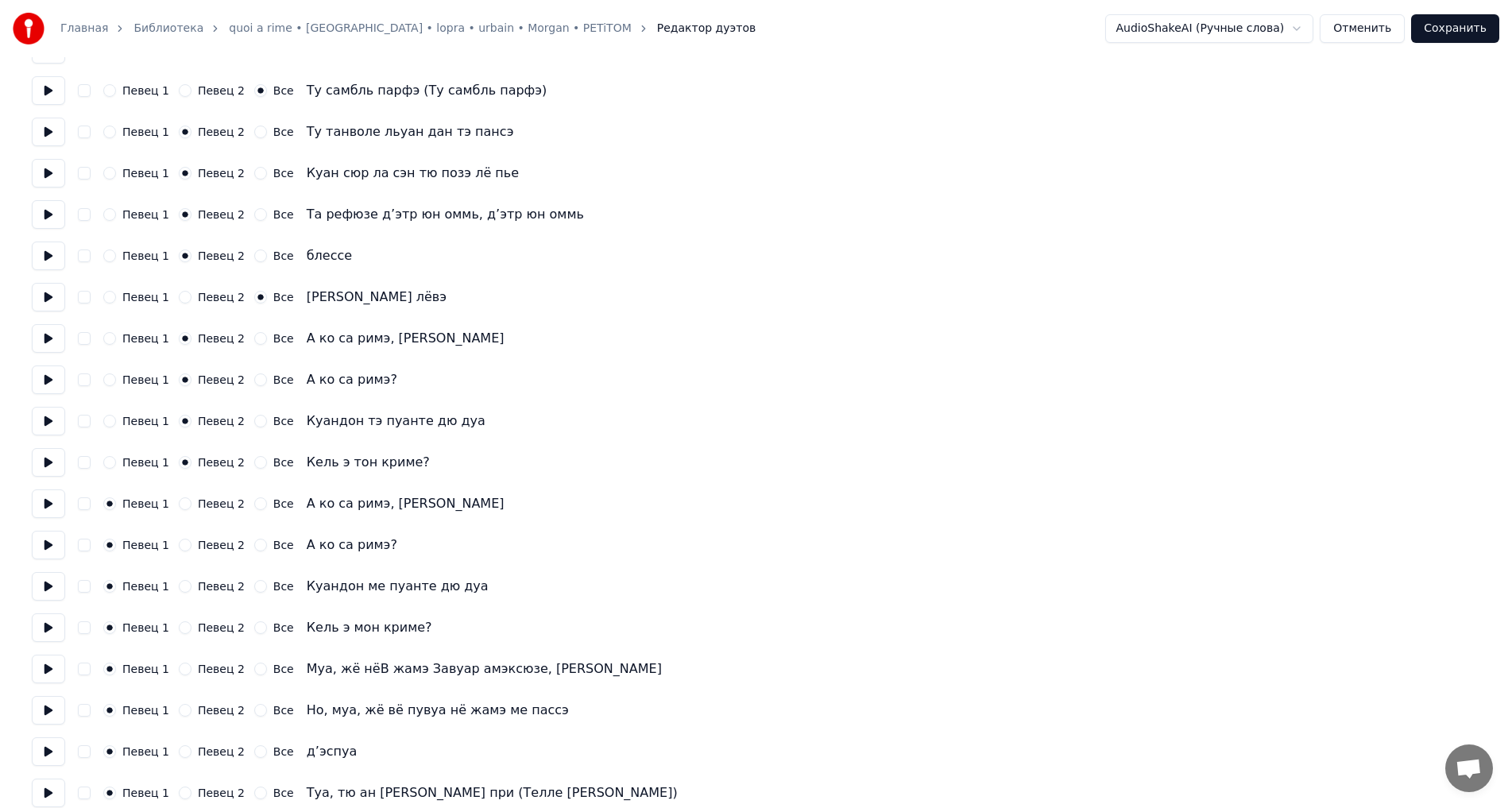
click at [144, 585] on label "Певец 1" at bounding box center [146, 586] width 47 height 11
click at [116, 585] on button "Певец 1" at bounding box center [109, 586] width 12 height 12
click at [143, 625] on label "Певец 1" at bounding box center [146, 627] width 47 height 11
click at [116, 625] on button "Певец 1" at bounding box center [109, 627] width 12 height 12
click at [135, 705] on label "Певец 1" at bounding box center [146, 709] width 47 height 11
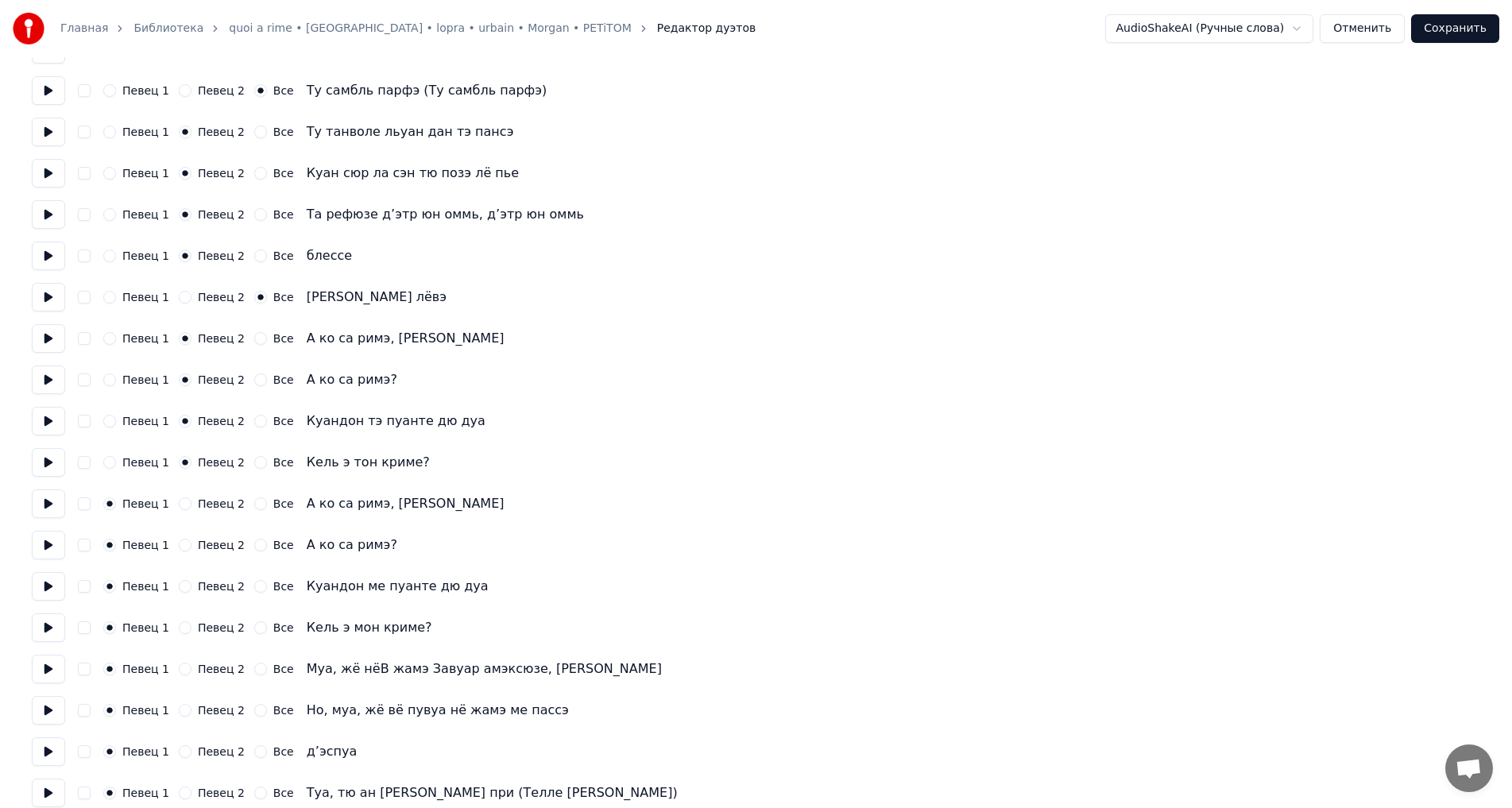
click at [116, 705] on button "Певец 1" at bounding box center [109, 709] width 12 height 12
click at [137, 755] on label "Певец 1" at bounding box center [146, 751] width 47 height 11
click at [116, 755] on button "Певец 1" at bounding box center [109, 751] width 12 height 12
click at [202, 790] on label "Певец 2" at bounding box center [221, 792] width 47 height 11
click at [191, 790] on button "Певец 2" at bounding box center [185, 792] width 12 height 12
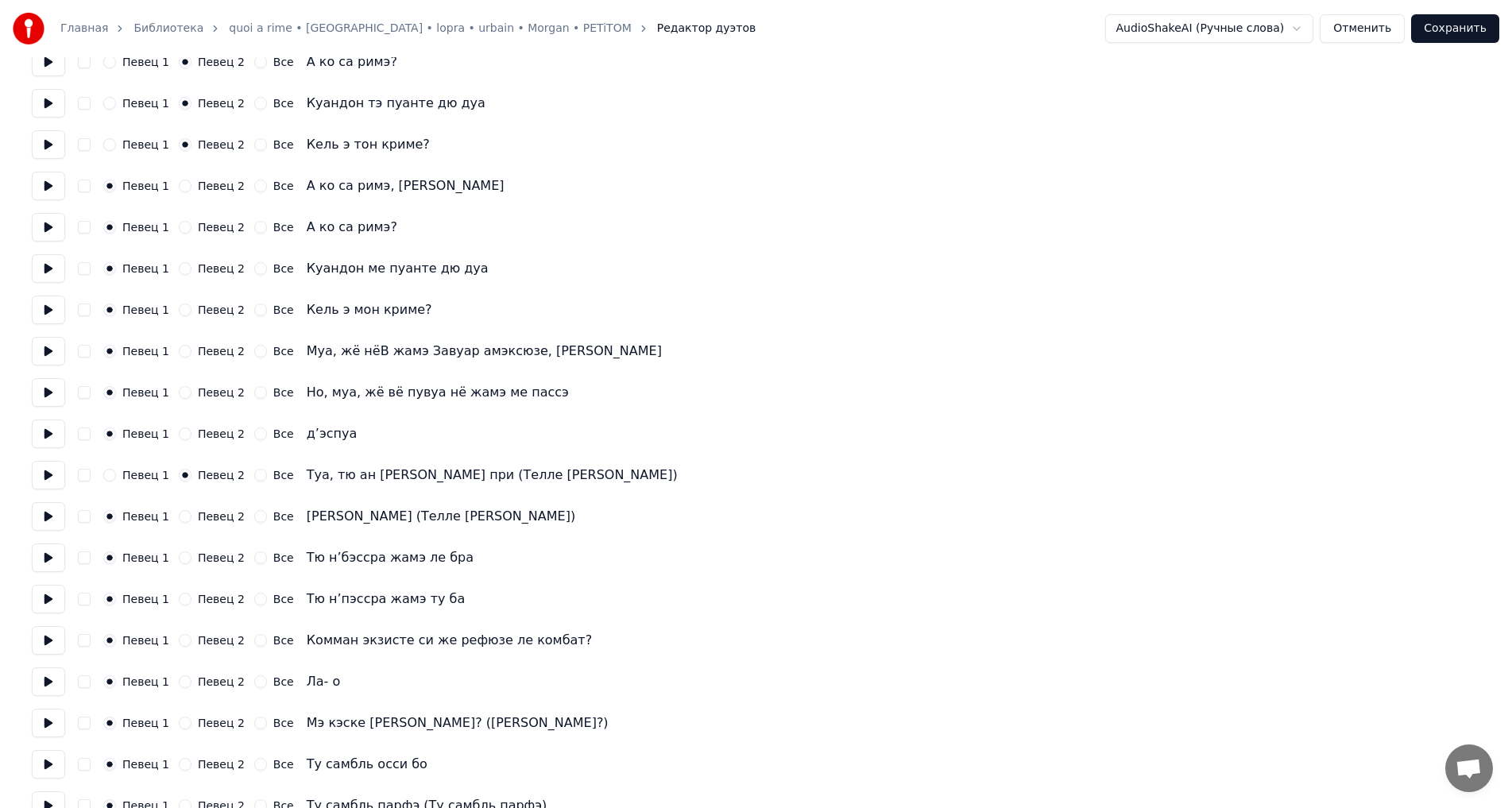
scroll to position [1510, 0]
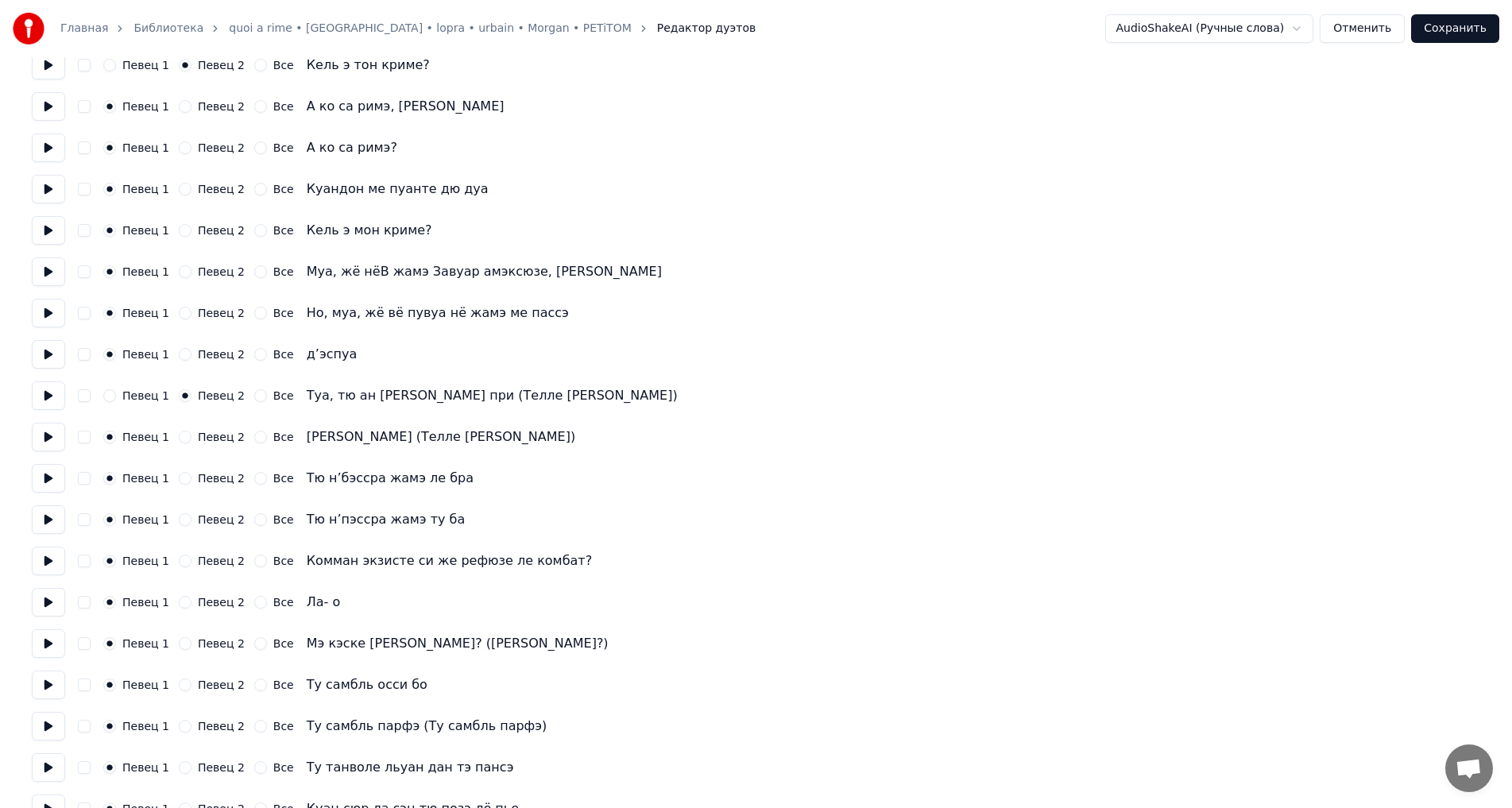
click at [254, 397] on button "Все" at bounding box center [260, 395] width 12 height 12
click at [254, 436] on button "Все" at bounding box center [260, 437] width 12 height 12
click at [202, 482] on label "Певец 2" at bounding box center [221, 477] width 47 height 11
click at [191, 482] on button "Певец 2" at bounding box center [185, 478] width 12 height 12
click at [216, 523] on label "Певец 2" at bounding box center [221, 519] width 47 height 11
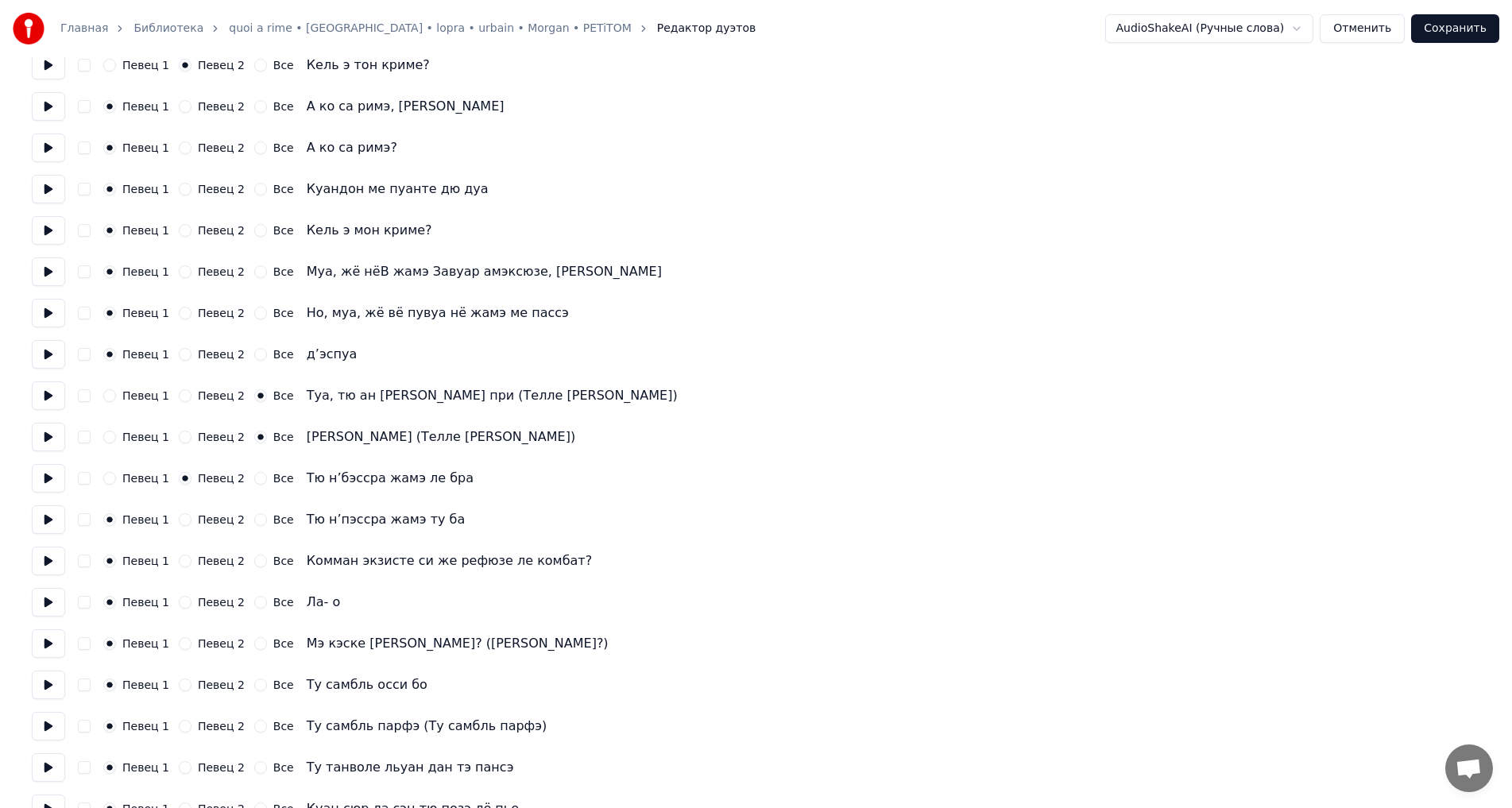
click at [191, 523] on button "Певец 2" at bounding box center [185, 519] width 12 height 12
click at [258, 605] on div "Все" at bounding box center [274, 602] width 40 height 12
click at [254, 602] on button "Все" at bounding box center [260, 602] width 12 height 12
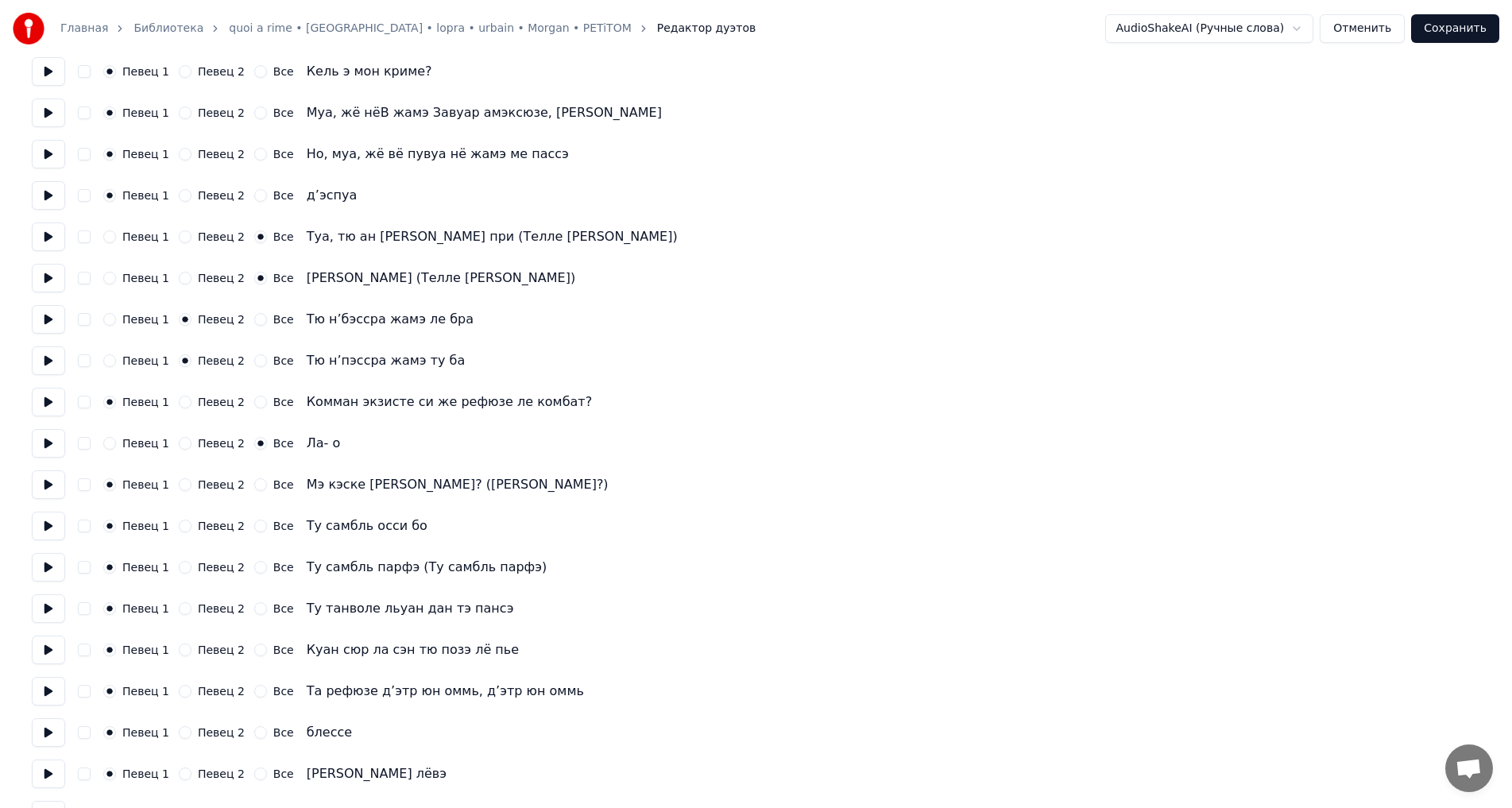
click at [258, 489] on div "Все" at bounding box center [274, 484] width 40 height 12
click at [256, 489] on div "Все" at bounding box center [274, 484] width 40 height 12
click at [254, 486] on button "Все" at bounding box center [260, 484] width 12 height 12
click at [254, 530] on button "Все" at bounding box center [260, 525] width 12 height 12
click at [254, 568] on button "Все" at bounding box center [260, 567] width 12 height 12
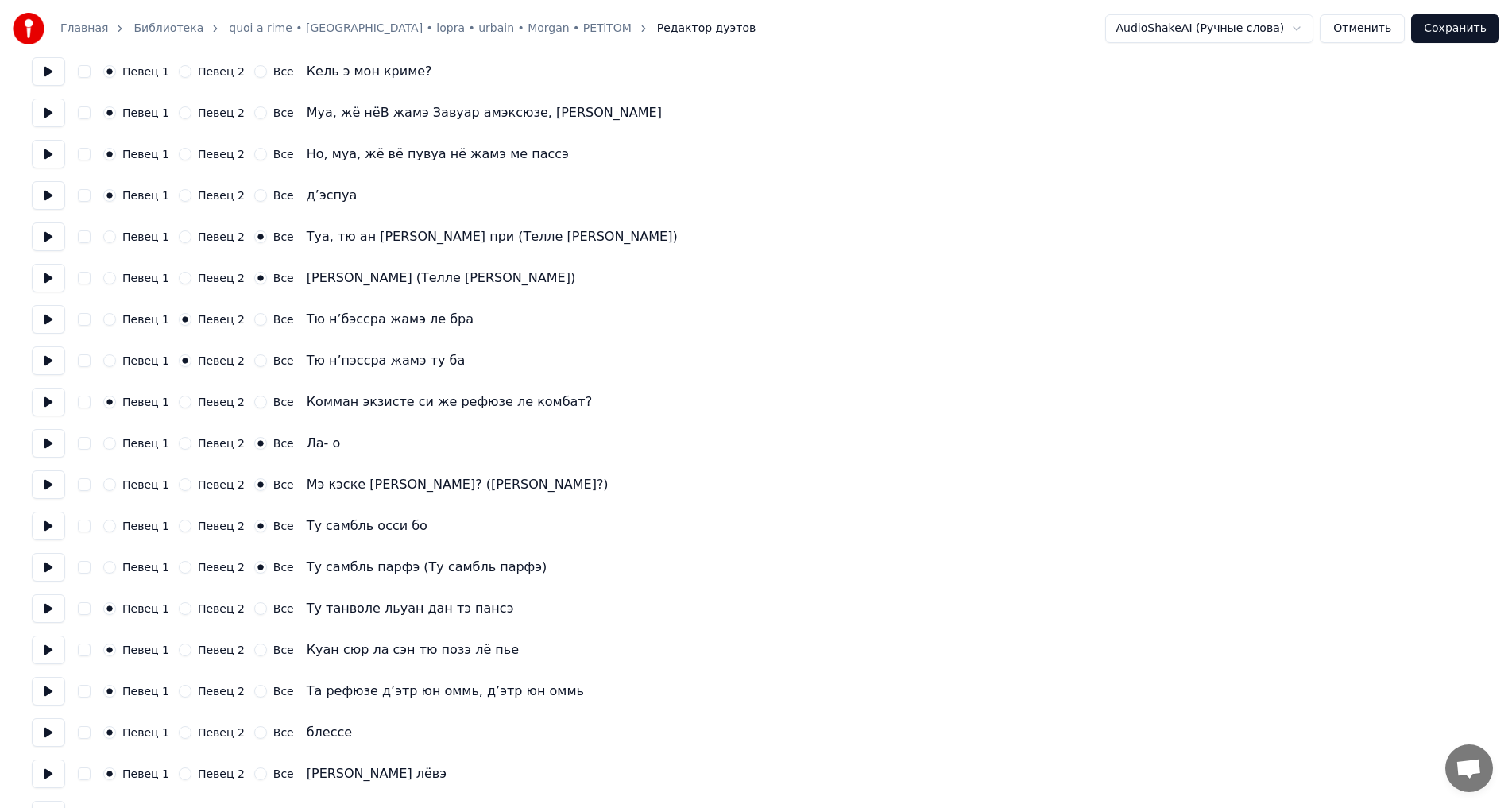
scroll to position [1827, 0]
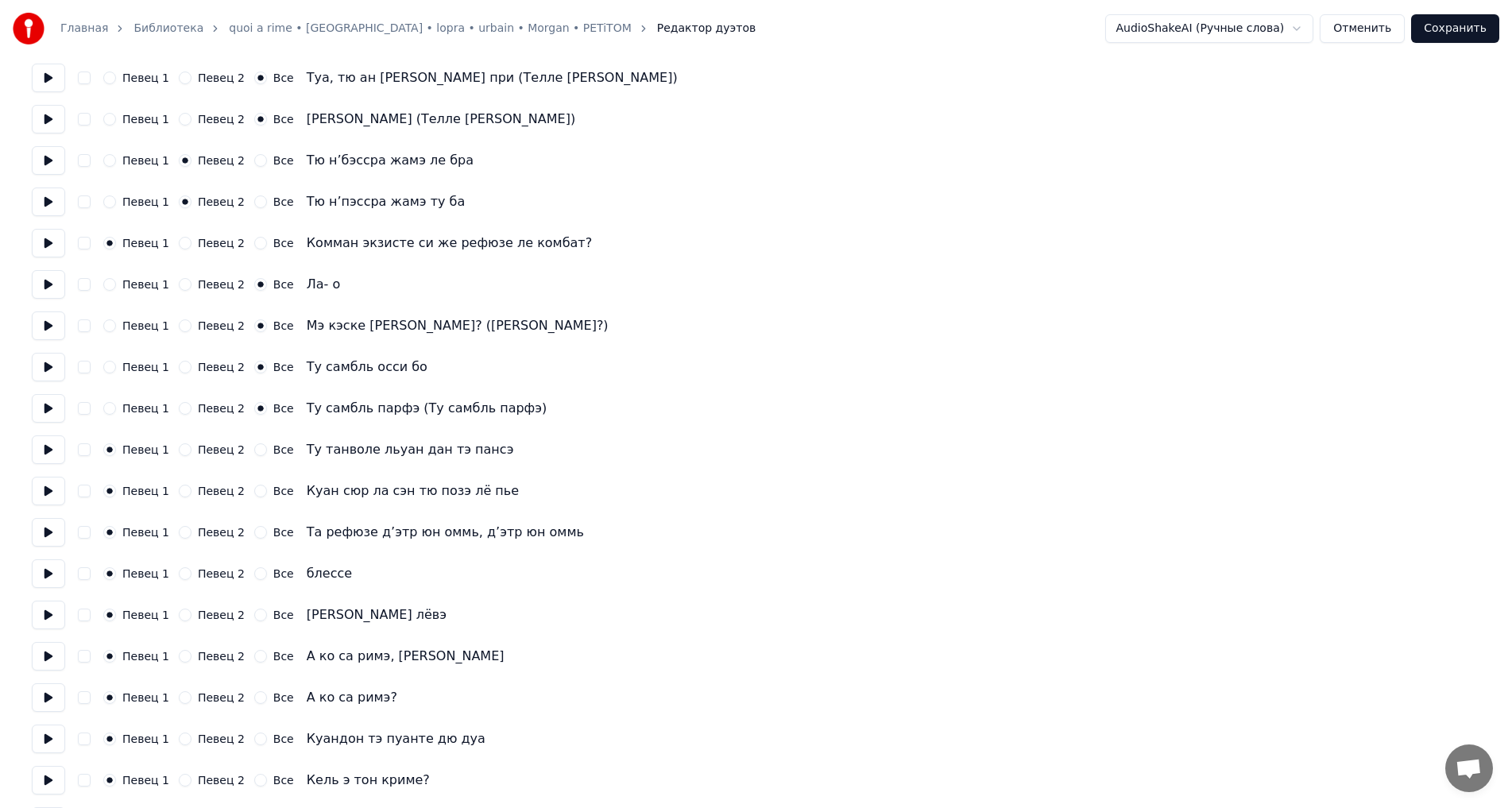
click at [206, 449] on label "Певец 2" at bounding box center [221, 449] width 47 height 11
click at [191, 449] on button "Певец 2" at bounding box center [185, 449] width 12 height 12
click at [211, 492] on label "Певец 2" at bounding box center [221, 491] width 47 height 11
click at [191, 492] on button "Певец 2" at bounding box center [185, 491] width 12 height 12
click at [208, 528] on label "Певец 2" at bounding box center [221, 532] width 47 height 11
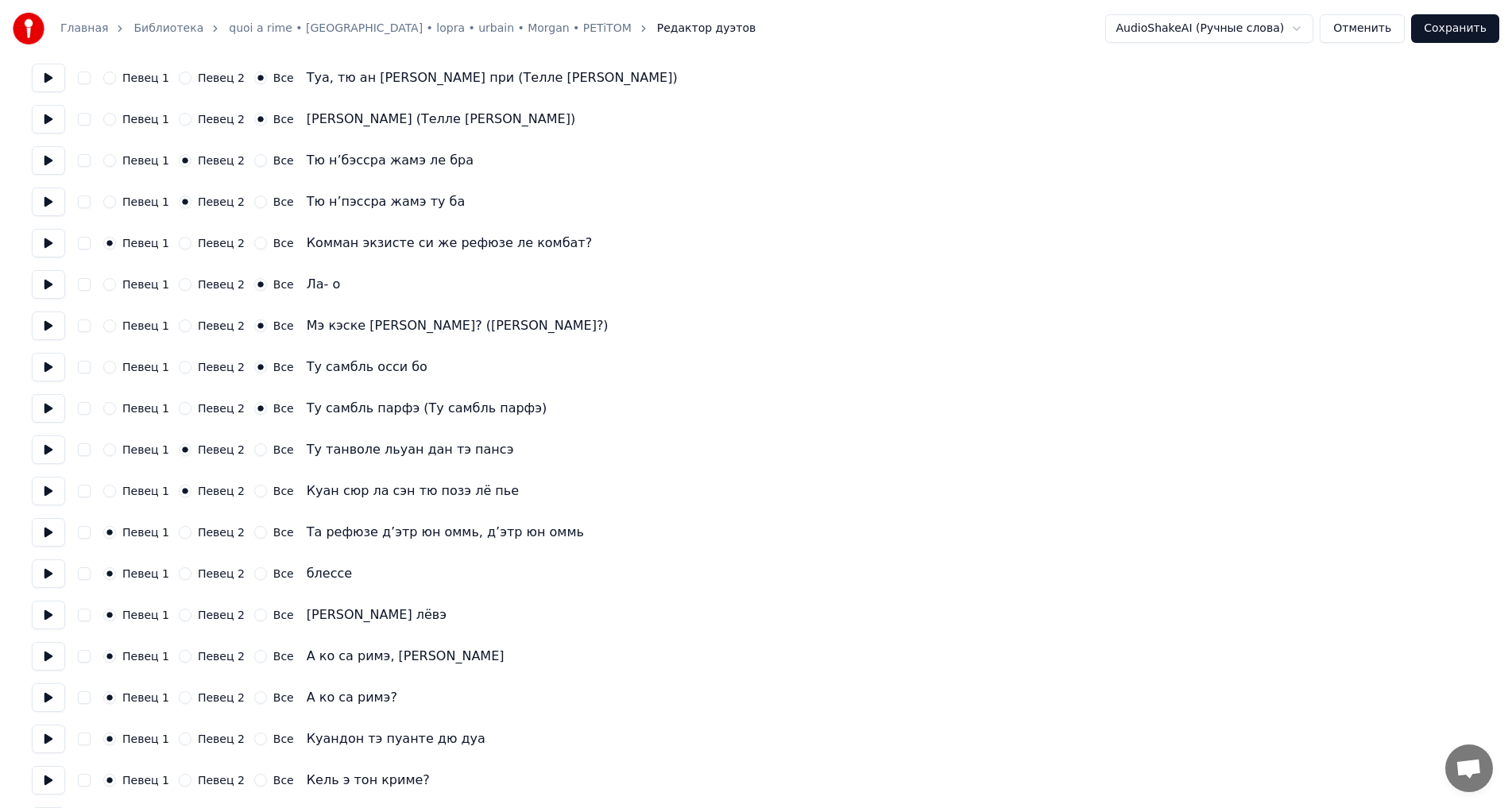
click at [191, 528] on button "Певец 2" at bounding box center [185, 532] width 12 height 12
click at [206, 574] on label "Певец 2" at bounding box center [221, 573] width 47 height 11
click at [191, 574] on button "Певец 2" at bounding box center [185, 573] width 12 height 12
click at [258, 619] on div "Все" at bounding box center [274, 614] width 40 height 12
click at [254, 618] on button "Все" at bounding box center [260, 614] width 12 height 12
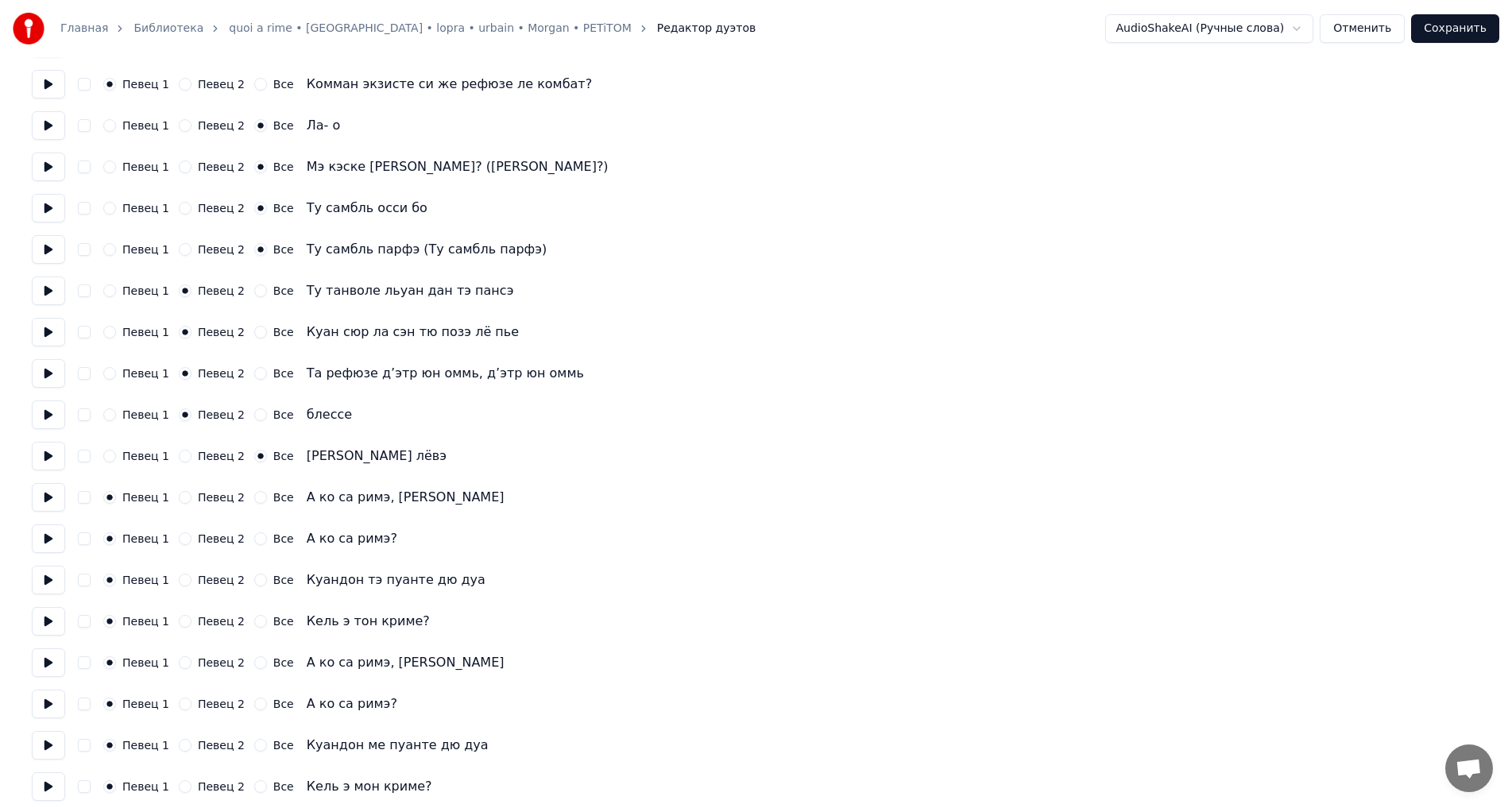
scroll to position [1996, 0]
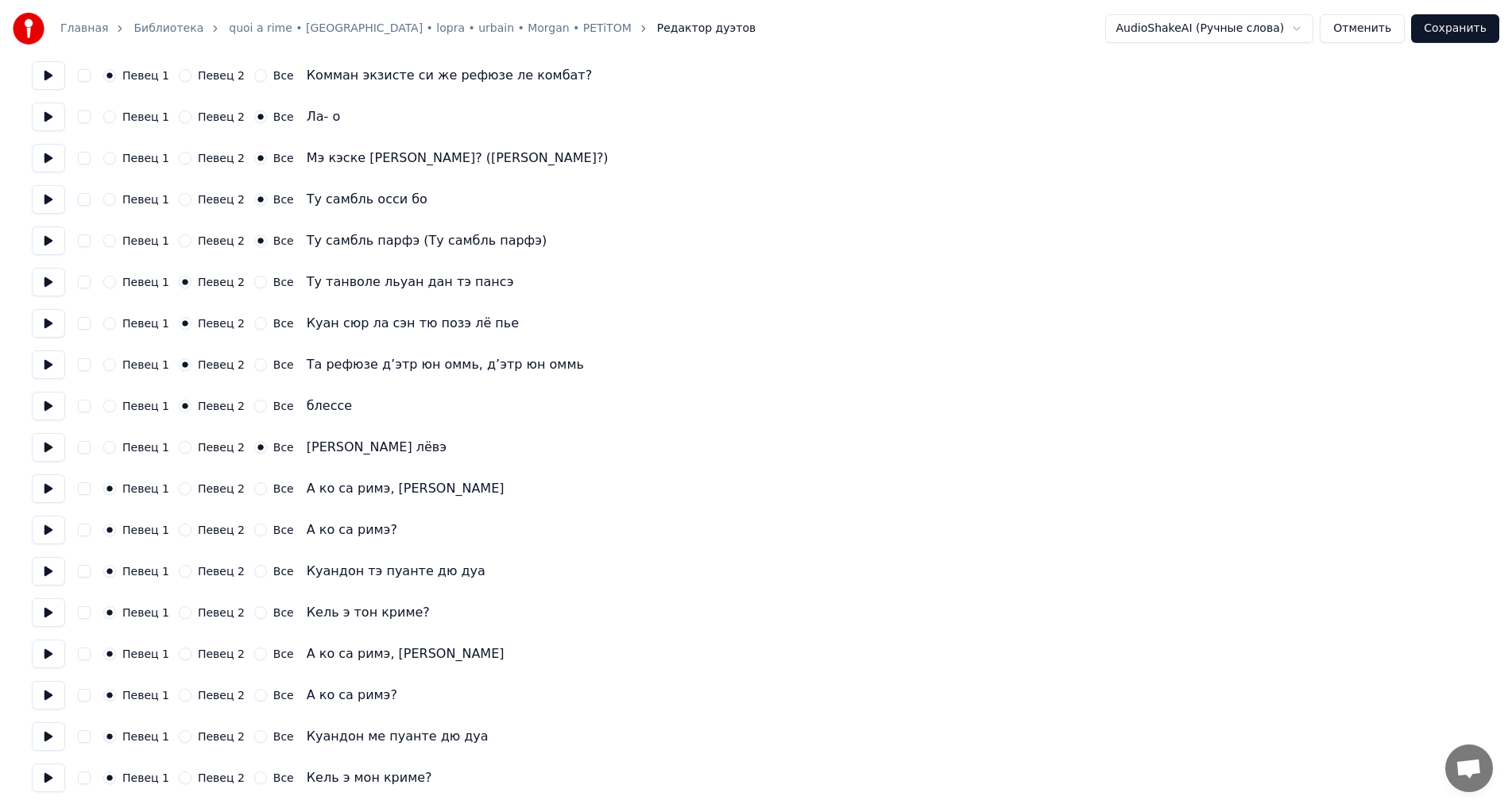
click at [187, 486] on div "Певец 2" at bounding box center [212, 488] width 66 height 12
click at [183, 489] on button "Певец 2" at bounding box center [185, 488] width 12 height 12
click at [179, 533] on button "Певец 2" at bounding box center [185, 530] width 12 height 12
click at [181, 573] on button "Певец 2" at bounding box center [185, 571] width 12 height 12
click at [179, 620] on div "Певец 1 Певец 2 Все Кель э тон криме?" at bounding box center [756, 612] width 1448 height 29
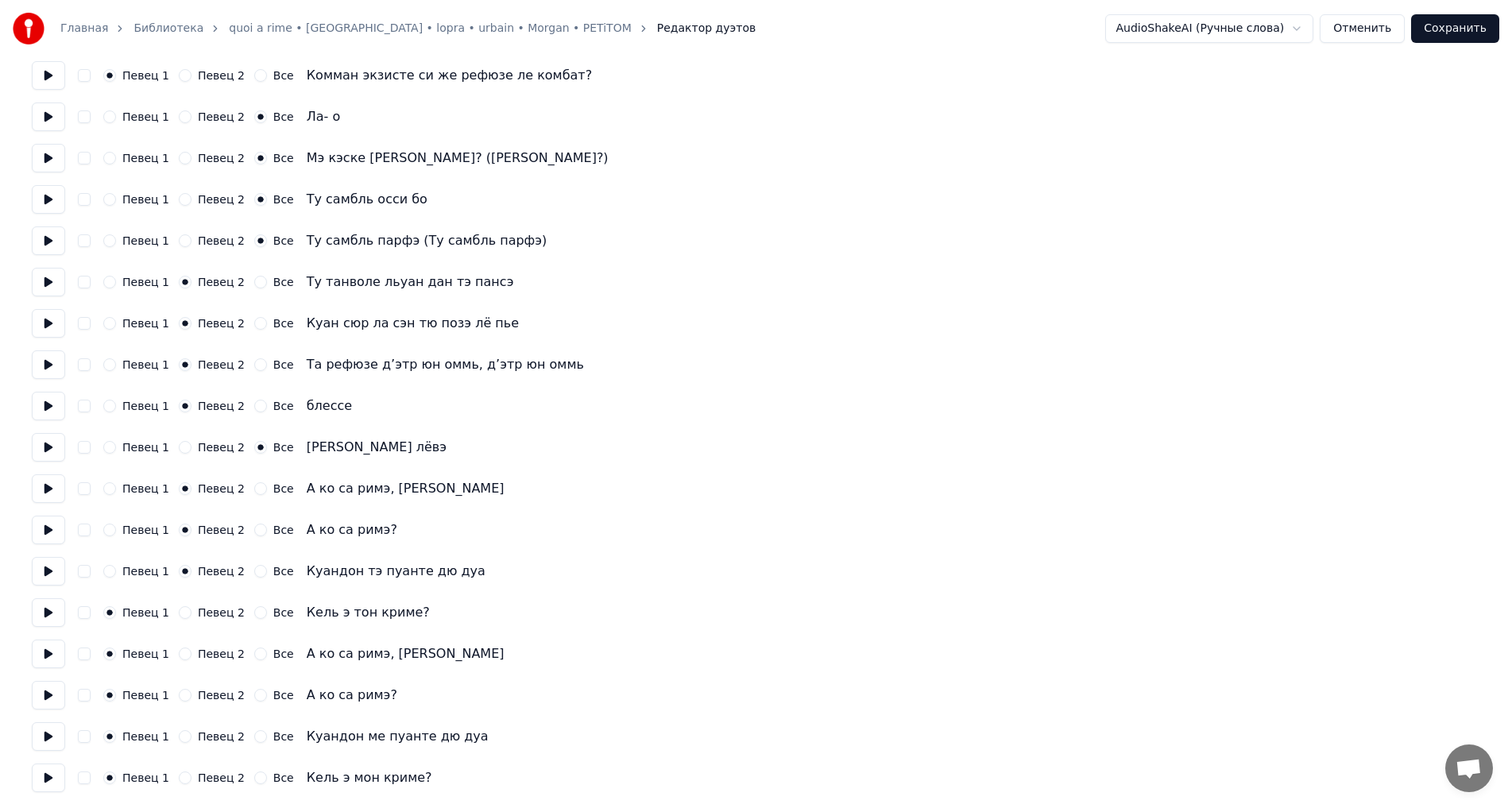
click at [176, 605] on div "Певец 1 Певец 2 Все Кель э тон криме?" at bounding box center [756, 612] width 1448 height 29
click at [179, 613] on button "Певец 2" at bounding box center [185, 612] width 12 height 12
click at [1456, 34] on button "Сохранить" at bounding box center [1455, 28] width 88 height 29
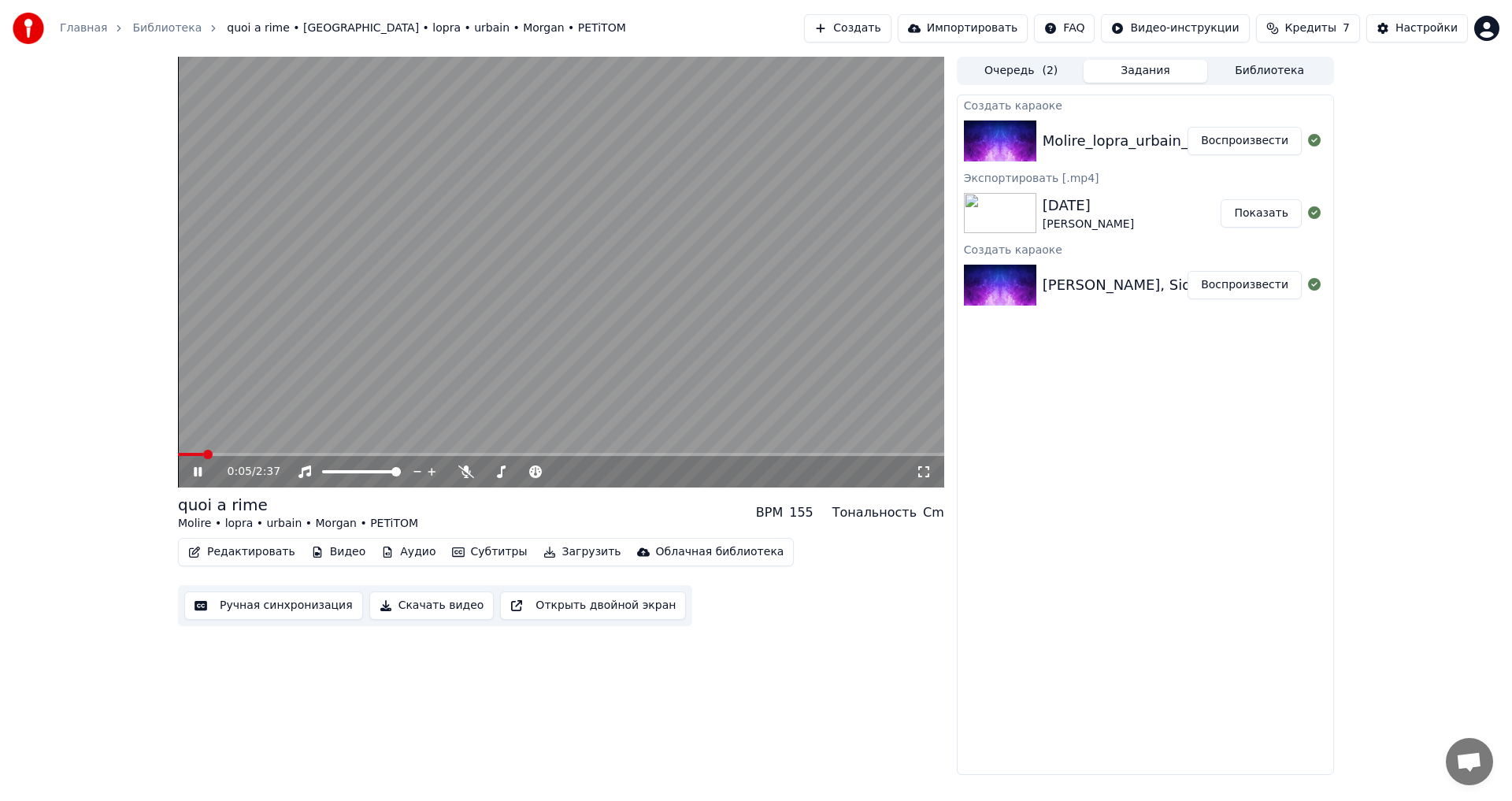
drag, startPoint x: 675, startPoint y: 271, endPoint x: 667, endPoint y: 272, distance: 8.1
click at [667, 272] on video at bounding box center [561, 272] width 766 height 430
click at [178, 457] on span at bounding box center [183, 454] width 10 height 10
click at [381, 370] on video at bounding box center [561, 272] width 766 height 430
click at [423, 333] on video at bounding box center [561, 272] width 766 height 430
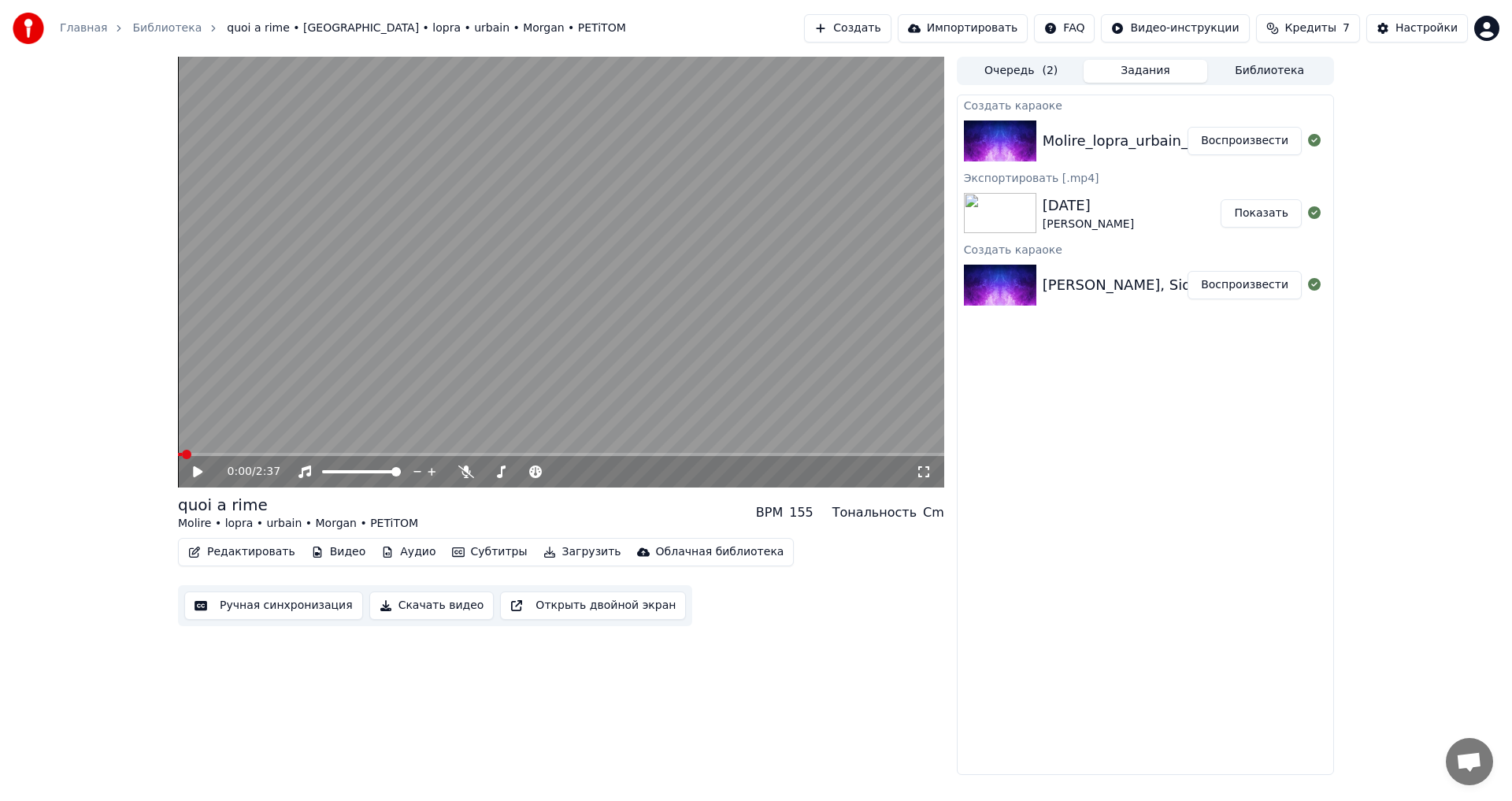
click at [423, 333] on video at bounding box center [561, 272] width 766 height 430
click at [524, 316] on video at bounding box center [561, 272] width 766 height 430
click at [705, 296] on video at bounding box center [561, 272] width 766 height 430
click at [687, 325] on video at bounding box center [561, 272] width 766 height 430
click at [430, 357] on video at bounding box center [561, 272] width 766 height 430
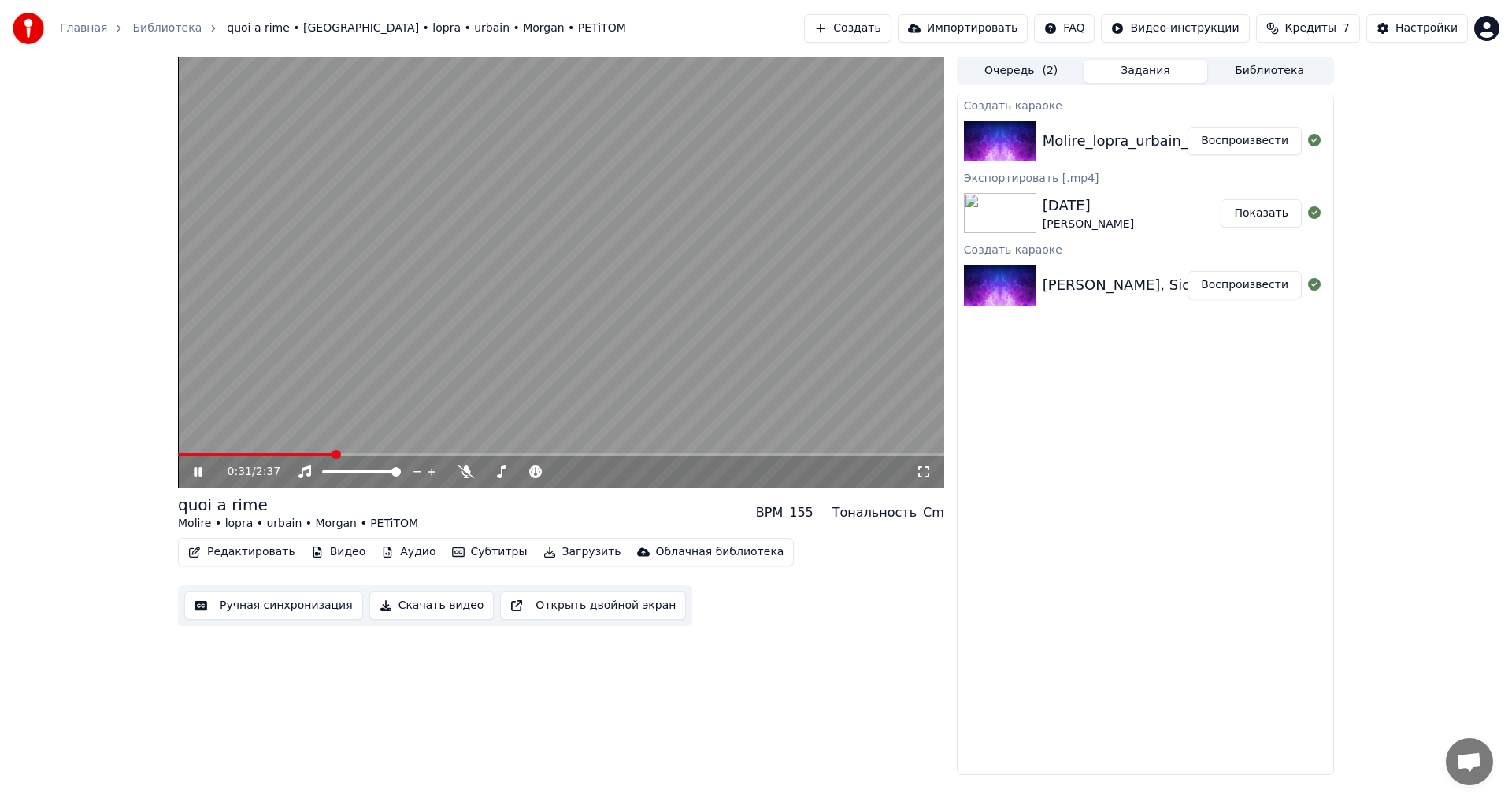
click at [603, 288] on video at bounding box center [561, 272] width 766 height 430
click at [752, 312] on video at bounding box center [561, 272] width 766 height 430
click at [563, 249] on video at bounding box center [561, 272] width 766 height 430
click at [776, 306] on video at bounding box center [561, 272] width 766 height 430
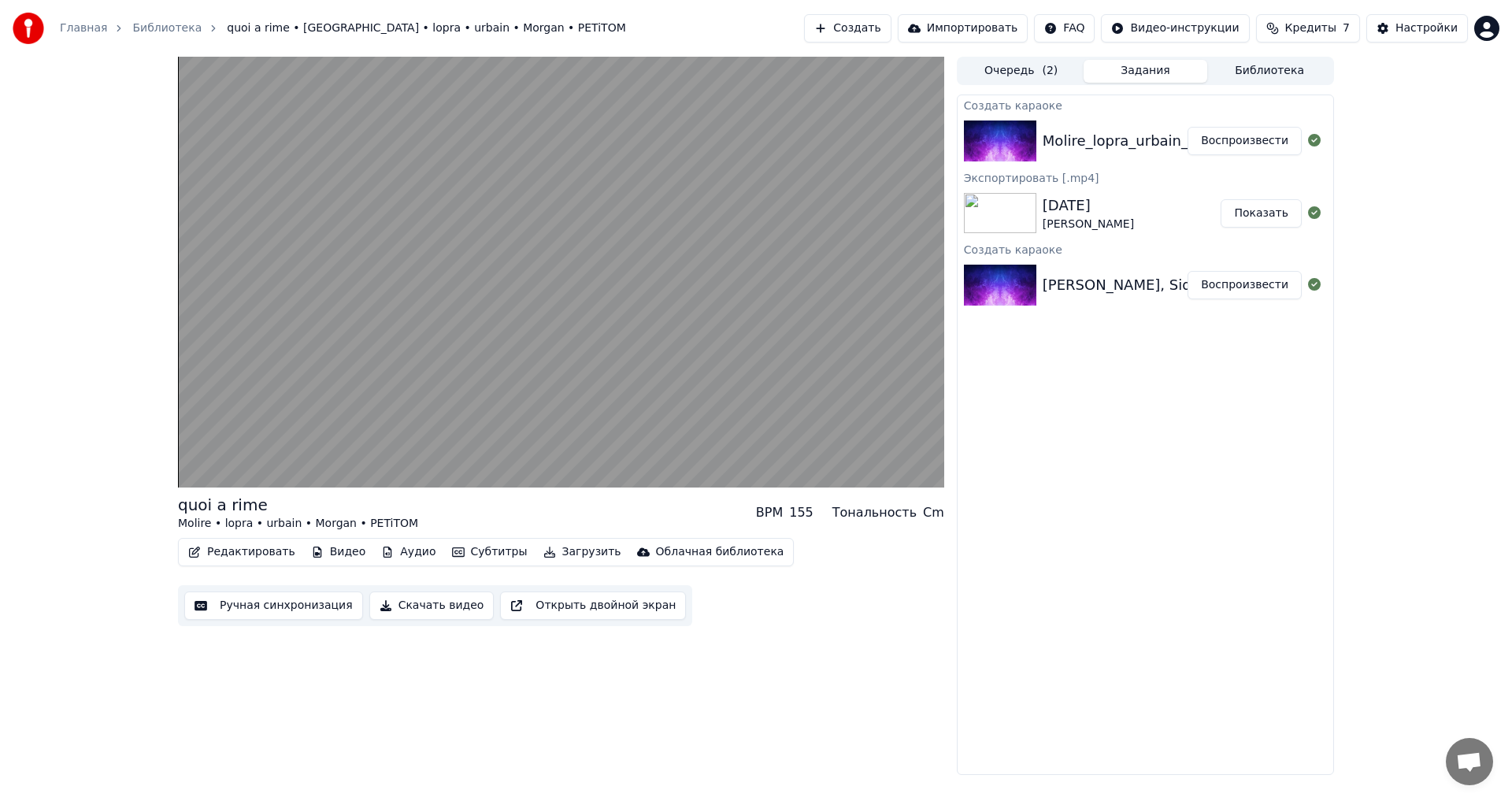
click at [821, 325] on video at bounding box center [561, 272] width 766 height 430
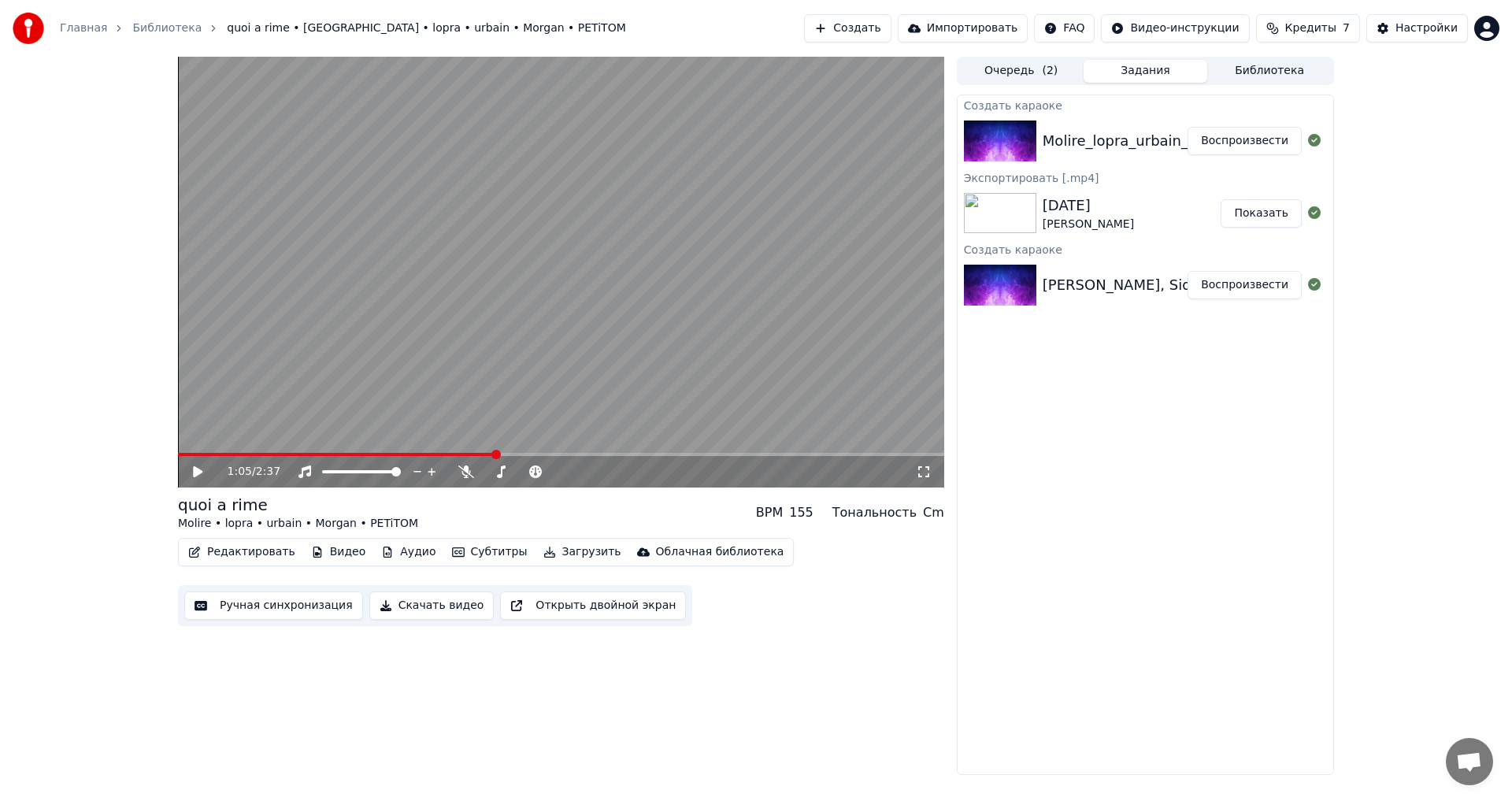
click at [194, 457] on div "1:05 / 2:37" at bounding box center [561, 472] width 766 height 31
click at [180, 449] on video at bounding box center [561, 272] width 766 height 430
click at [178, 453] on span at bounding box center [178, 454] width 0 height 3
click at [306, 224] on video at bounding box center [561, 272] width 766 height 430
click at [178, 451] on span at bounding box center [183, 454] width 10 height 10
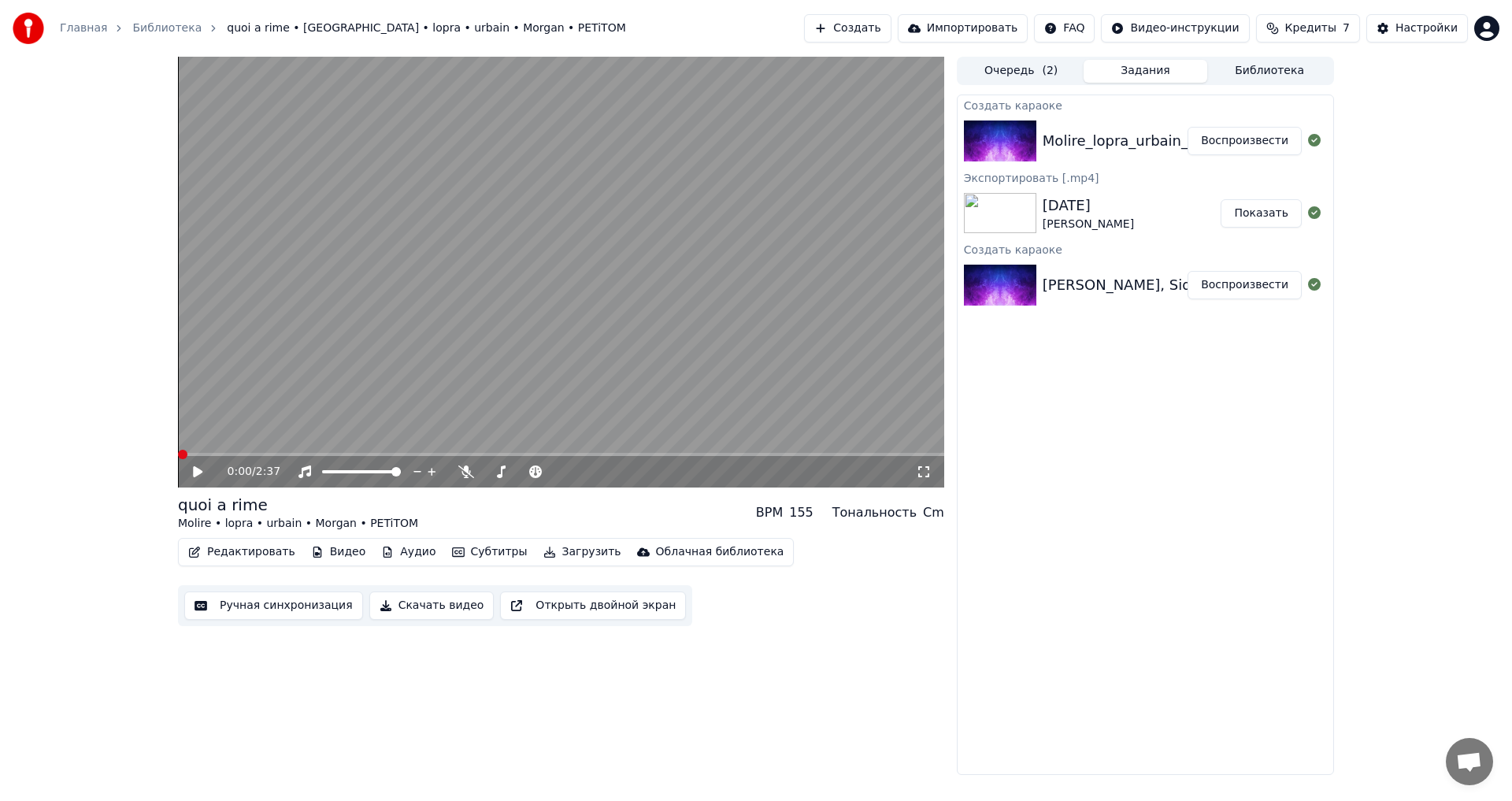
click at [697, 240] on video at bounding box center [561, 272] width 766 height 430
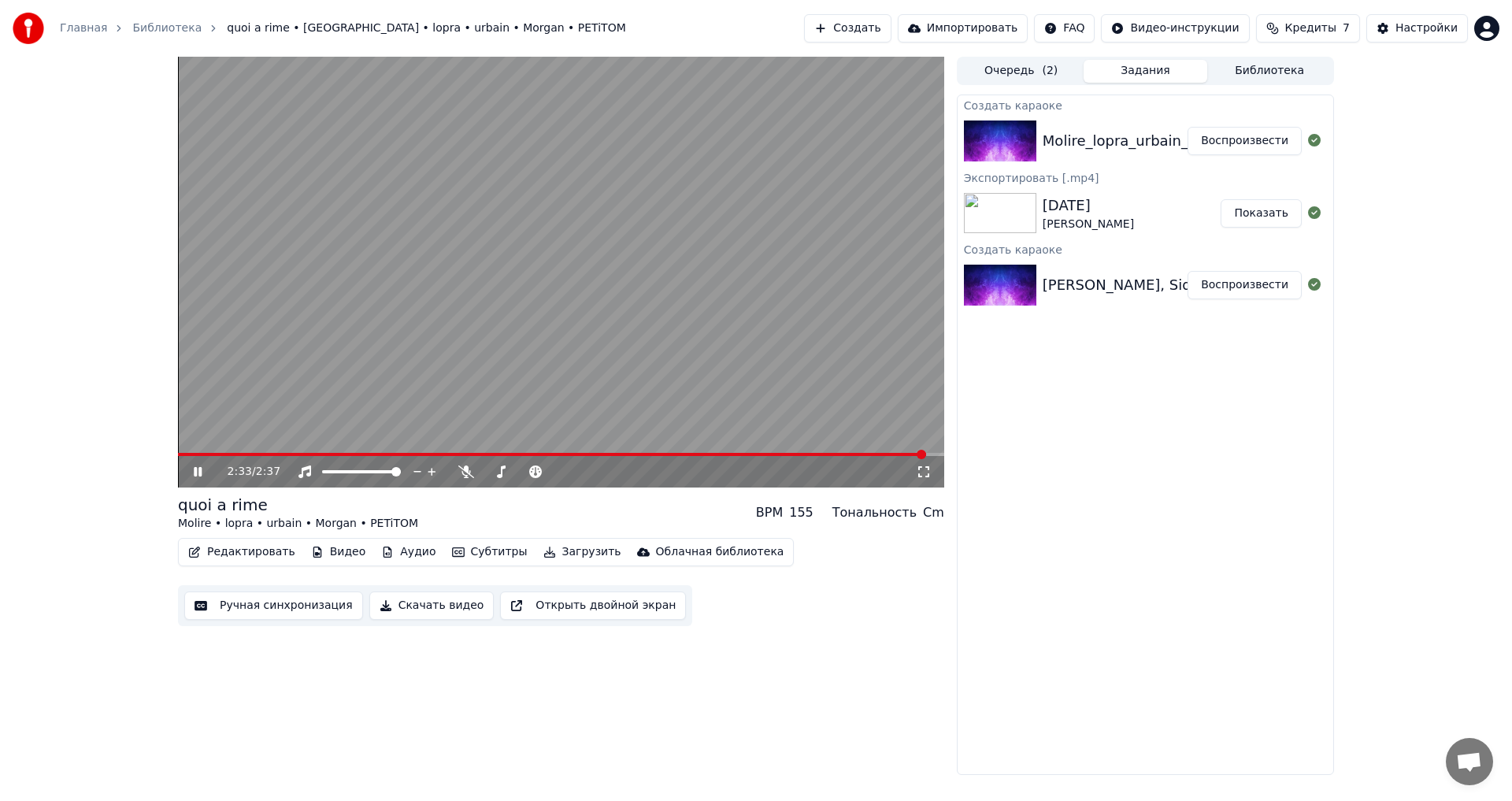
click at [628, 190] on video at bounding box center [561, 272] width 766 height 430
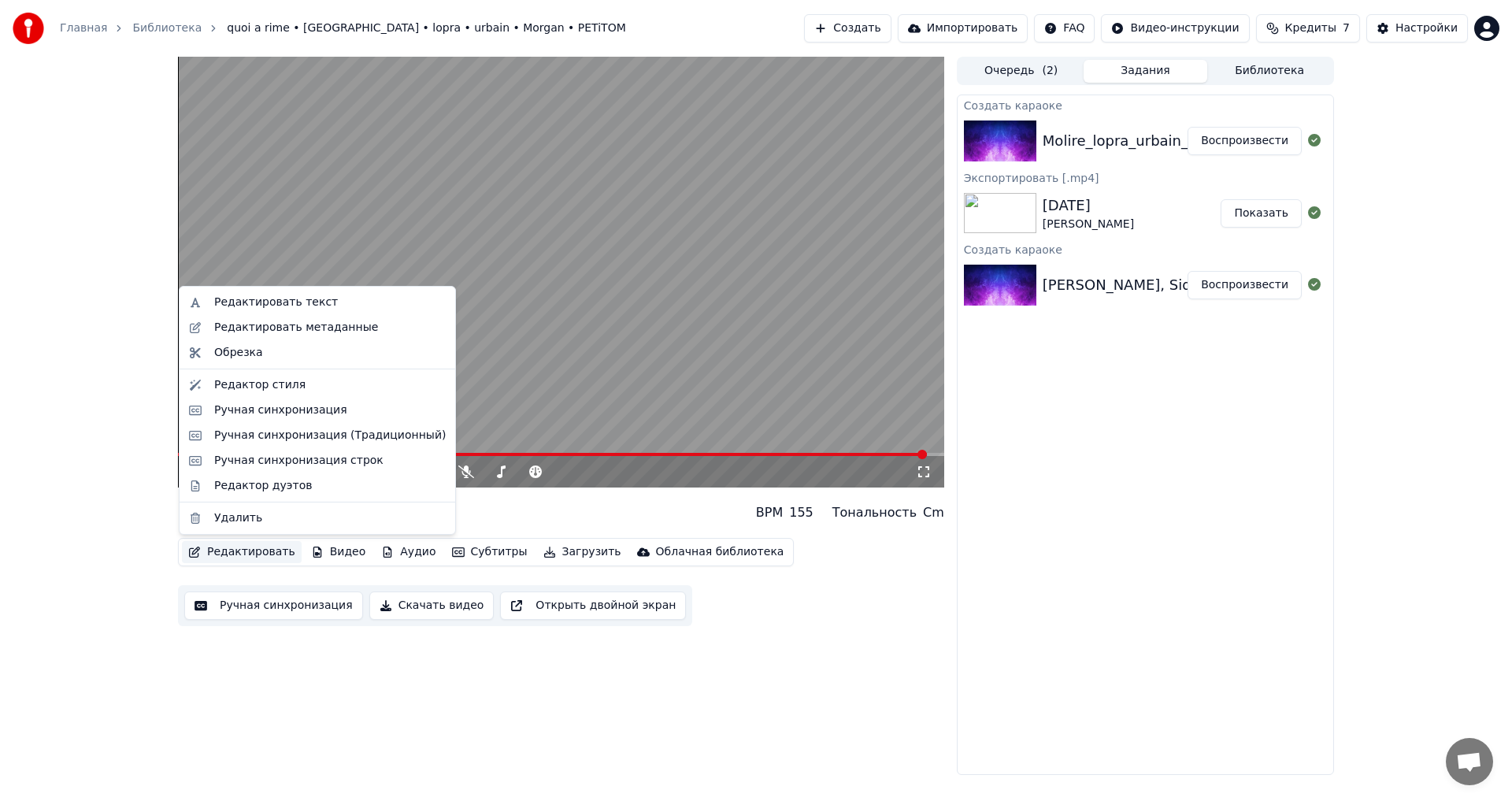
click at [254, 545] on button "Редактировать" at bounding box center [241, 552] width 120 height 22
click at [307, 307] on div "Редактировать текст" at bounding box center [276, 302] width 124 height 16
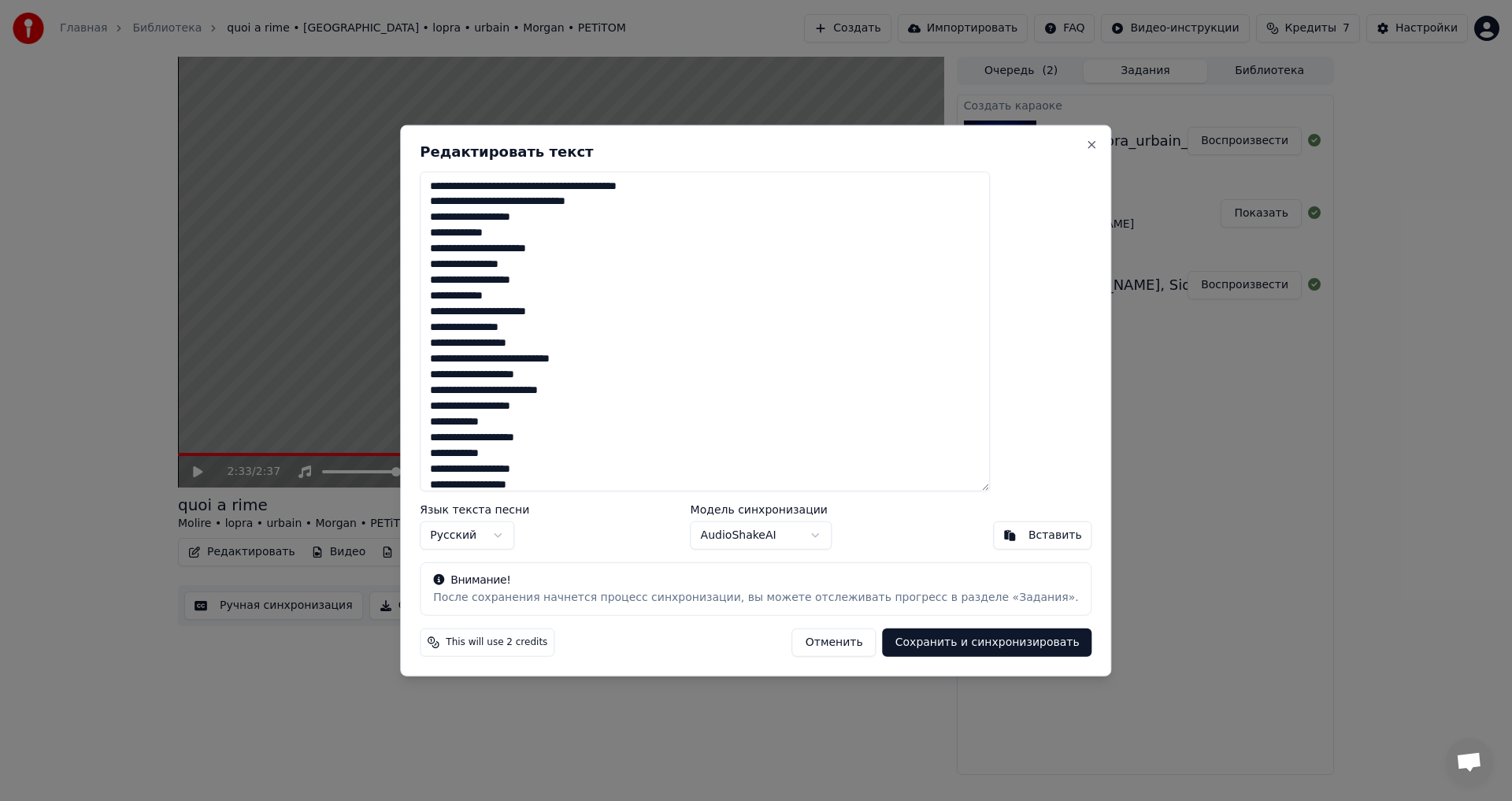
click at [630, 182] on textarea at bounding box center [705, 331] width 570 height 320
click at [710, 194] on textarea at bounding box center [705, 331] width 570 height 320
click at [508, 252] on textarea at bounding box center [705, 331] width 570 height 320
click at [507, 310] on textarea at bounding box center [705, 331] width 570 height 320
click at [501, 357] on textarea at bounding box center [705, 331] width 570 height 320
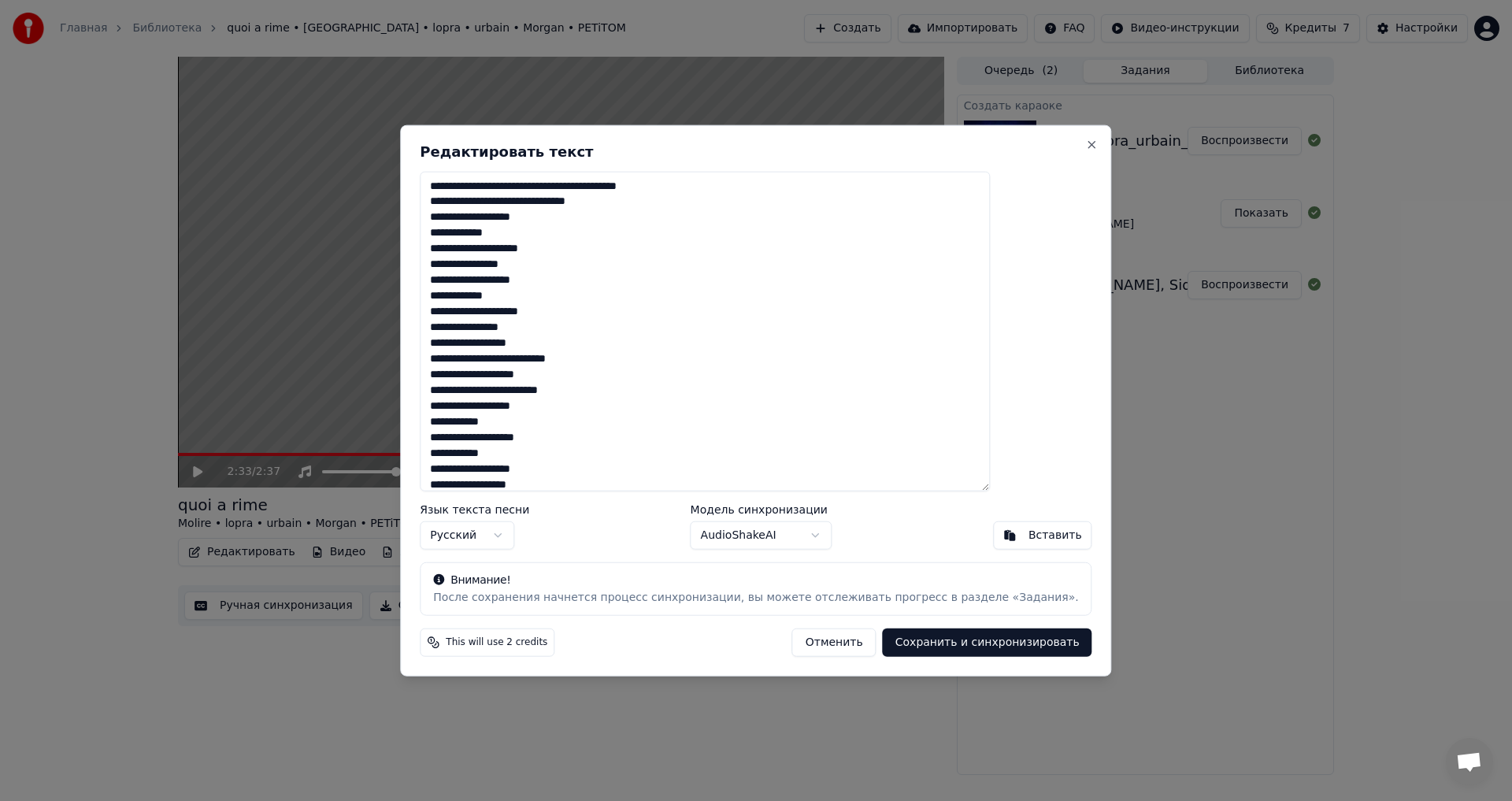
click at [600, 360] on textarea at bounding box center [705, 331] width 570 height 320
click at [517, 394] on textarea at bounding box center [705, 331] width 570 height 320
click at [581, 405] on textarea at bounding box center [705, 331] width 570 height 320
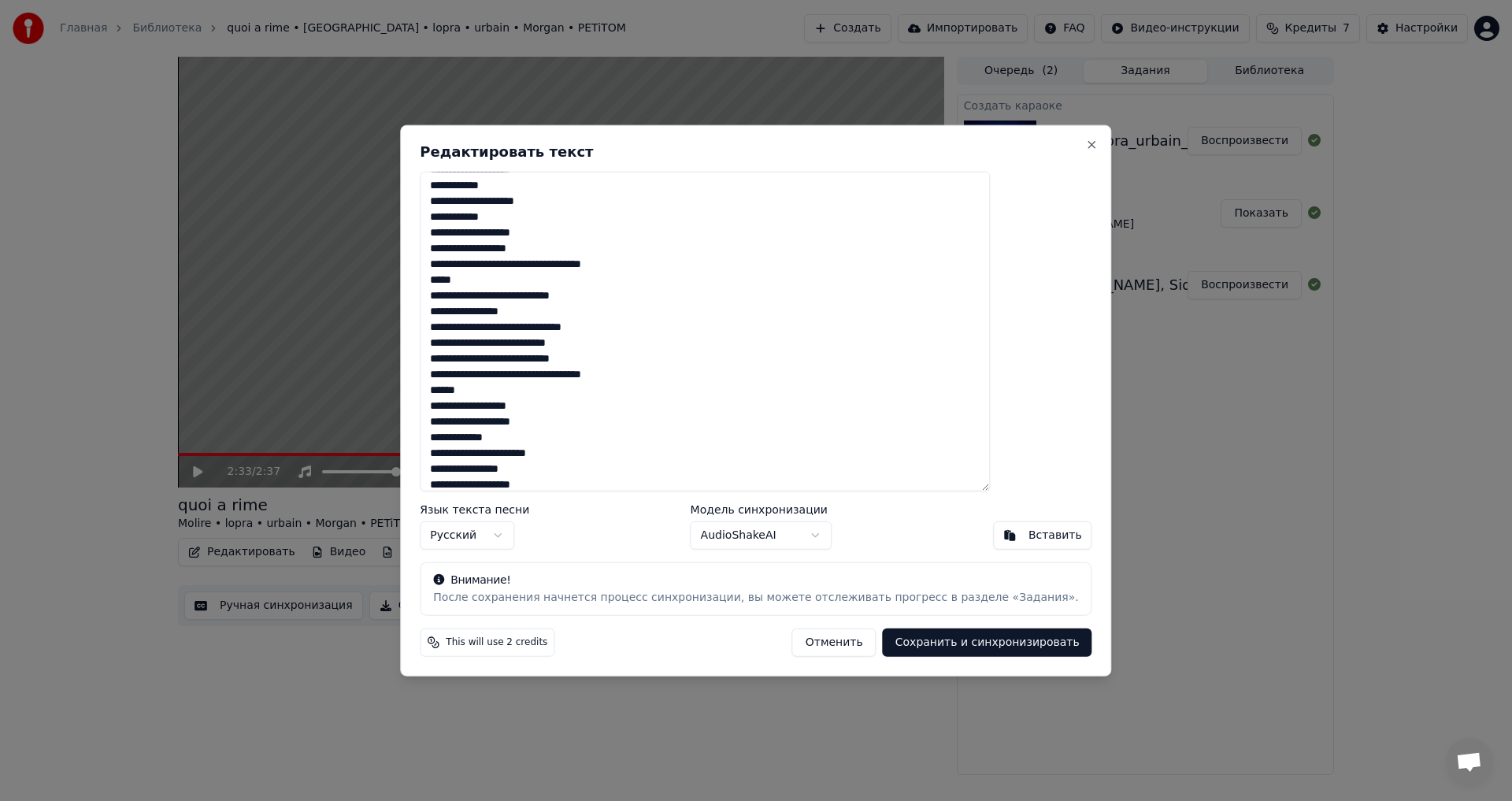
scroll to position [79, 0]
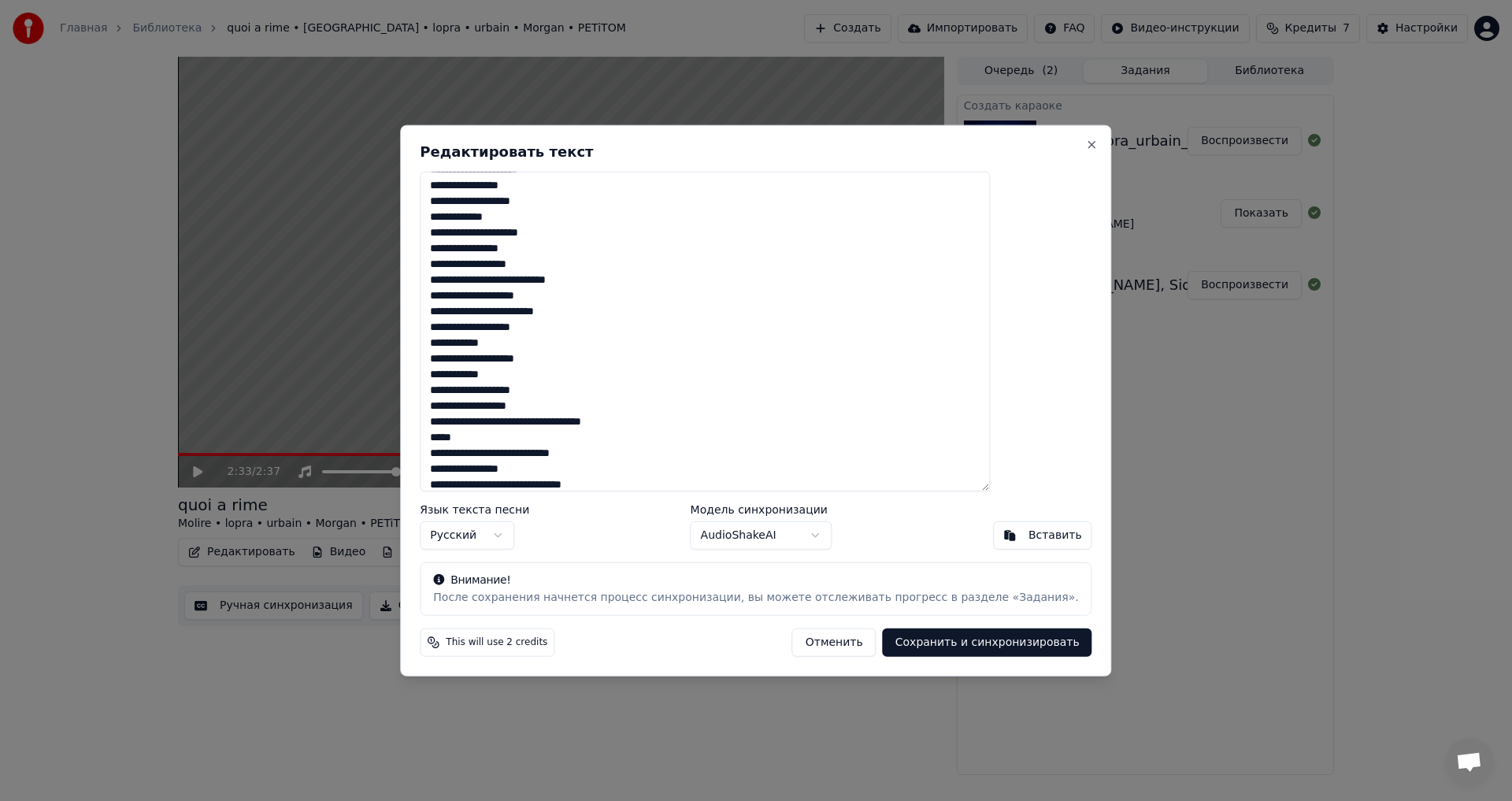
click at [641, 311] on textarea at bounding box center [705, 331] width 570 height 320
type textarea "**********"
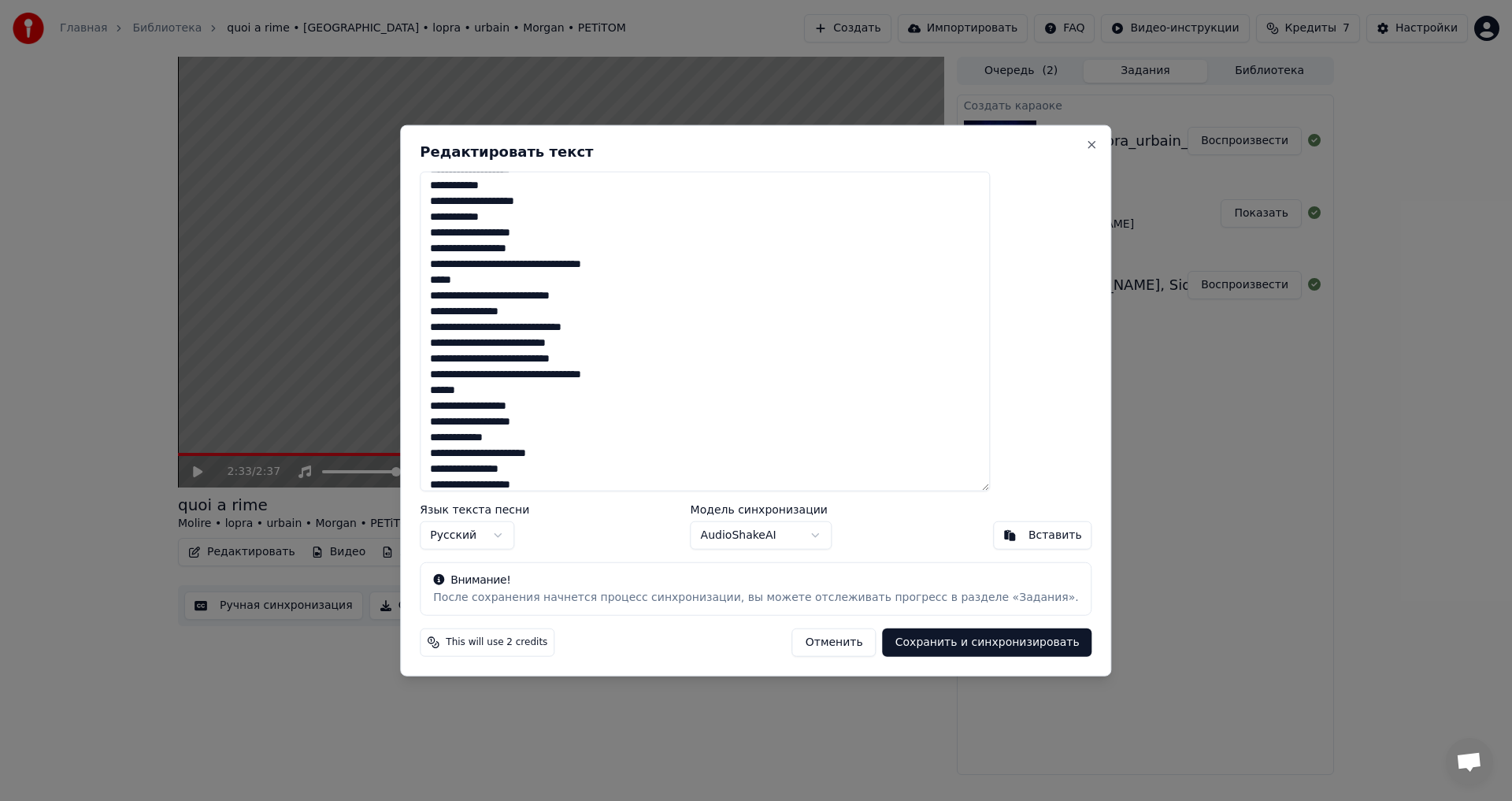
drag, startPoint x: 494, startPoint y: 406, endPoint x: 586, endPoint y: 407, distance: 92.0
click at [586, 407] on textarea at bounding box center [705, 331] width 570 height 320
